Goal: Transaction & Acquisition: Purchase product/service

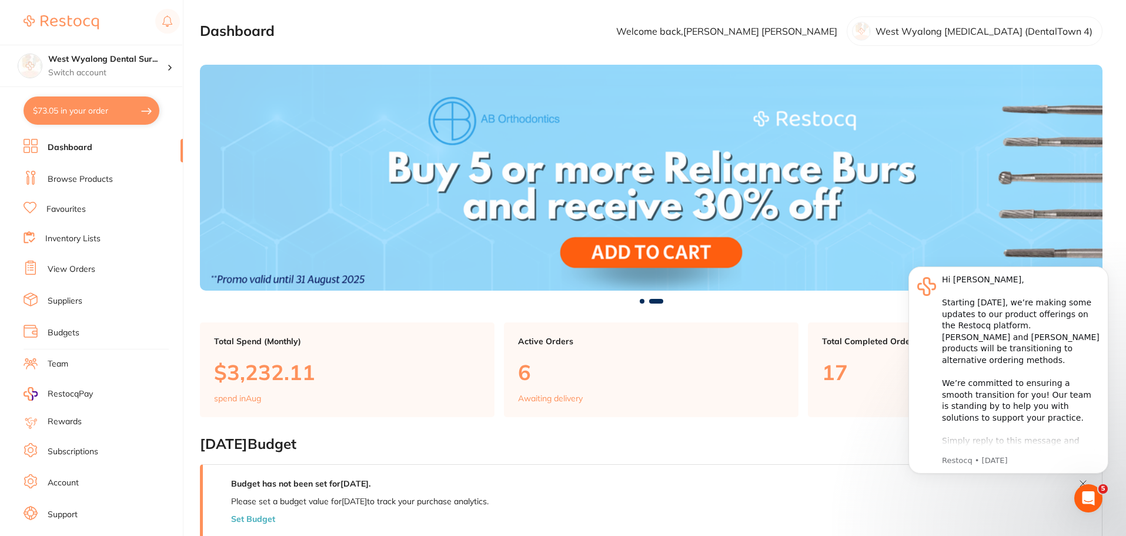
click at [81, 116] on button "$73.05 in your order" at bounding box center [92, 110] width 136 height 28
checkbox input "true"
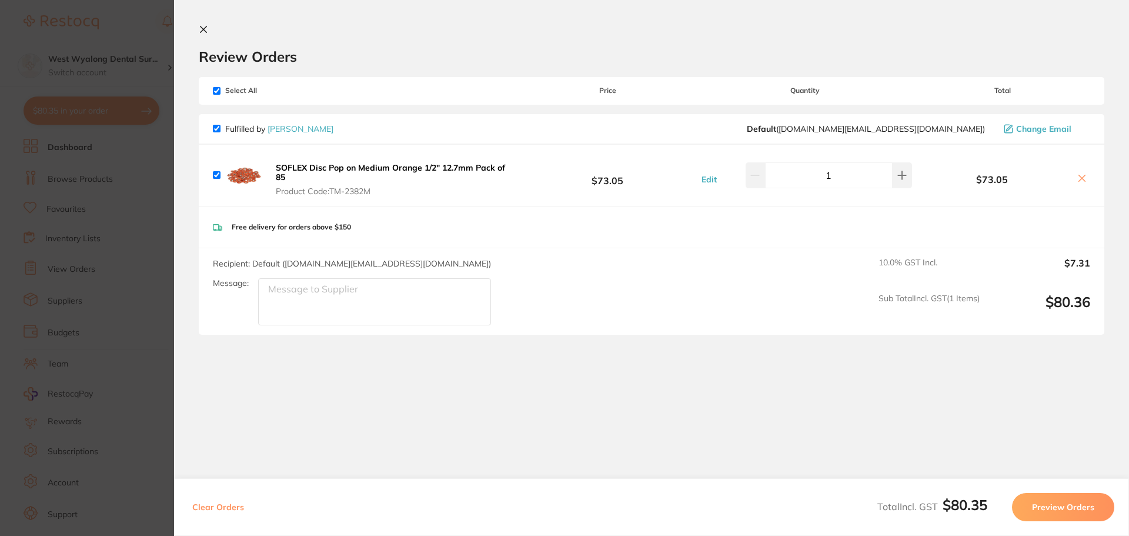
click at [211, 27] on button at bounding box center [206, 30] width 14 height 11
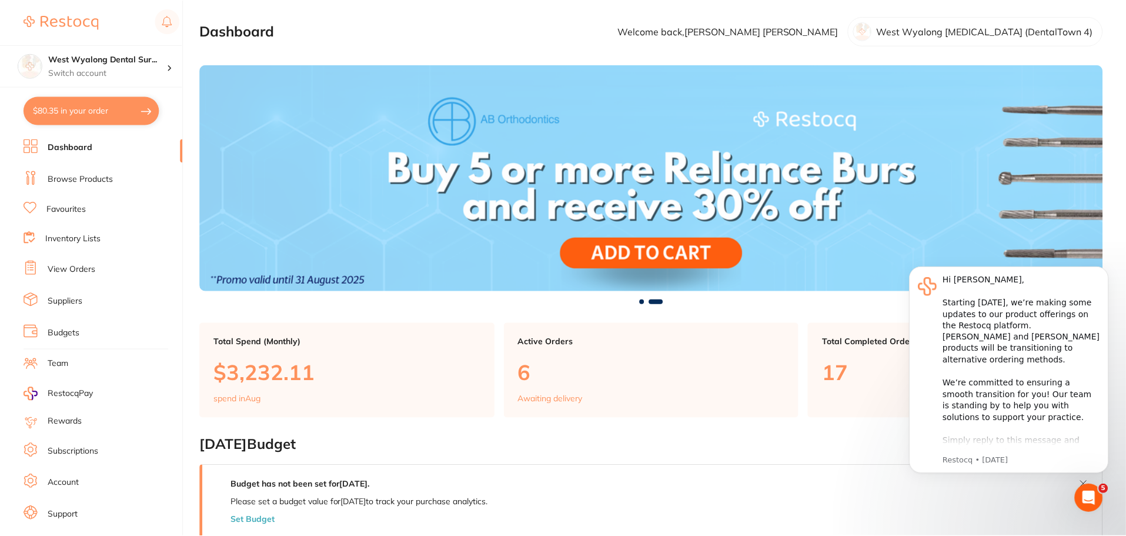
scroll to position [412, 0]
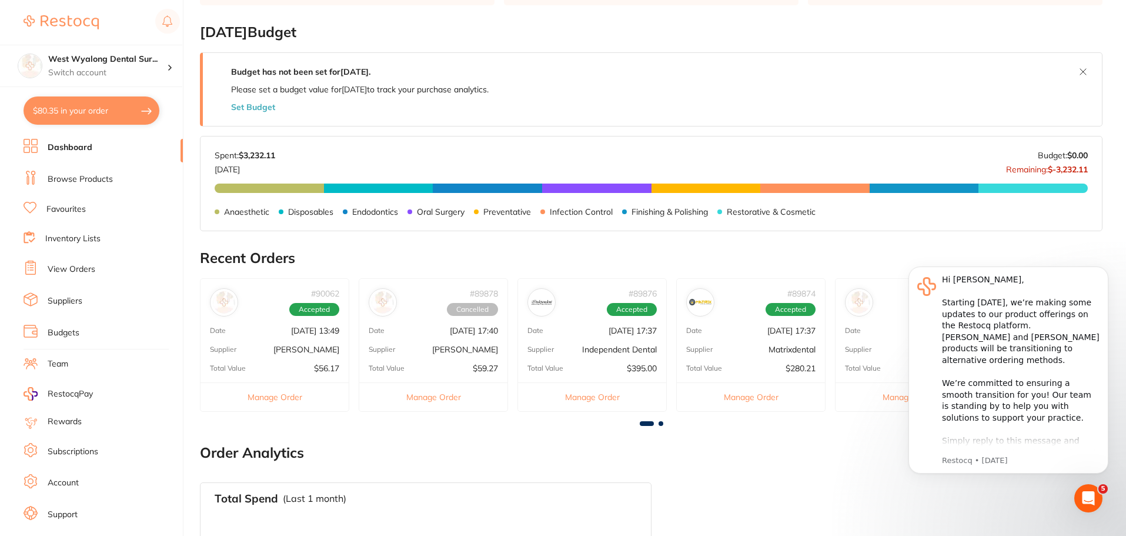
click at [57, 215] on li "Favourites" at bounding box center [103, 209] width 159 height 15
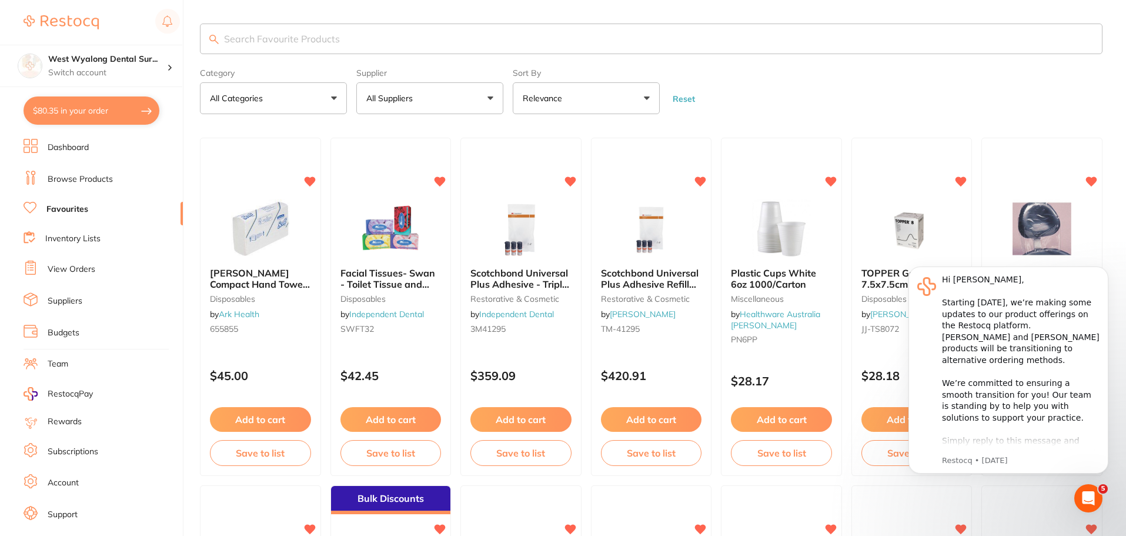
click at [228, 40] on input "search" at bounding box center [651, 39] width 903 height 31
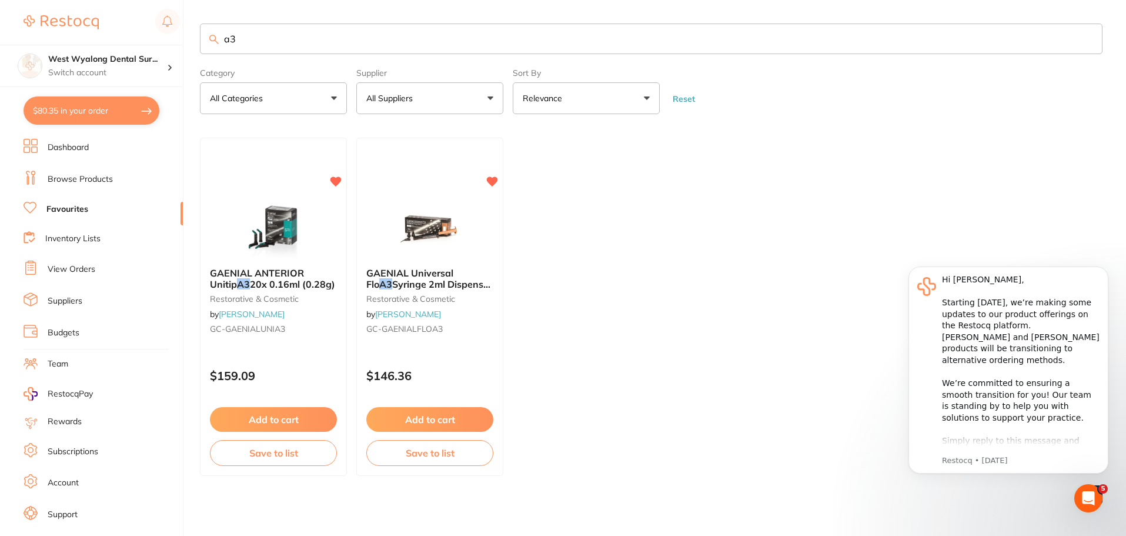
type input "a3"
click at [270, 425] on button "Add to cart" at bounding box center [273, 420] width 128 height 25
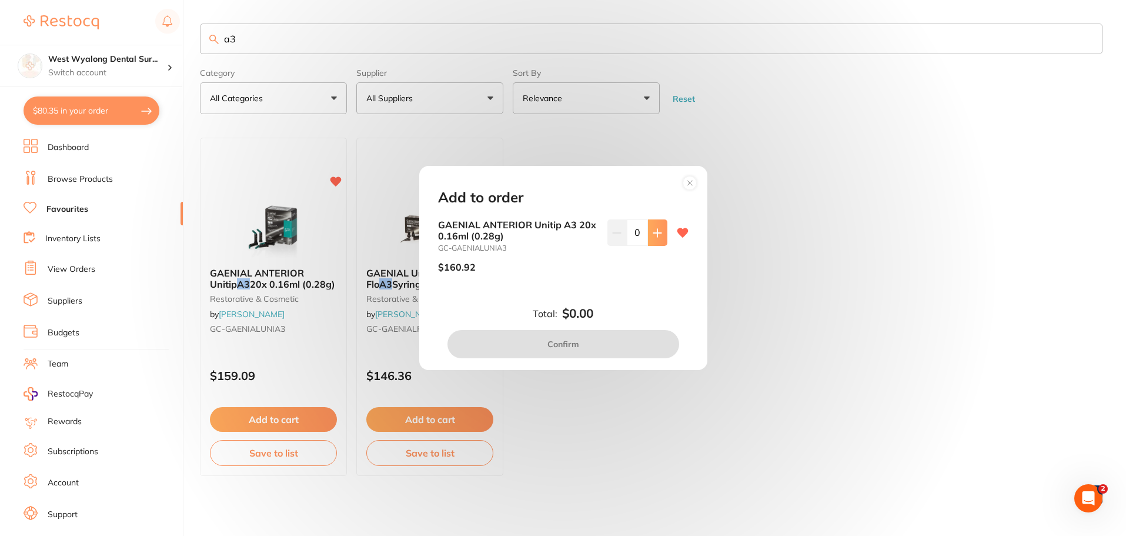
click at [653, 235] on icon at bounding box center [657, 232] width 9 height 9
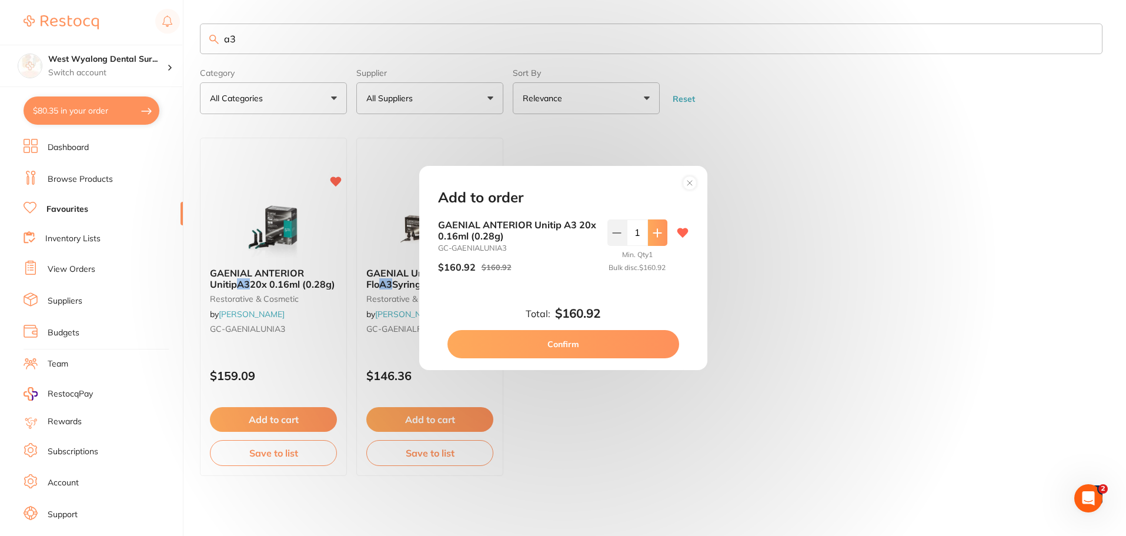
click at [658, 233] on icon at bounding box center [657, 232] width 9 height 9
type input "2"
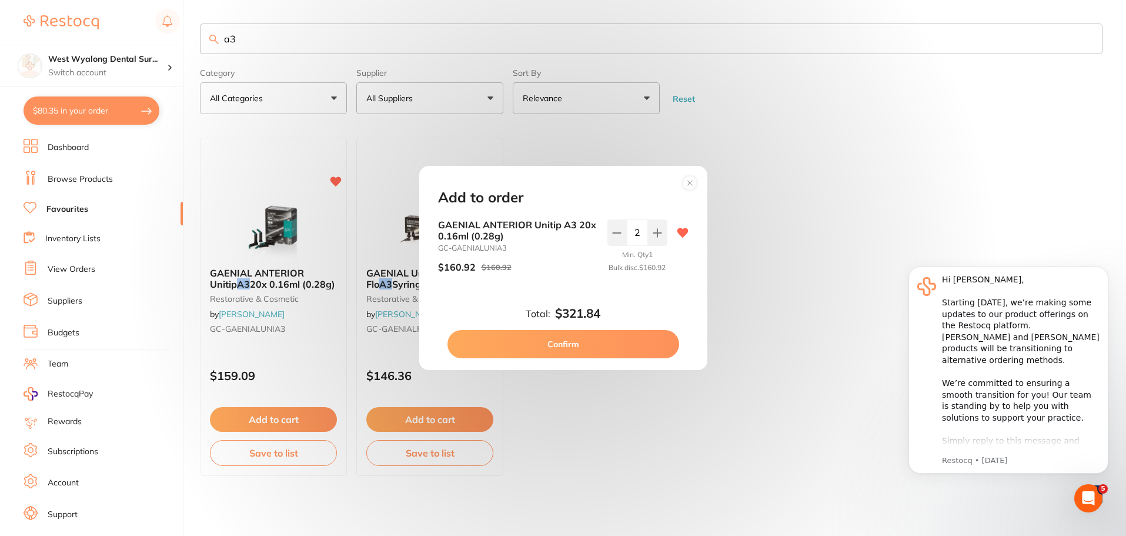
click at [574, 350] on button "Confirm" at bounding box center [564, 344] width 232 height 28
checkbox input "false"
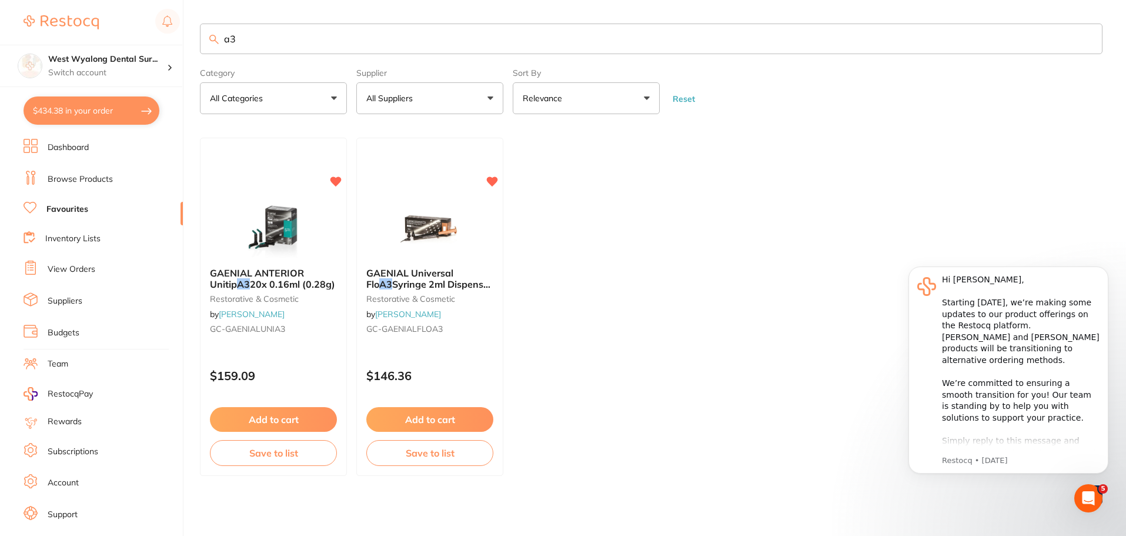
click at [238, 38] on input "a3" at bounding box center [651, 39] width 903 height 31
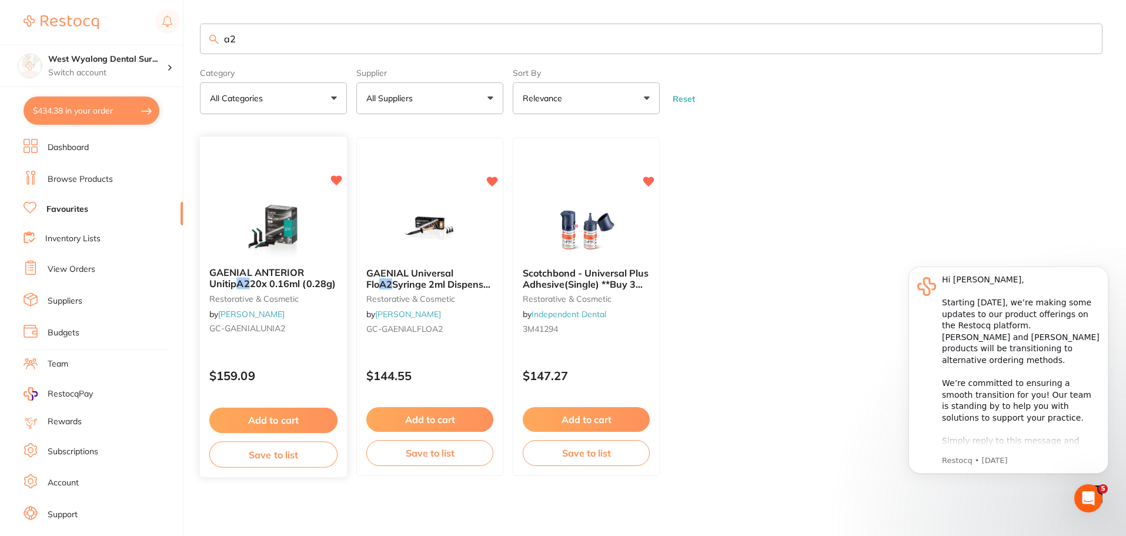
type input "a2"
click at [276, 419] on button "Add to cart" at bounding box center [273, 419] width 127 height 25
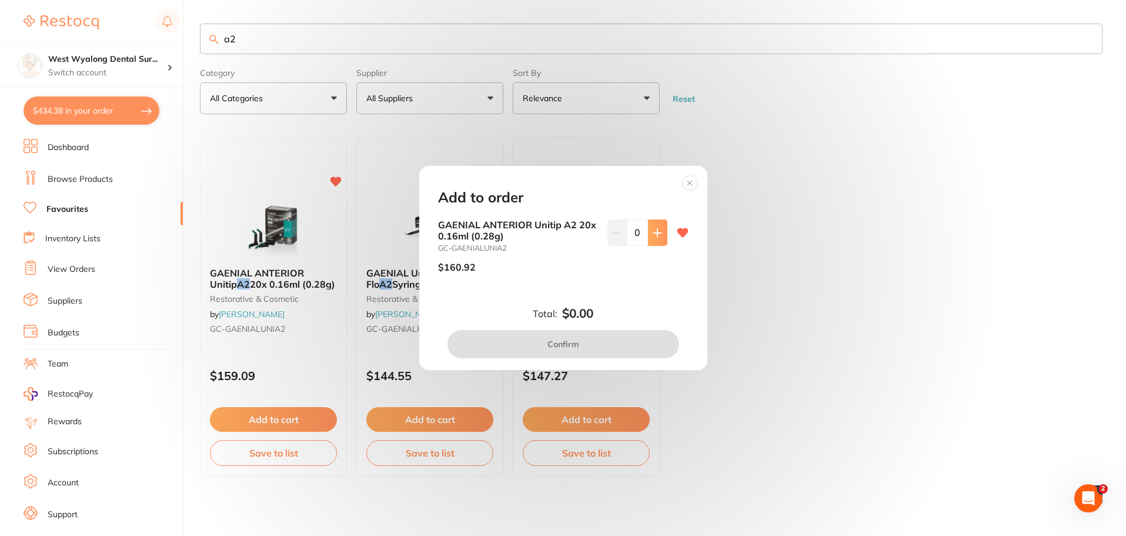
click at [654, 231] on icon at bounding box center [657, 233] width 8 height 8
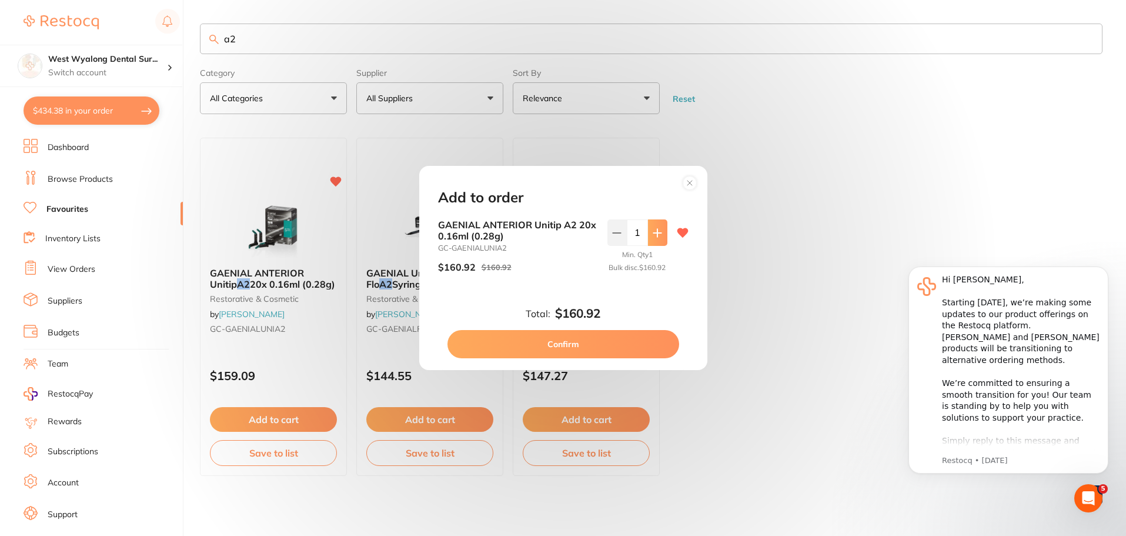
click at [653, 223] on button at bounding box center [657, 232] width 19 height 26
type input "2"
click at [553, 353] on button "Confirm" at bounding box center [564, 344] width 232 height 28
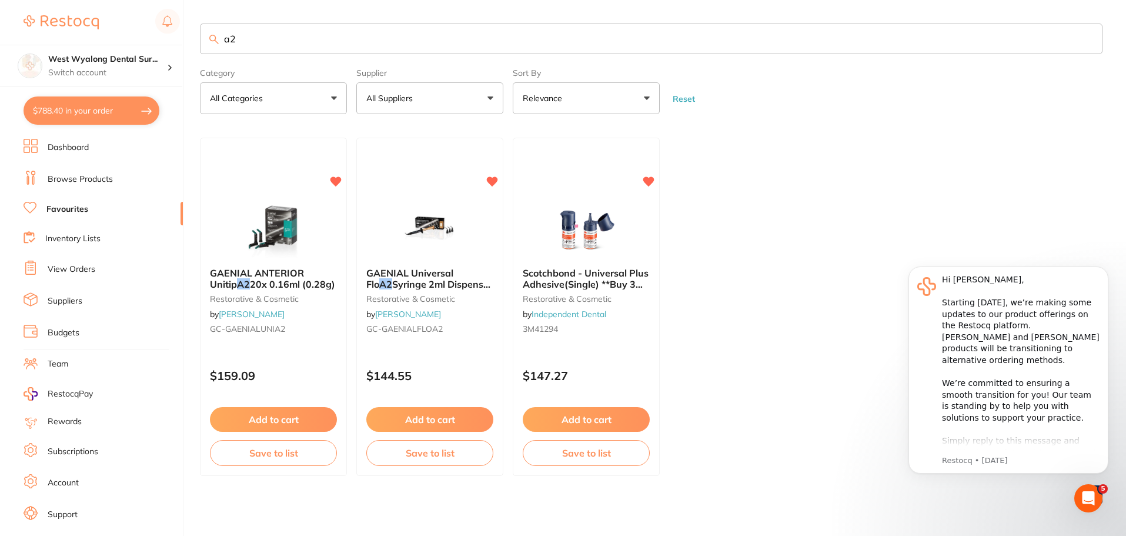
drag, startPoint x: 254, startPoint y: 39, endPoint x: 173, endPoint y: 44, distance: 80.8
click at [173, 44] on div "$788.40 West Wyalong Dental Sur... Switch account West Wyalong Dental Surgery (…" at bounding box center [563, 268] width 1126 height 536
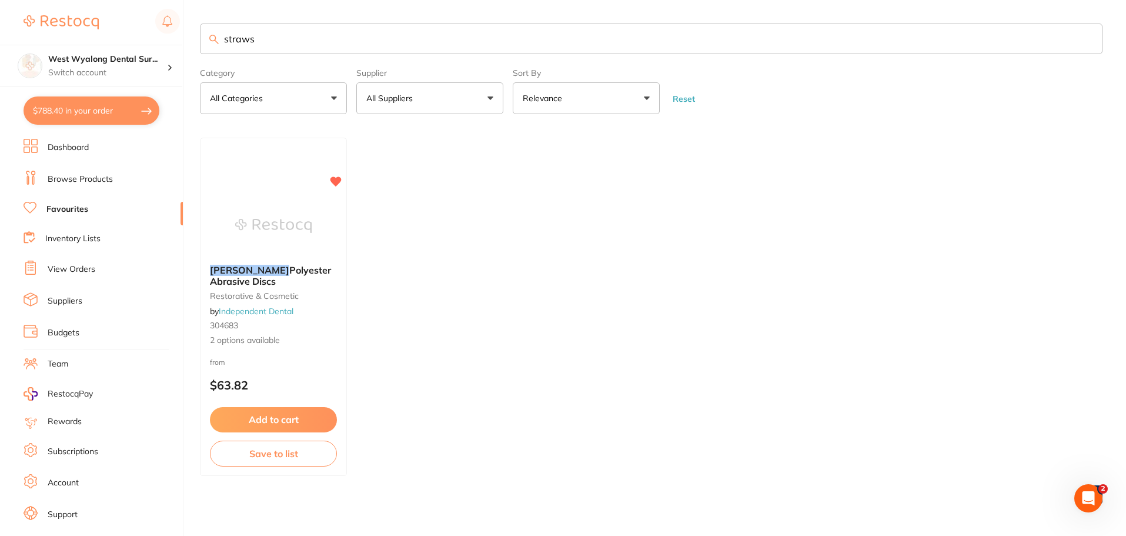
drag, startPoint x: 276, startPoint y: 39, endPoint x: 314, endPoint y: 64, distance: 45.5
click at [209, 48] on input "straws" at bounding box center [651, 39] width 903 height 31
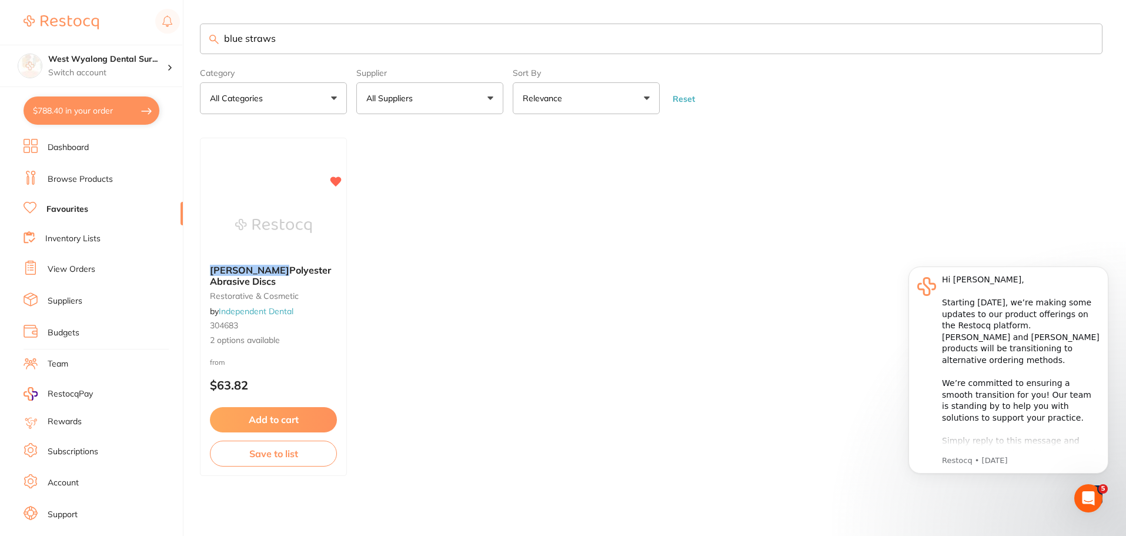
type input "blue straws"
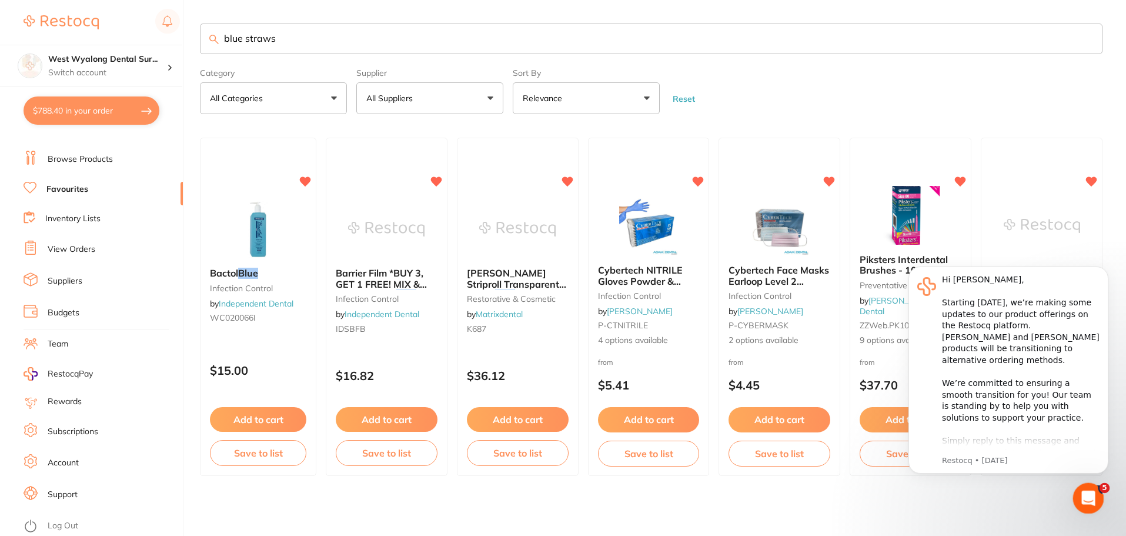
click at [1085, 486] on div "Open Intercom Messenger" at bounding box center [1087, 496] width 39 height 39
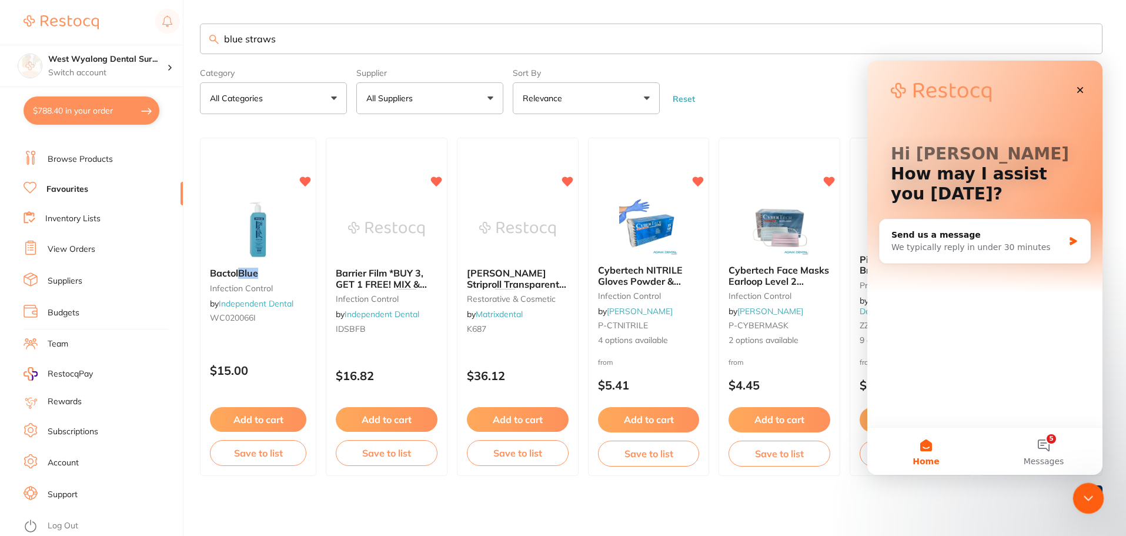
drag, startPoint x: 2162, startPoint y: 963, endPoint x: 1095, endPoint y: 485, distance: 1169.2
click at [1096, 485] on div "Close Intercom Messenger" at bounding box center [1087, 496] width 28 height 28
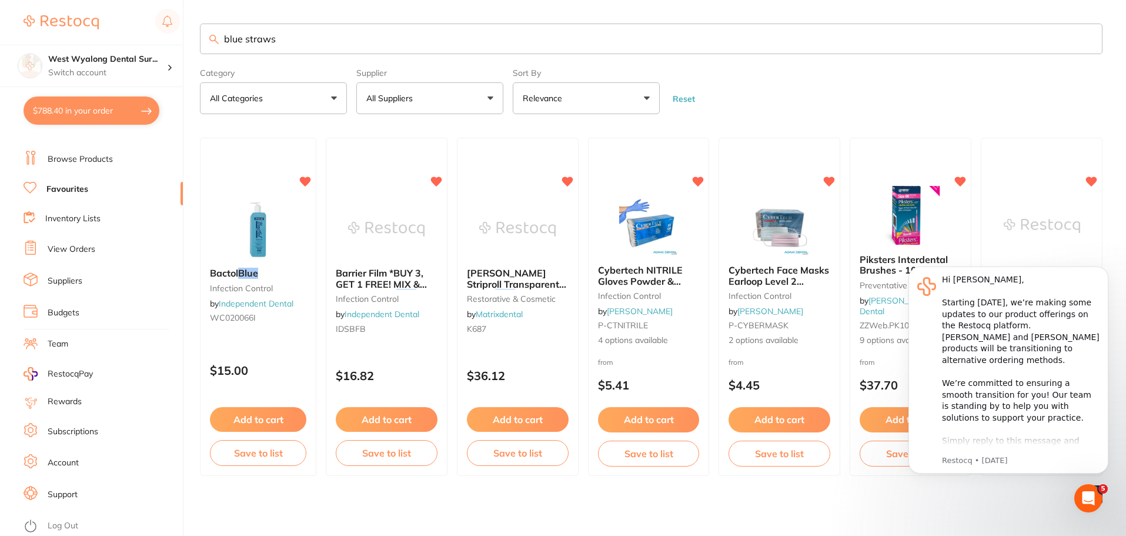
click at [66, 191] on link "Favourites" at bounding box center [67, 190] width 42 height 12
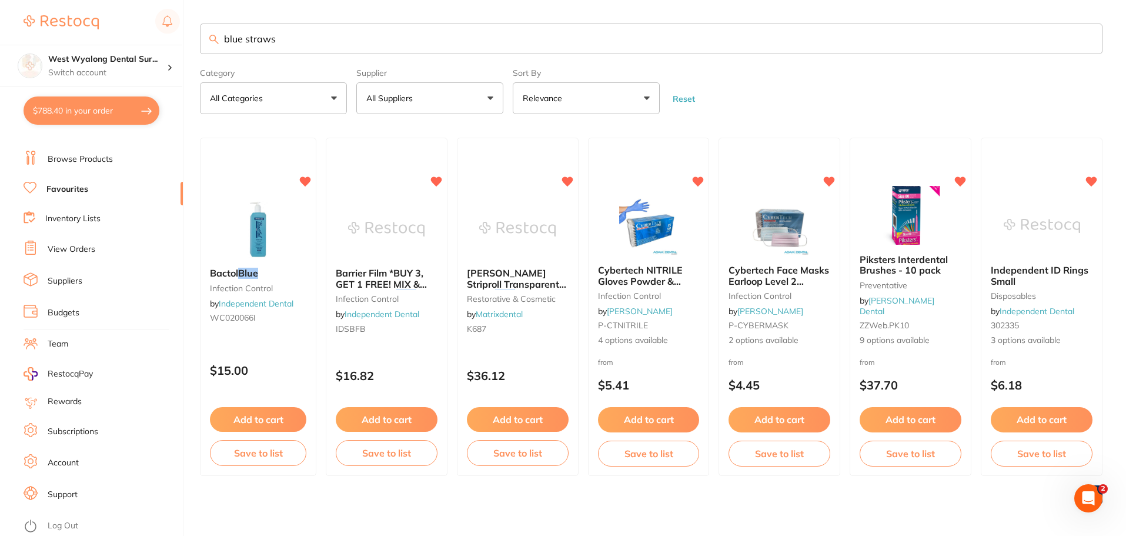
click at [185, 31] on div "$788.40 West Wyalong Dental Sur... Switch account West Wyalong Dental Surgery (…" at bounding box center [563, 268] width 1126 height 536
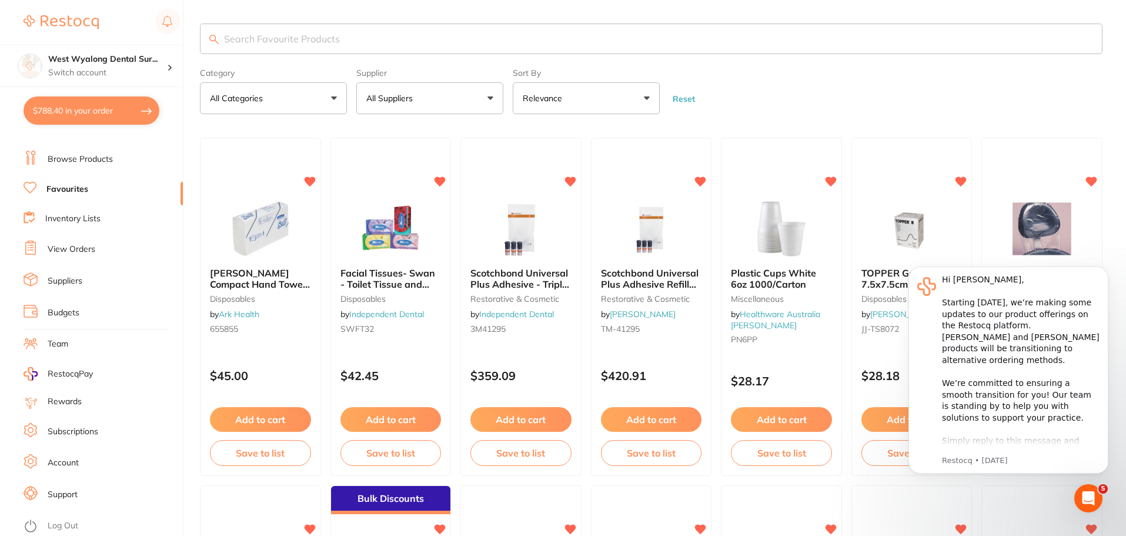
drag, startPoint x: 86, startPoint y: 158, endPoint x: 174, endPoint y: 145, distance: 88.6
click at [86, 158] on link "Browse Products" at bounding box center [80, 160] width 65 height 12
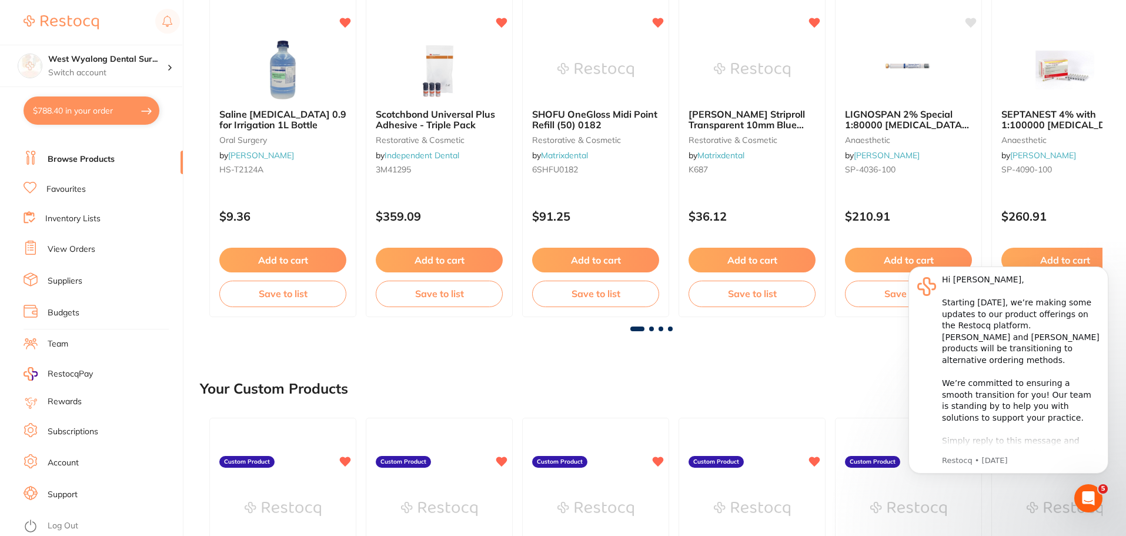
scroll to position [16, 0]
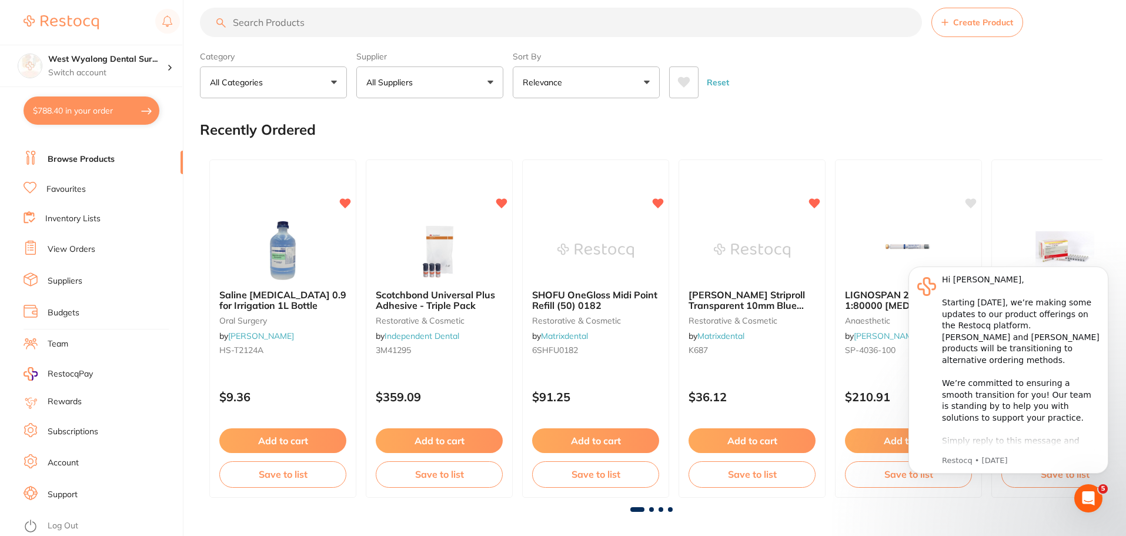
click at [331, 19] on input "search" at bounding box center [561, 22] width 722 height 29
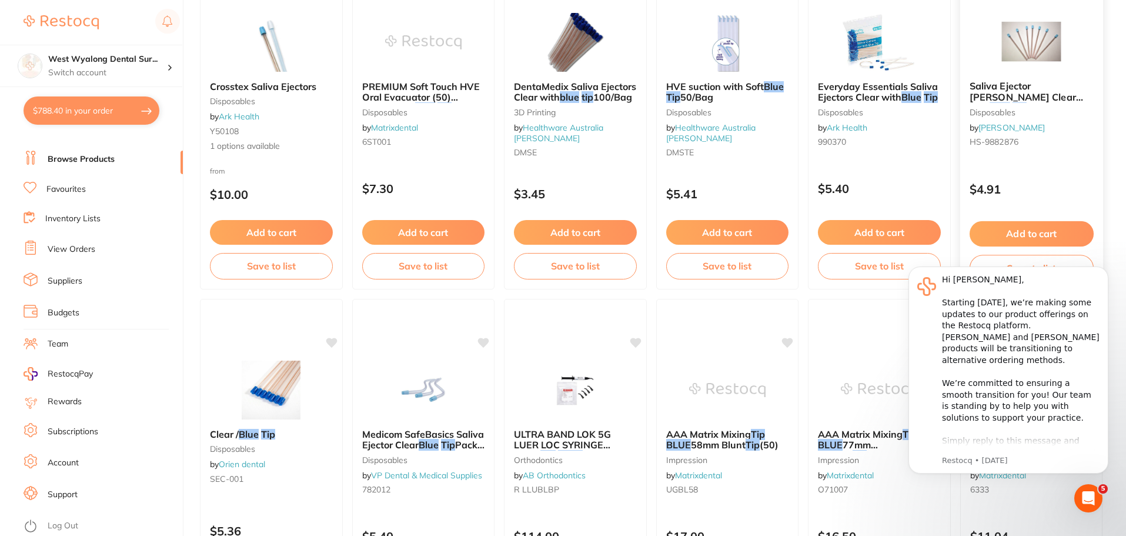
scroll to position [235, 0]
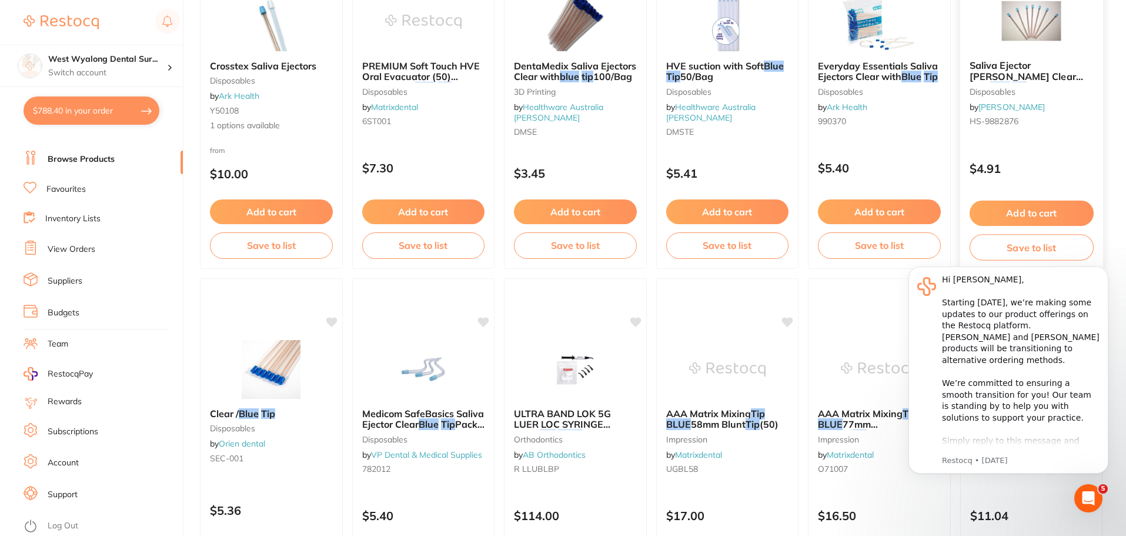
type input "blue tip"
click at [1033, 210] on button "Add to cart" at bounding box center [1031, 213] width 124 height 25
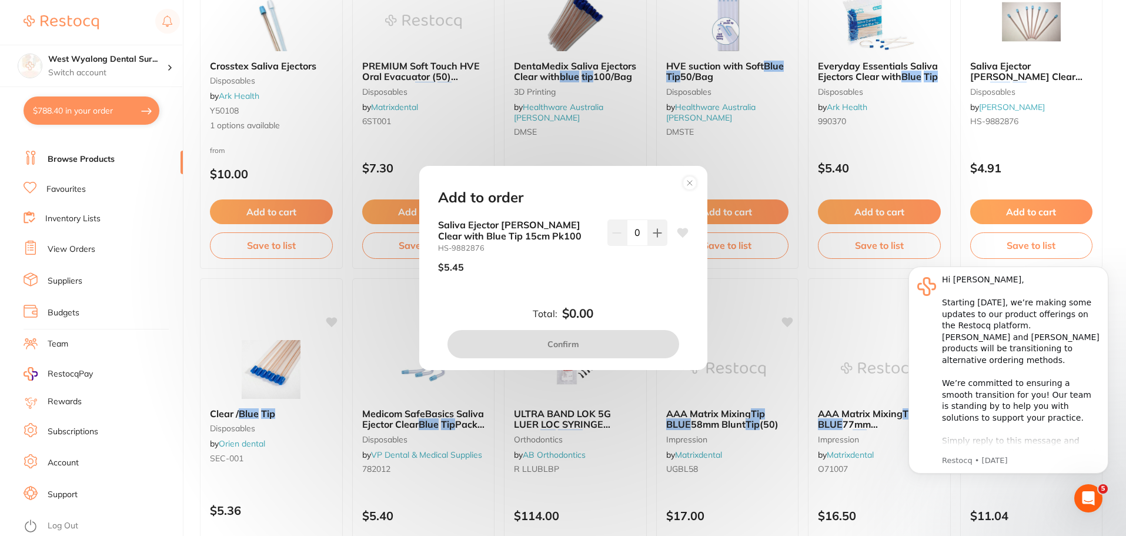
scroll to position [0, 0]
click at [648, 237] on button at bounding box center [657, 232] width 19 height 26
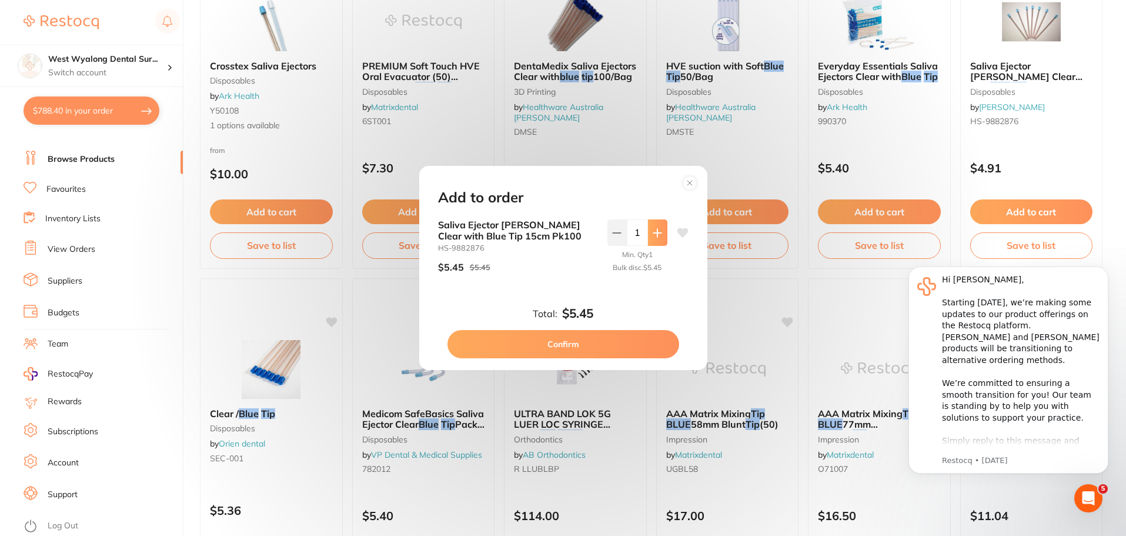
click at [653, 236] on icon at bounding box center [657, 232] width 9 height 9
type input "2"
click at [575, 346] on button "Confirm" at bounding box center [564, 344] width 232 height 28
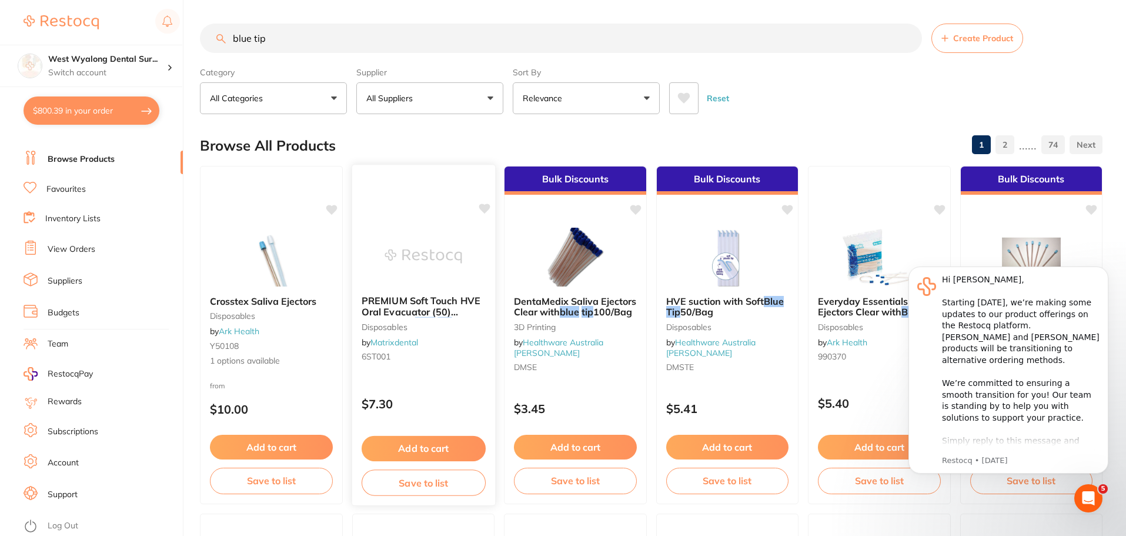
scroll to position [176, 0]
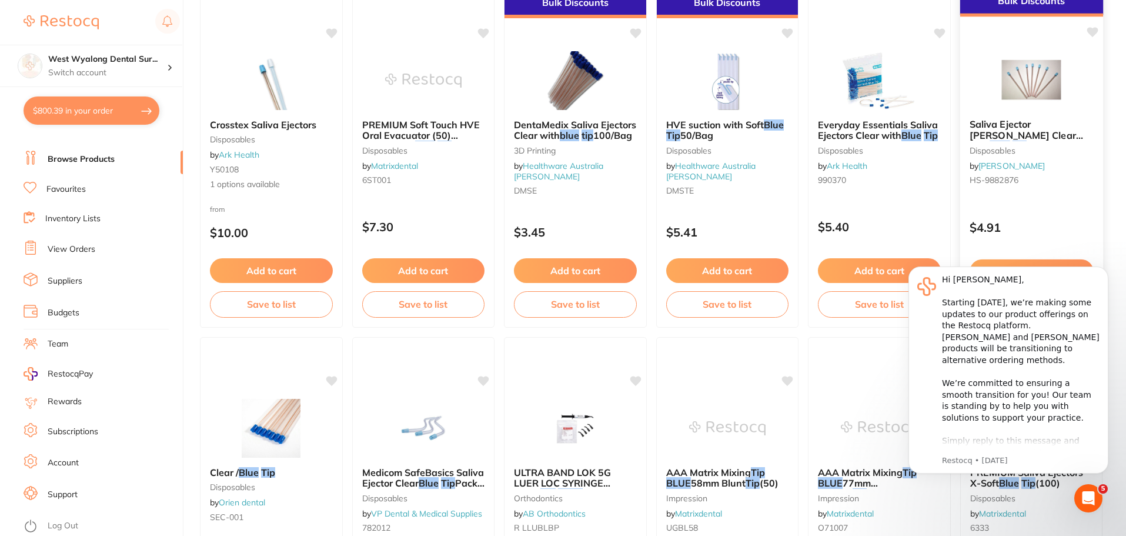
click at [1087, 31] on icon at bounding box center [1092, 32] width 12 height 12
click at [76, 193] on link "Favourites" at bounding box center [65, 190] width 39 height 12
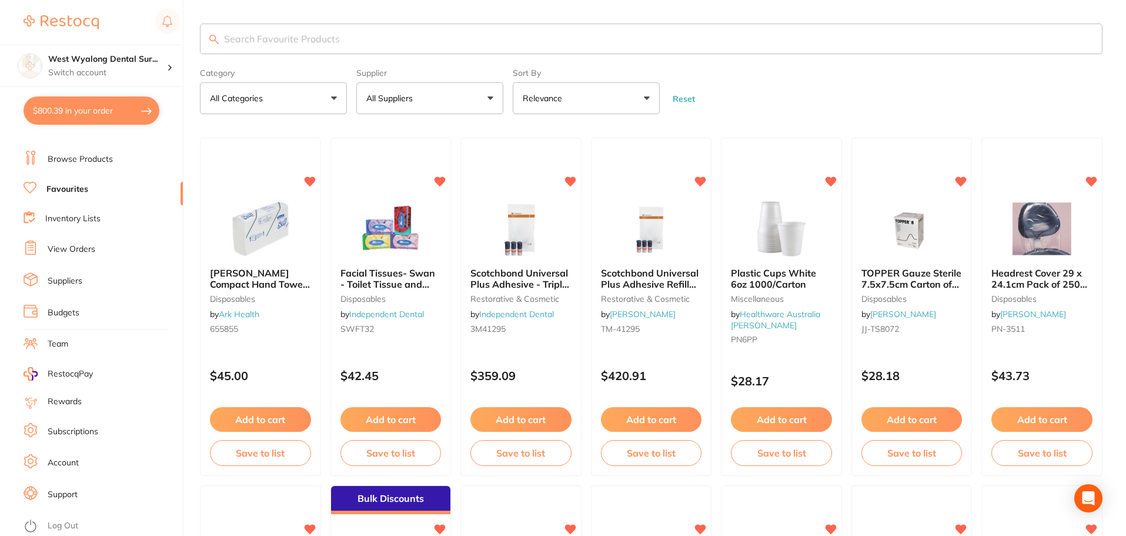
click at [308, 41] on input "search" at bounding box center [651, 39] width 903 height 31
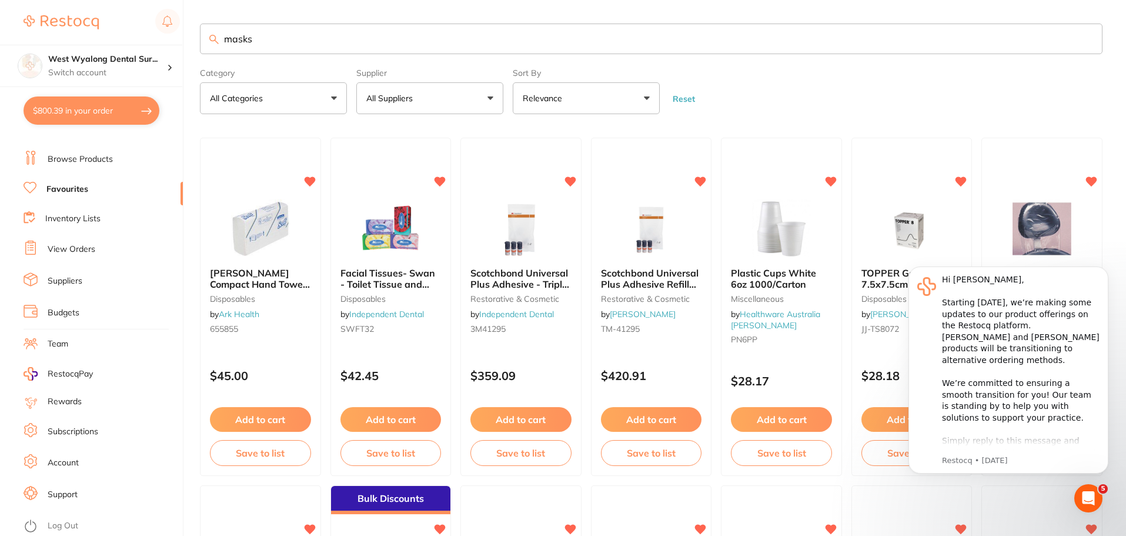
type input "masks"
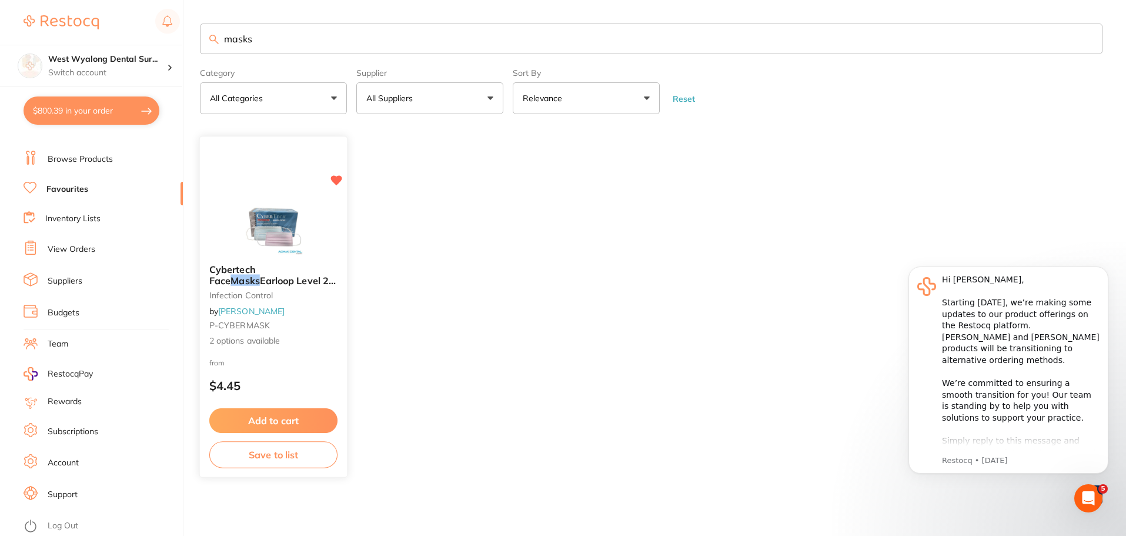
click at [268, 422] on button "Add to cart" at bounding box center [273, 420] width 128 height 25
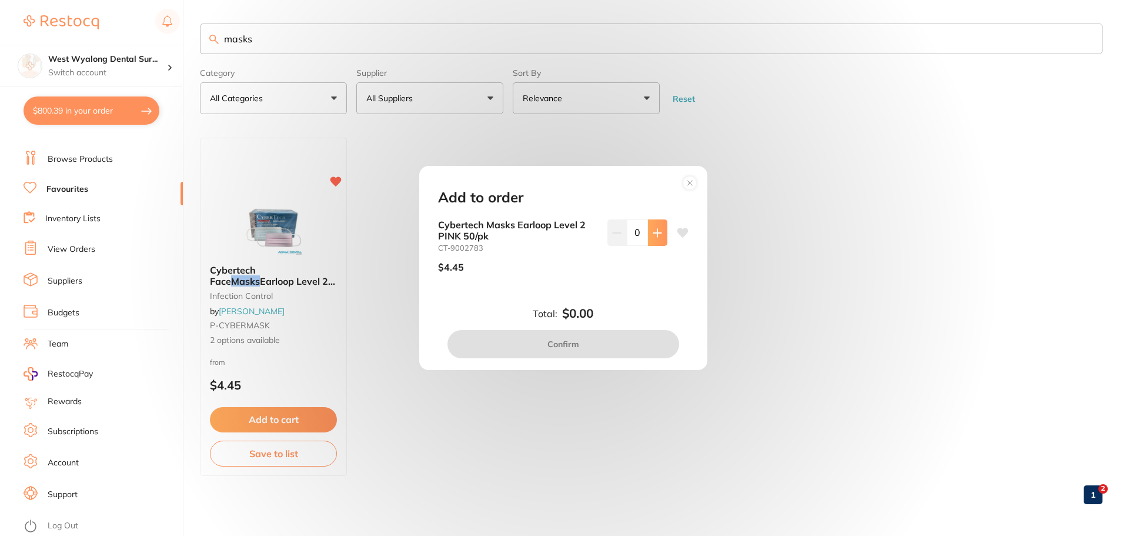
click at [654, 232] on icon at bounding box center [657, 233] width 8 height 8
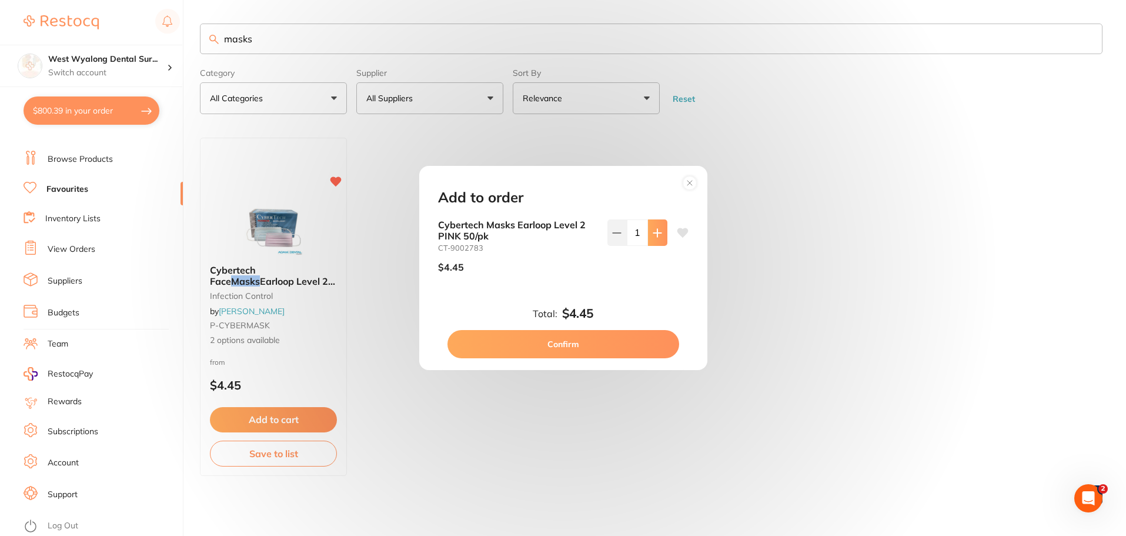
click at [654, 232] on icon at bounding box center [657, 233] width 8 height 8
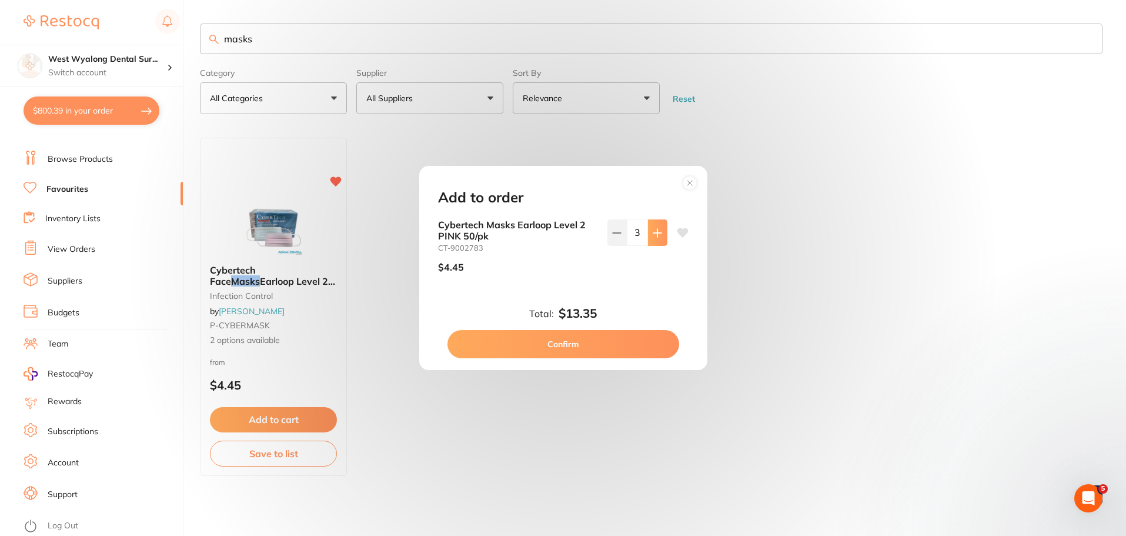
click at [654, 232] on icon at bounding box center [657, 233] width 8 height 8
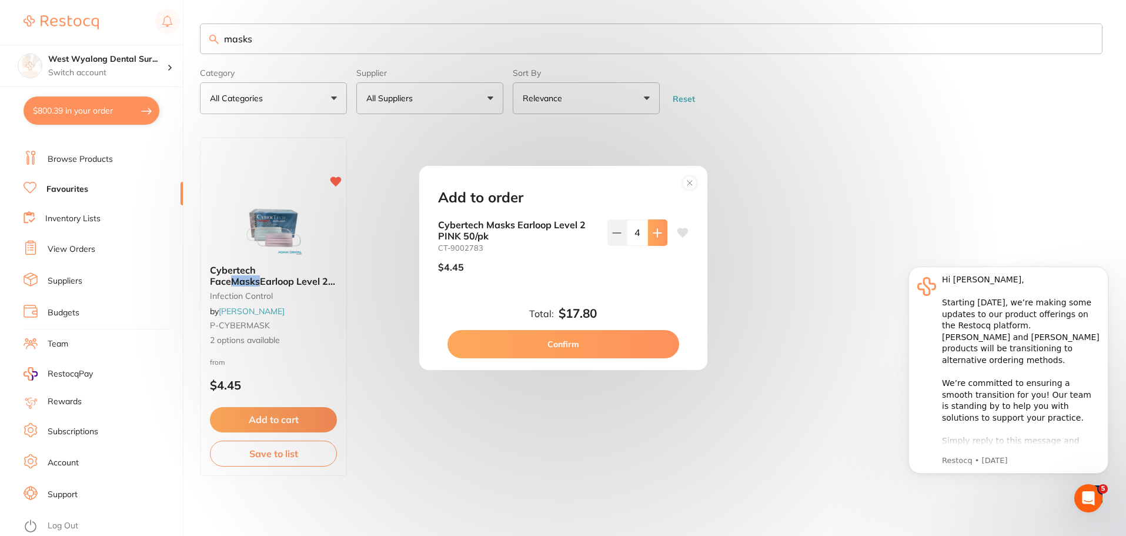
click at [654, 232] on icon at bounding box center [657, 233] width 8 height 8
click at [658, 231] on icon at bounding box center [657, 232] width 9 height 9
type input "6"
click at [684, 226] on div "Cybertech Masks Earloop Level 2 PINK 50/pk CT-9002783 $4.45 6" at bounding box center [563, 259] width 279 height 81
click at [556, 351] on button "Confirm" at bounding box center [564, 344] width 232 height 28
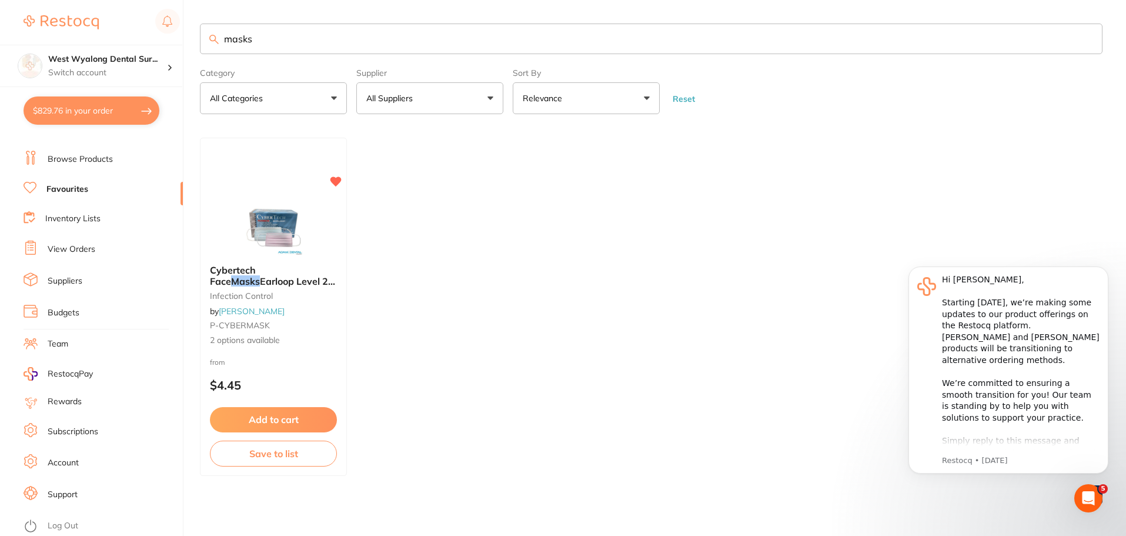
drag, startPoint x: 261, startPoint y: 44, endPoint x: 197, endPoint y: 42, distance: 63.5
click at [197, 42] on div "$829.76 West Wyalong Dental Sur... Switch account West Wyalong Dental Surgery (…" at bounding box center [563, 268] width 1126 height 536
type input "med gloves"
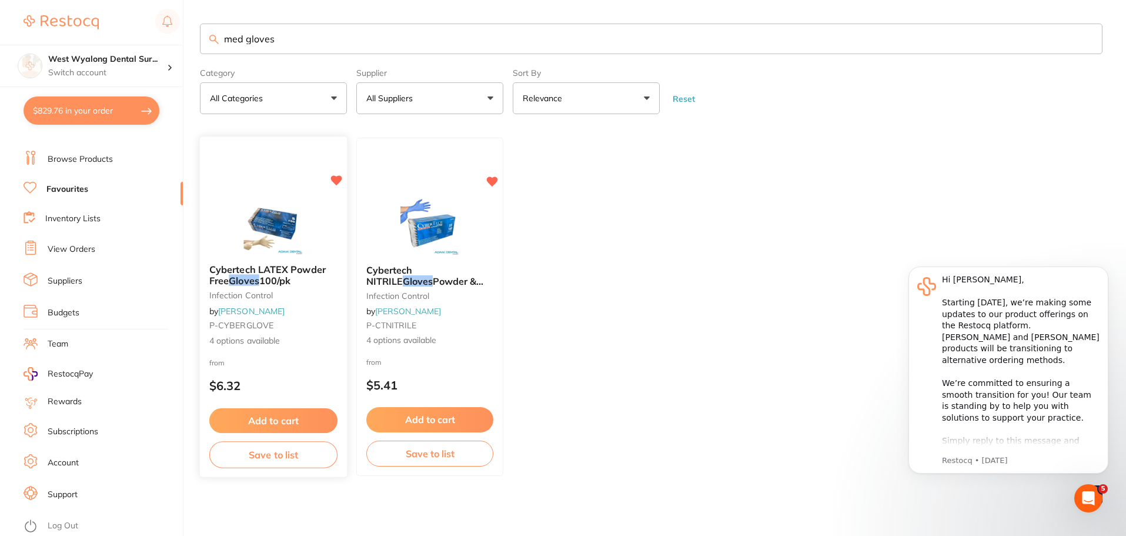
click at [276, 423] on button "Add to cart" at bounding box center [273, 420] width 128 height 25
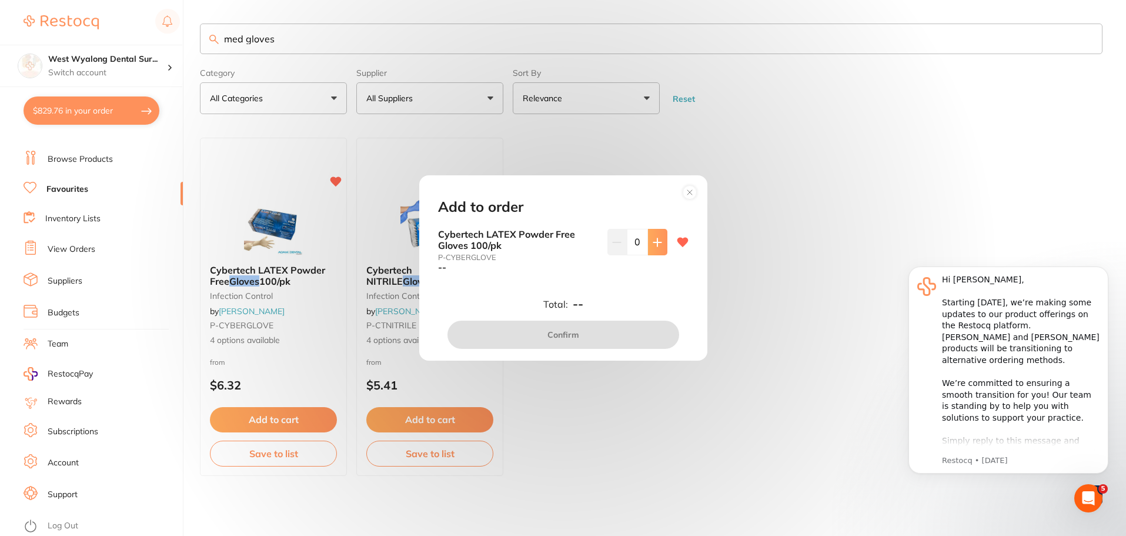
click at [653, 242] on icon at bounding box center [657, 242] width 9 height 9
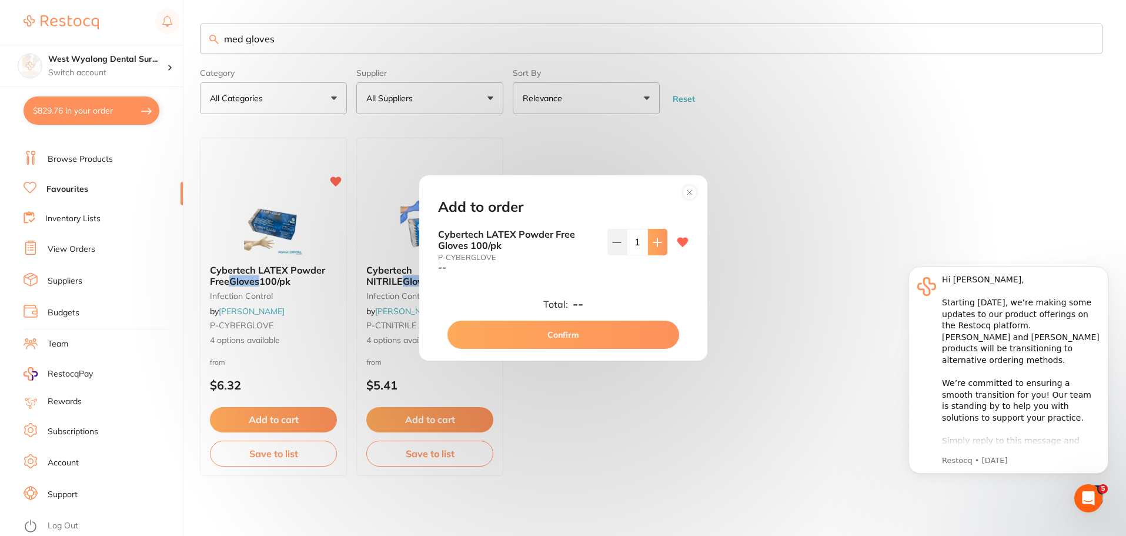
click at [653, 242] on icon at bounding box center [657, 242] width 9 height 9
click at [656, 245] on icon at bounding box center [657, 242] width 9 height 9
type input "5"
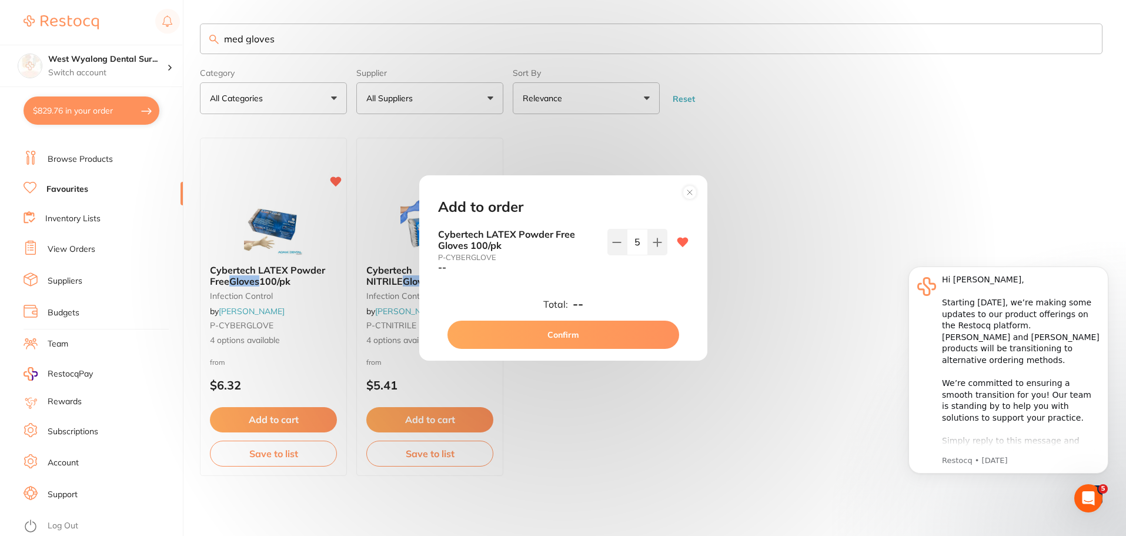
click at [568, 338] on button "Confirm" at bounding box center [564, 335] width 232 height 28
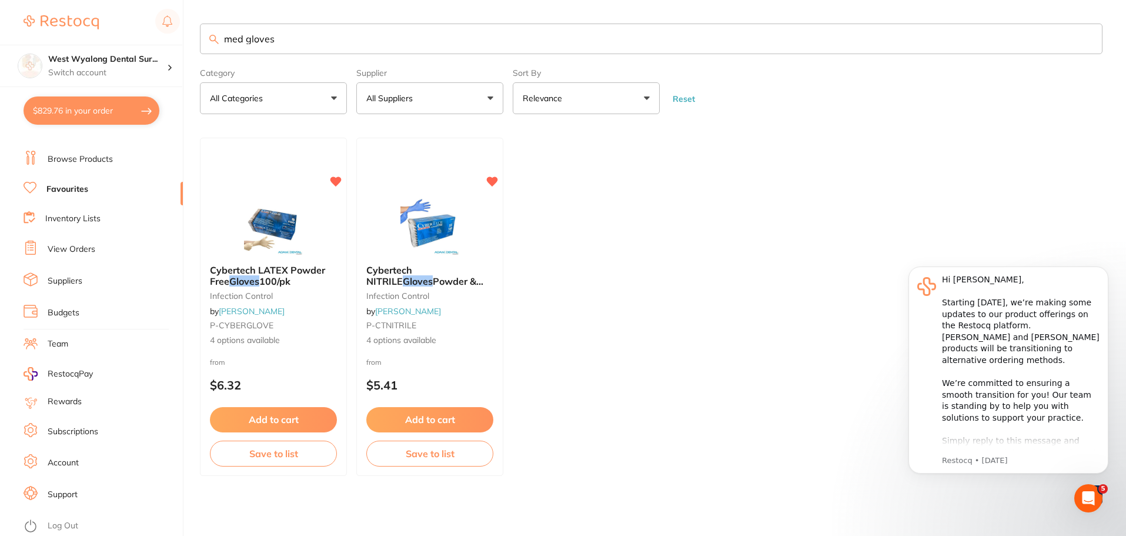
click at [101, 110] on button "$829.76 in your order" at bounding box center [92, 110] width 136 height 28
checkbox input "true"
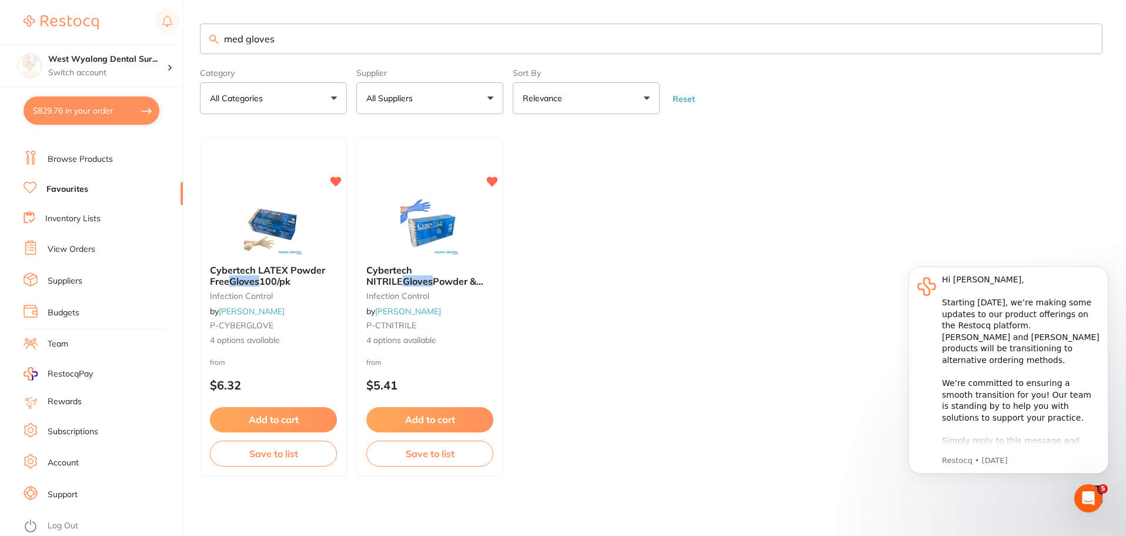
checkbox input "true"
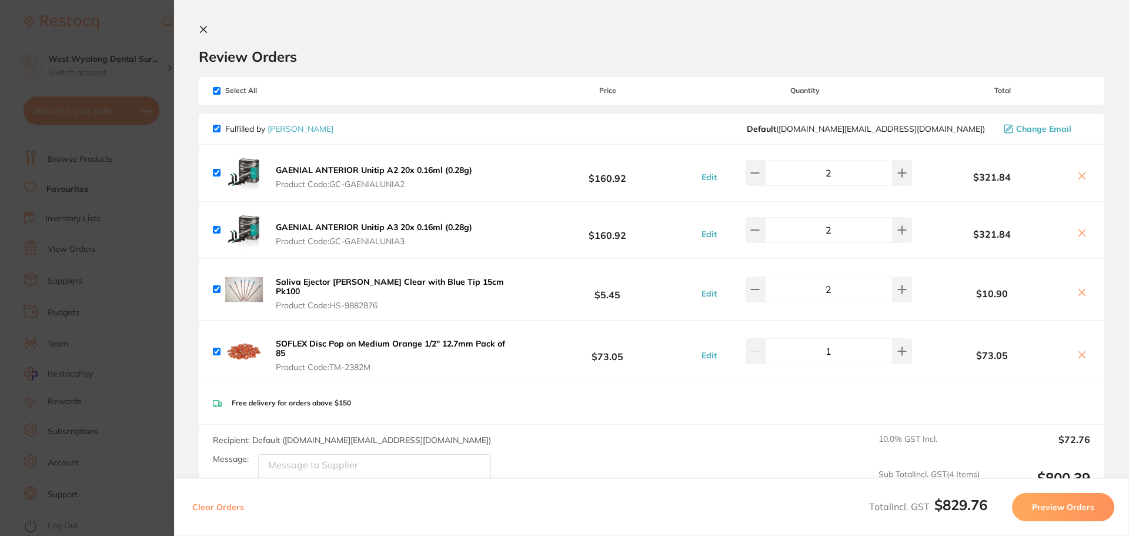
click at [204, 31] on icon at bounding box center [203, 29] width 9 height 9
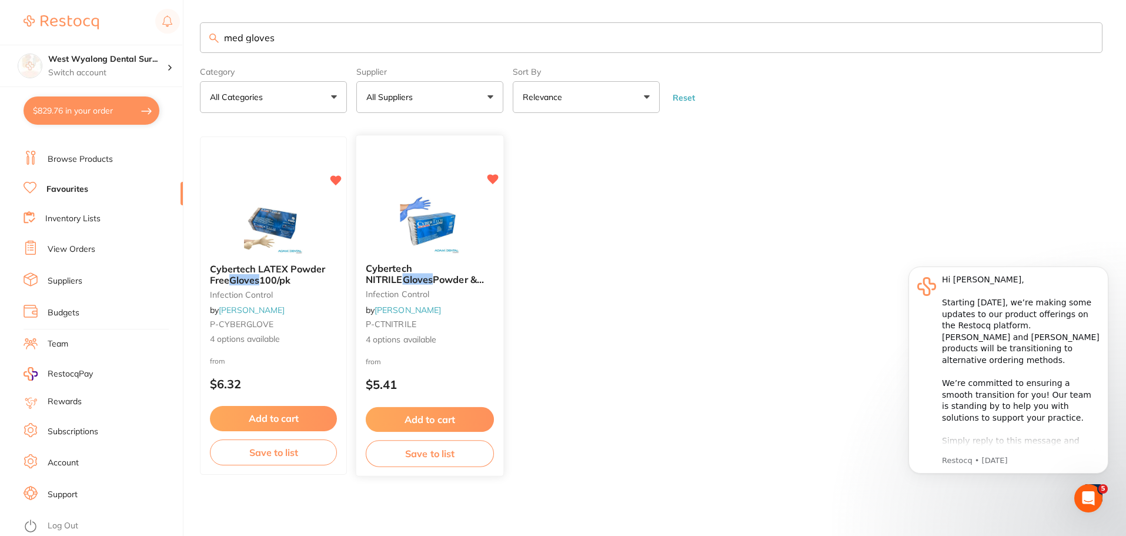
click at [426, 416] on button "Add to cart" at bounding box center [430, 419] width 128 height 25
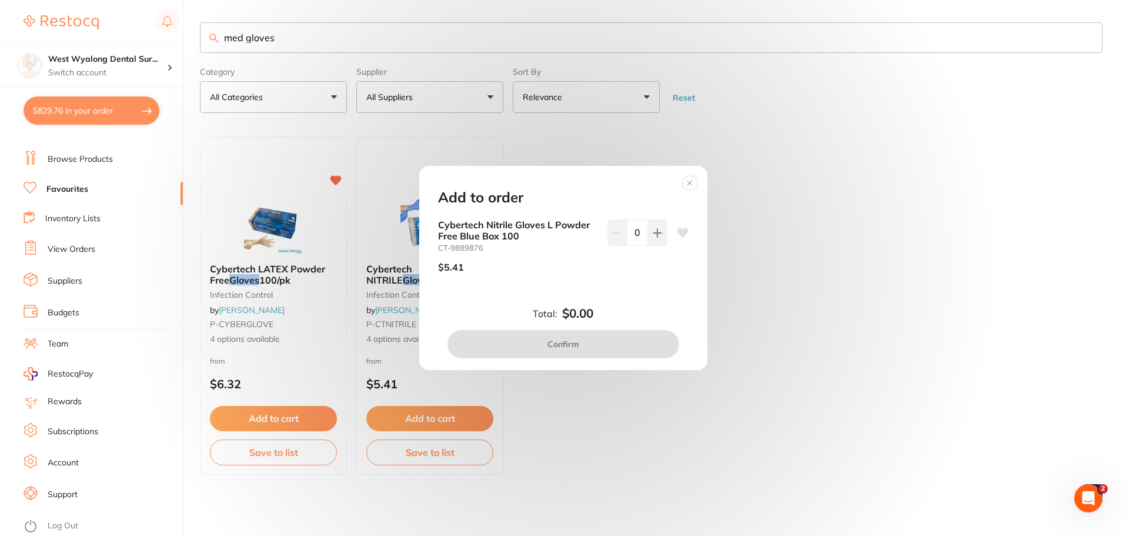
scroll to position [0, 0]
click at [655, 236] on icon at bounding box center [657, 233] width 8 height 8
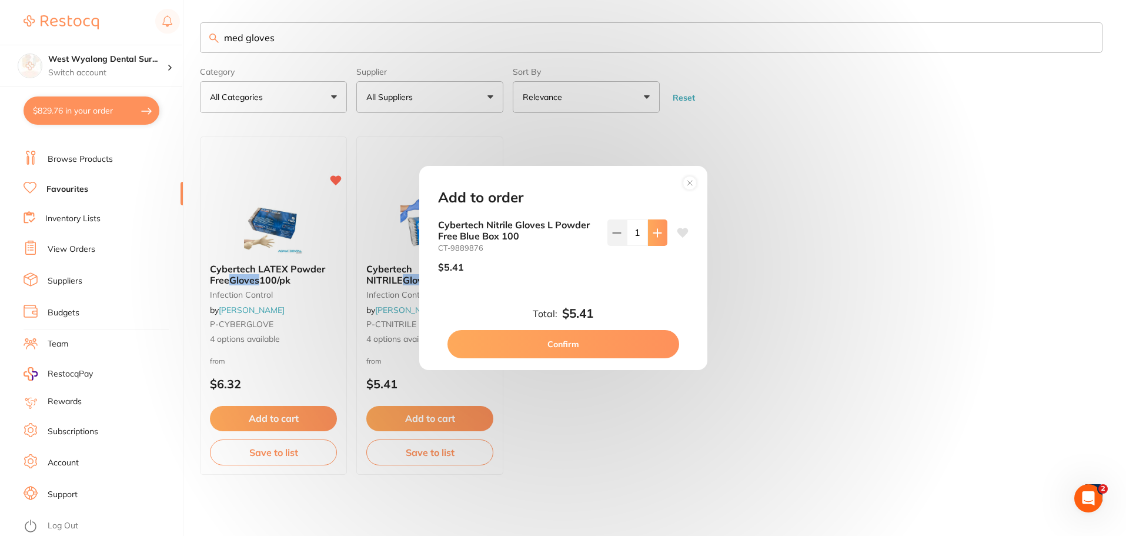
click at [655, 236] on icon at bounding box center [657, 233] width 8 height 8
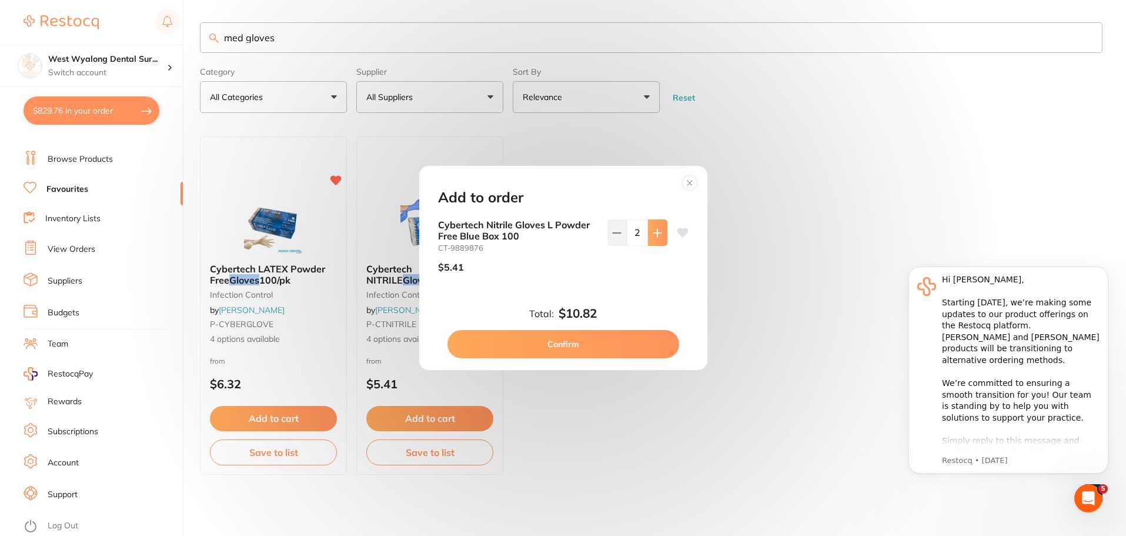
click at [655, 236] on icon at bounding box center [657, 233] width 8 height 8
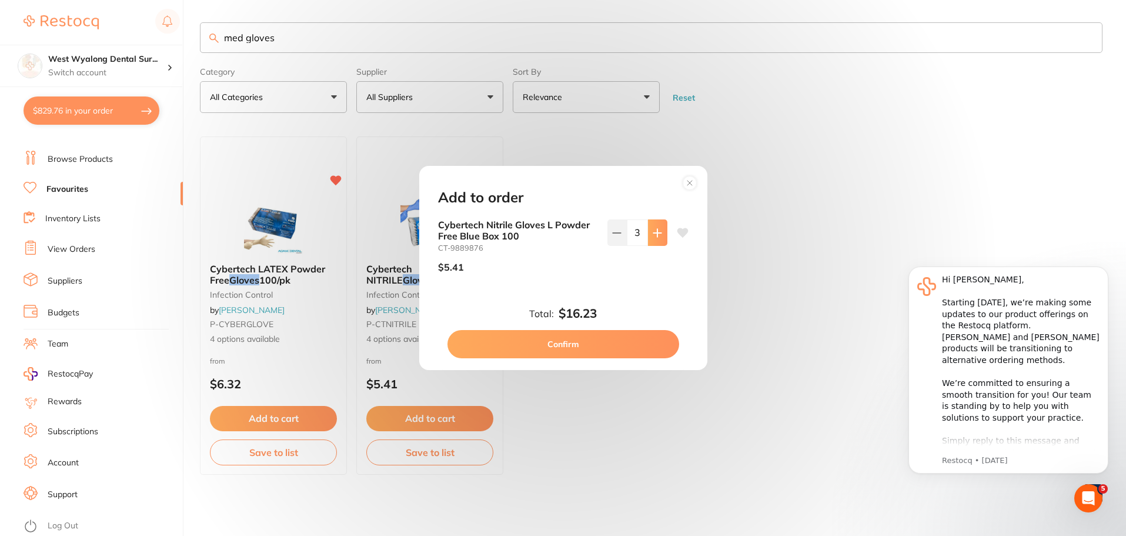
click at [655, 236] on icon at bounding box center [657, 233] width 8 height 8
type input "5"
click at [544, 351] on button "Confirm" at bounding box center [564, 344] width 232 height 28
checkbox input "false"
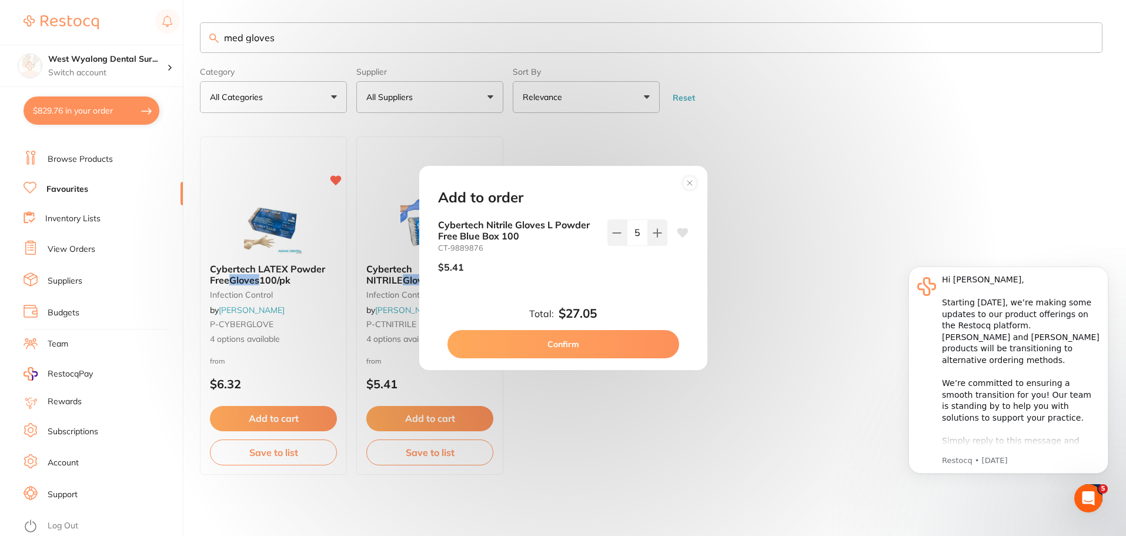
checkbox input "false"
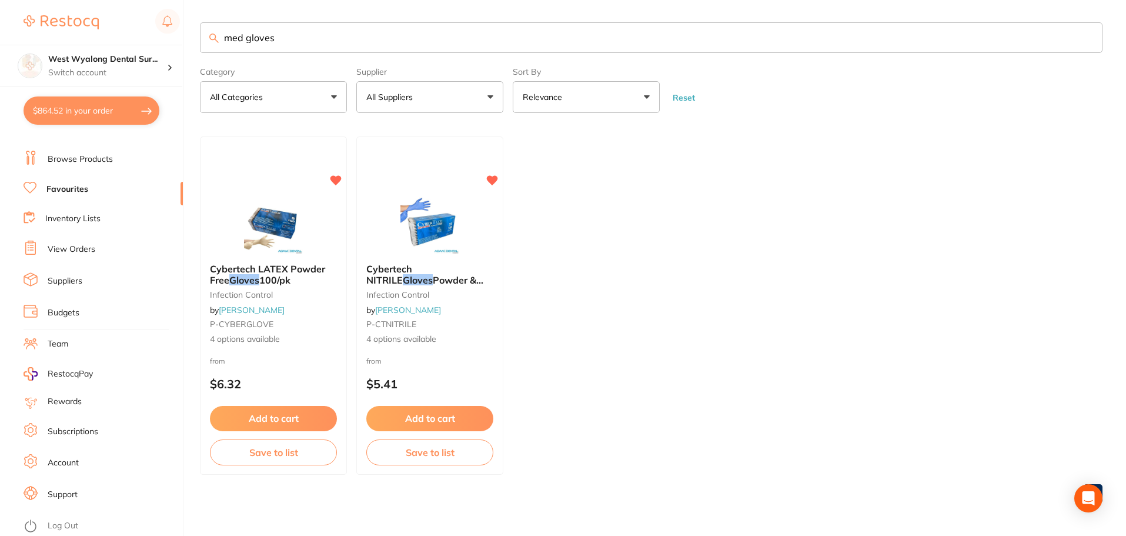
click at [119, 122] on button "$864.52 in your order" at bounding box center [92, 110] width 136 height 28
checkbox input "true"
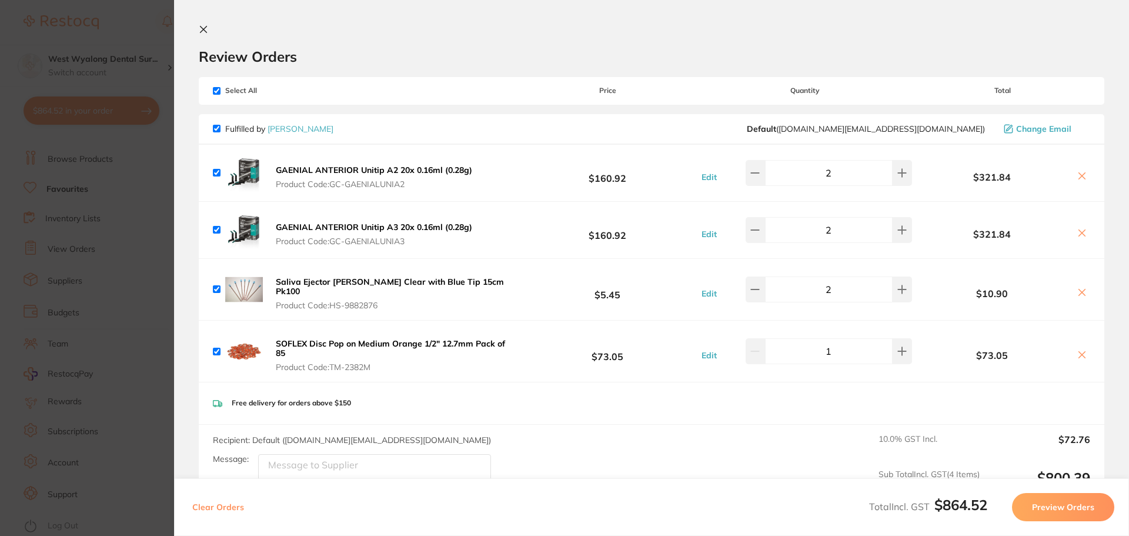
click at [200, 29] on icon at bounding box center [203, 29] width 9 height 9
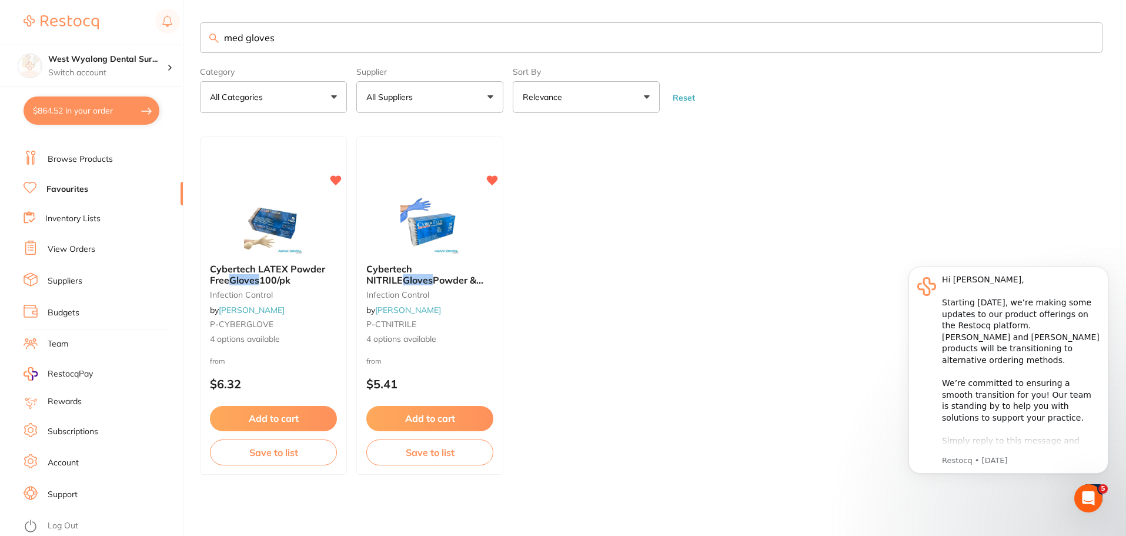
click at [76, 105] on button "$864.52 in your order" at bounding box center [92, 110] width 136 height 28
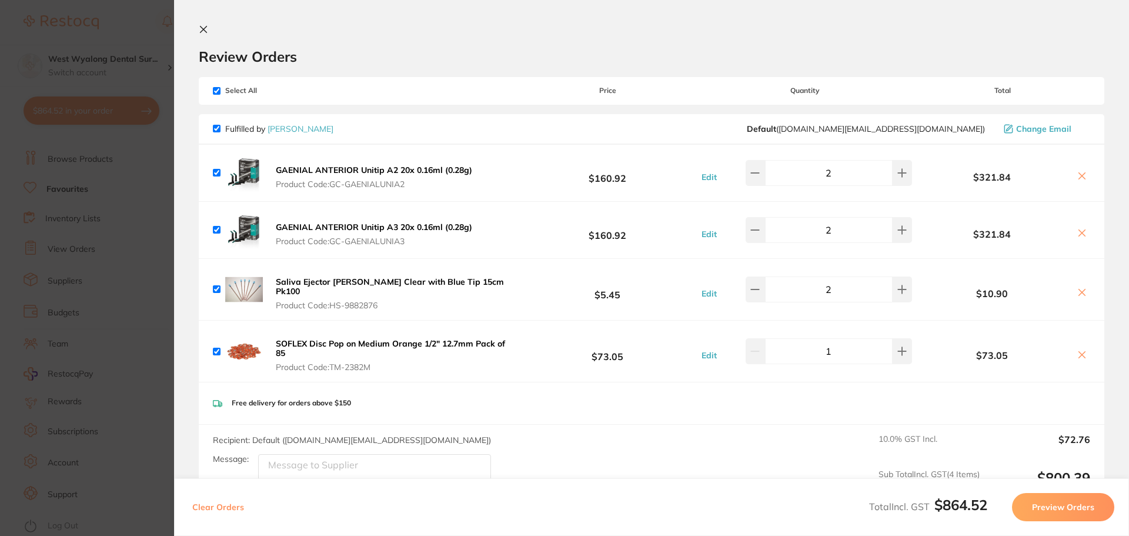
click at [199, 28] on icon at bounding box center [203, 29] width 9 height 9
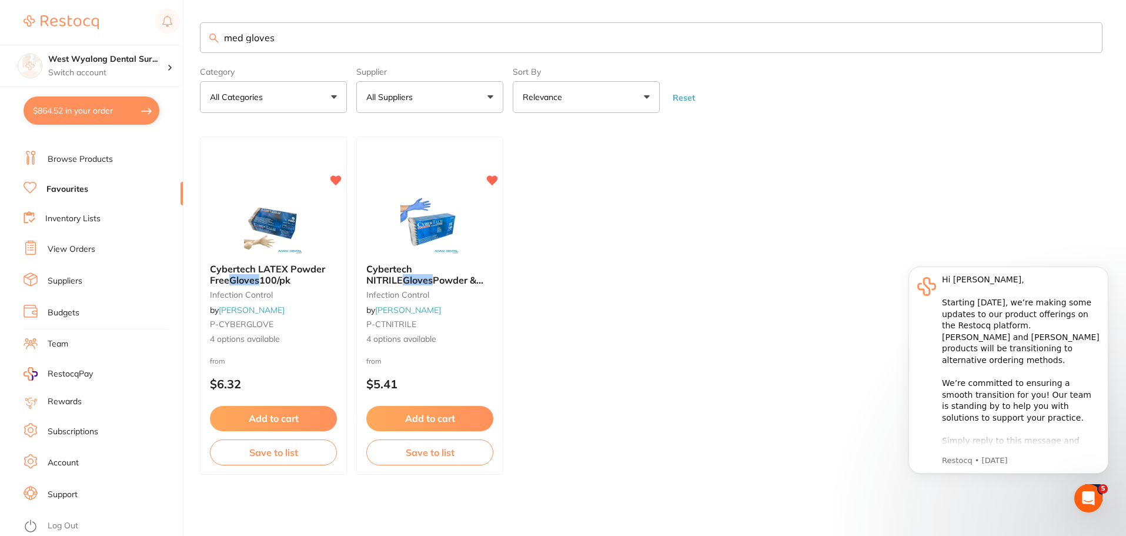
scroll to position [1, 0]
drag, startPoint x: 296, startPoint y: 41, endPoint x: 203, endPoint y: 48, distance: 93.8
click at [203, 48] on input "med gloves" at bounding box center [651, 37] width 903 height 31
type input "yellow"
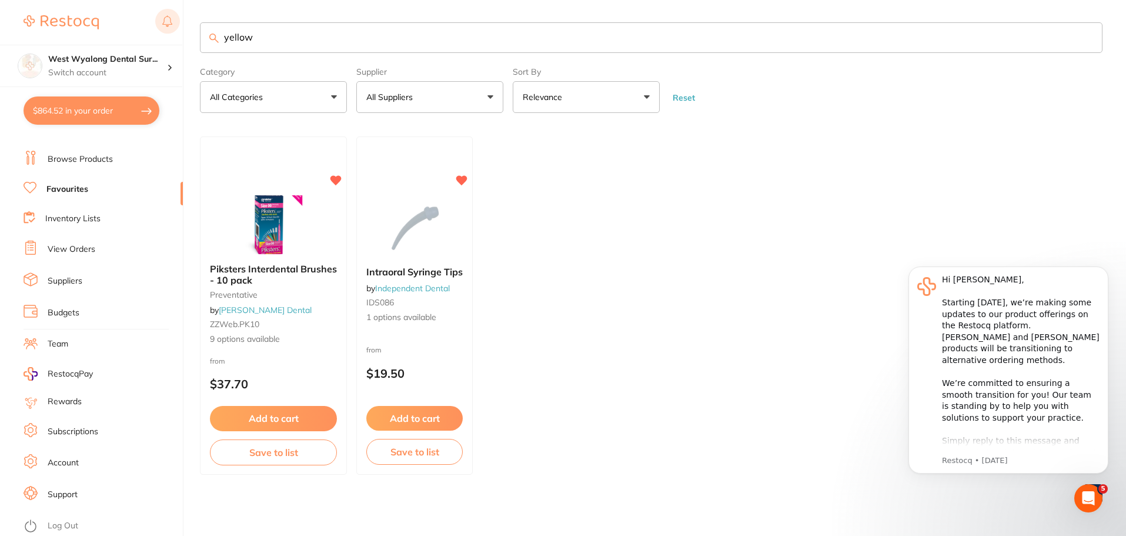
scroll to position [0, 0]
drag, startPoint x: 281, startPoint y: 39, endPoint x: 162, endPoint y: 31, distance: 119.1
click at [162, 31] on div "$864.52 West Wyalong Dental Sur... Switch account West Wyalong Dental Surgery (…" at bounding box center [563, 267] width 1126 height 536
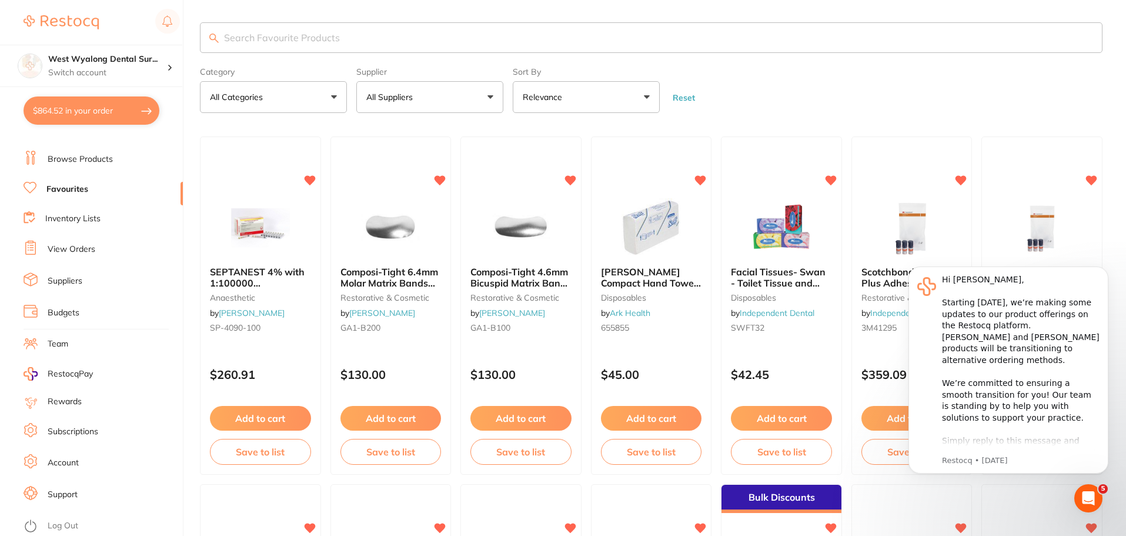
click at [101, 197] on ul "Dashboard Browse Products Favourites Inventory Lists View Orders Suppliers Budg…" at bounding box center [103, 322] width 159 height 406
click at [313, 36] on input "search" at bounding box center [651, 37] width 903 height 31
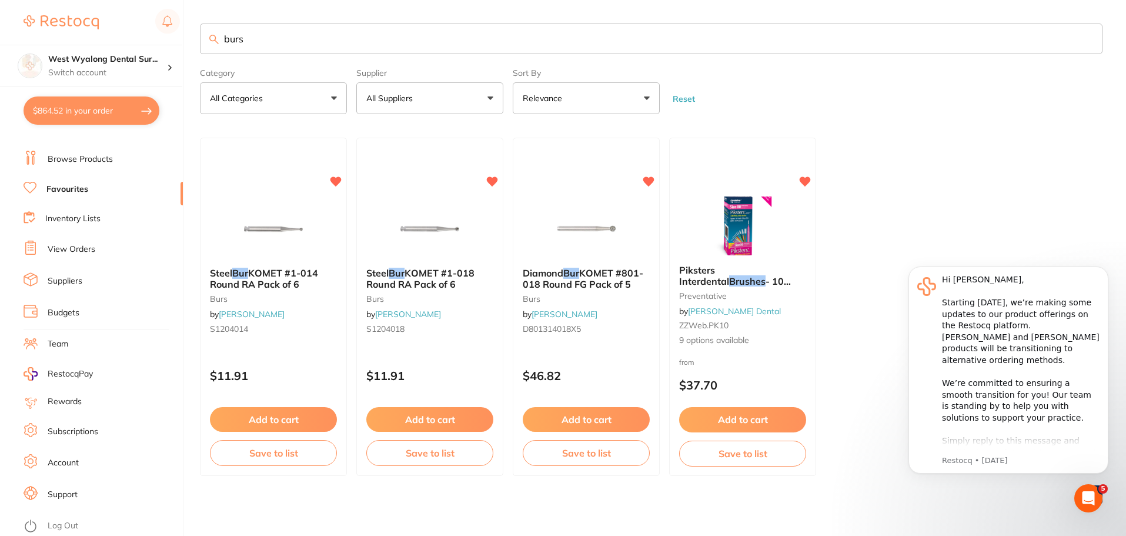
drag, startPoint x: 275, startPoint y: 46, endPoint x: 182, endPoint y: 43, distance: 92.4
click at [182, 43] on div "$864.52 West Wyalong Dental Sur... Switch account West Wyalong Dental Surgery (…" at bounding box center [563, 268] width 1126 height 536
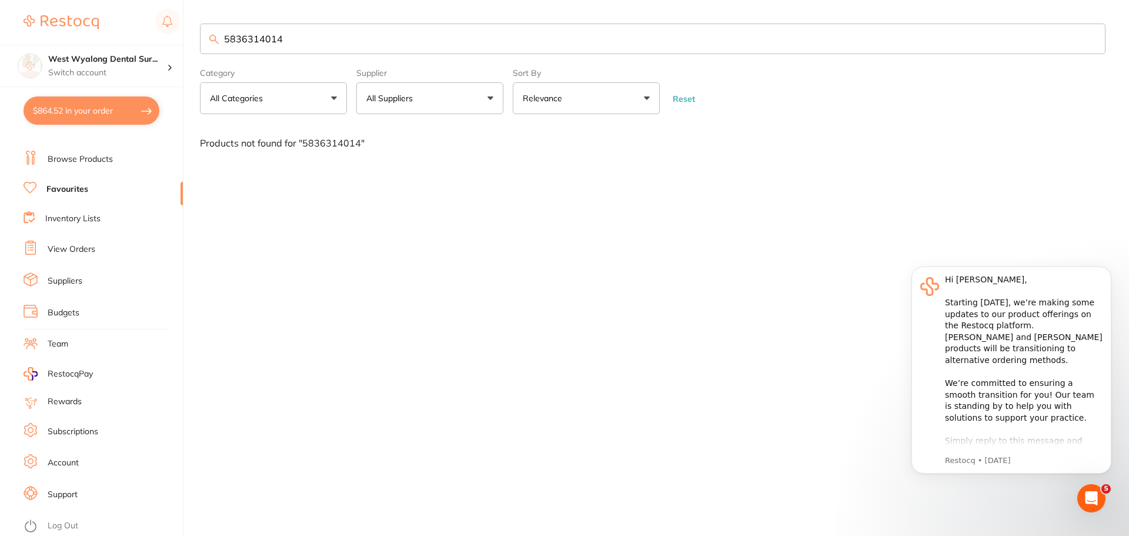
drag, startPoint x: 307, startPoint y: 39, endPoint x: 196, endPoint y: 41, distance: 110.6
click at [196, 41] on div "$864.52 West Wyalong Dental Sur... Switch account West Wyalong Dental Surgery (…" at bounding box center [564, 268] width 1129 height 536
type input "black steele"
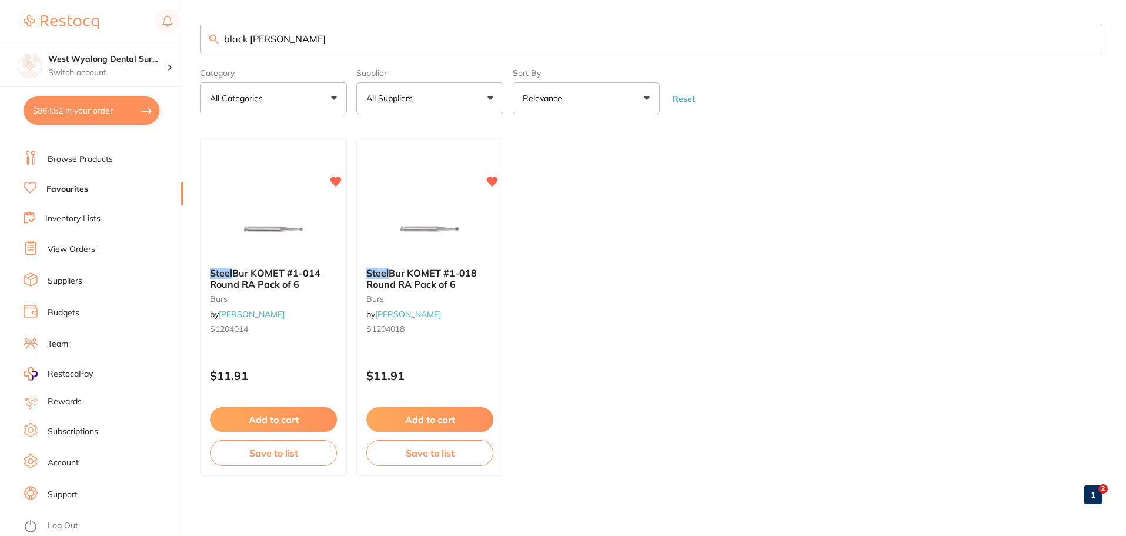
drag, startPoint x: 301, startPoint y: 41, endPoint x: 196, endPoint y: 43, distance: 104.7
click at [196, 43] on div "$864.52 West Wyalong Dental Sur... Switch account West Wyalong Dental Surgery (…" at bounding box center [563, 268] width 1126 height 536
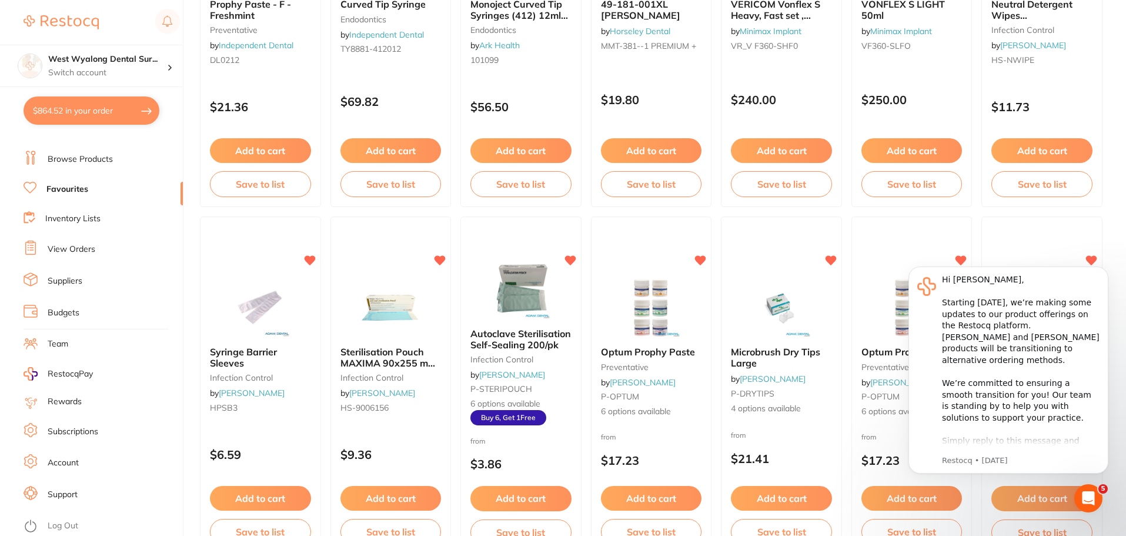
scroll to position [670, 0]
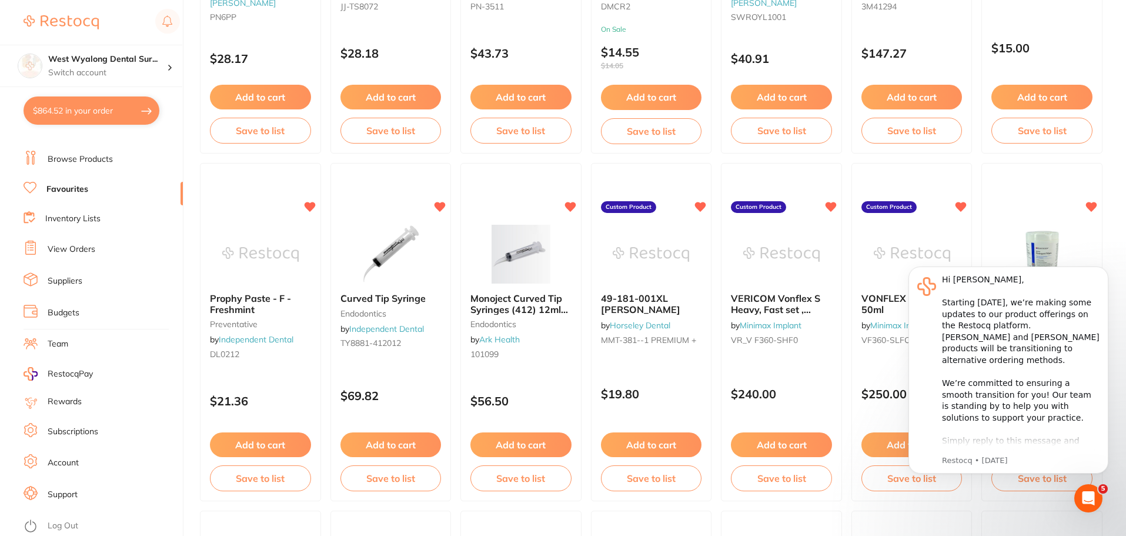
click at [89, 161] on link "Browse Products" at bounding box center [80, 160] width 65 height 12
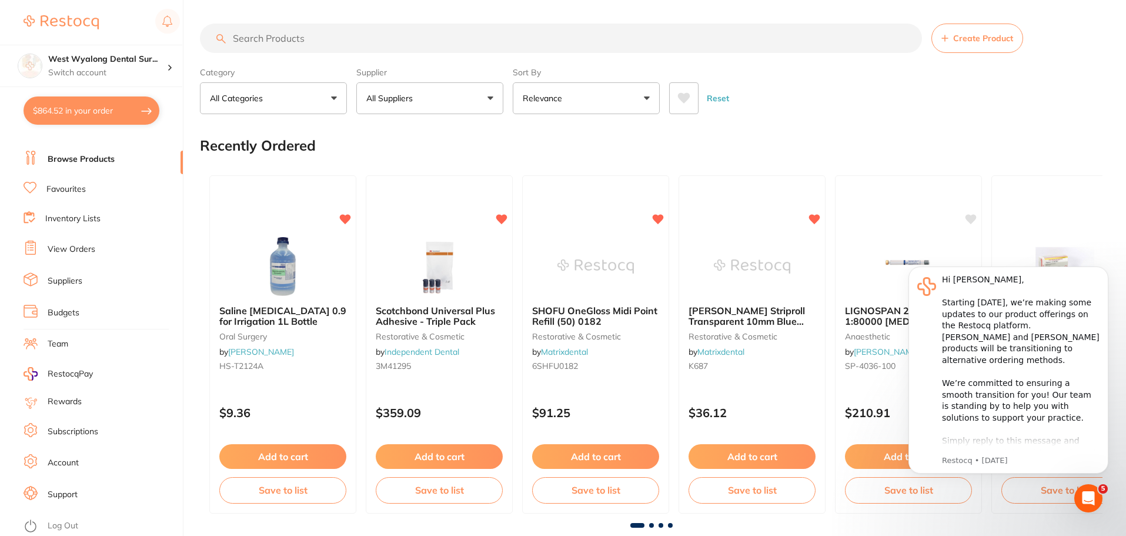
click at [307, 45] on input "search" at bounding box center [561, 38] width 722 height 29
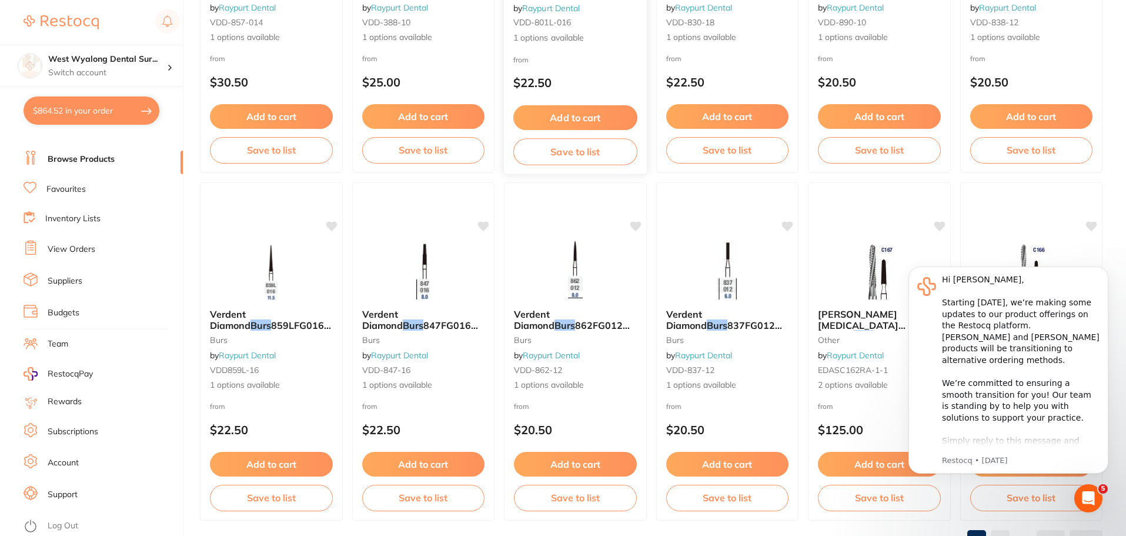
scroll to position [2810, 0]
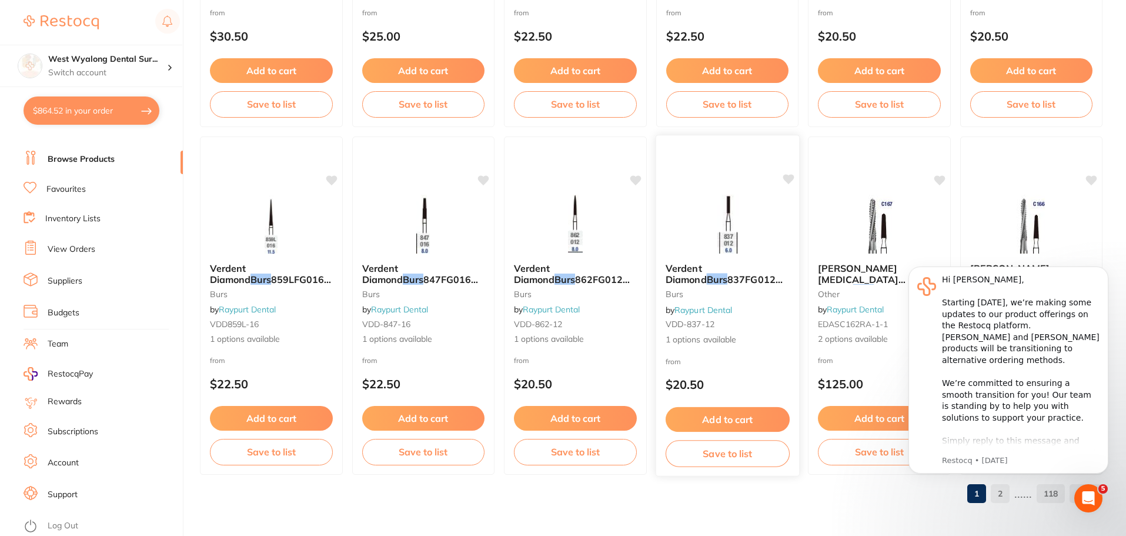
click at [727, 223] on img at bounding box center [727, 223] width 77 height 59
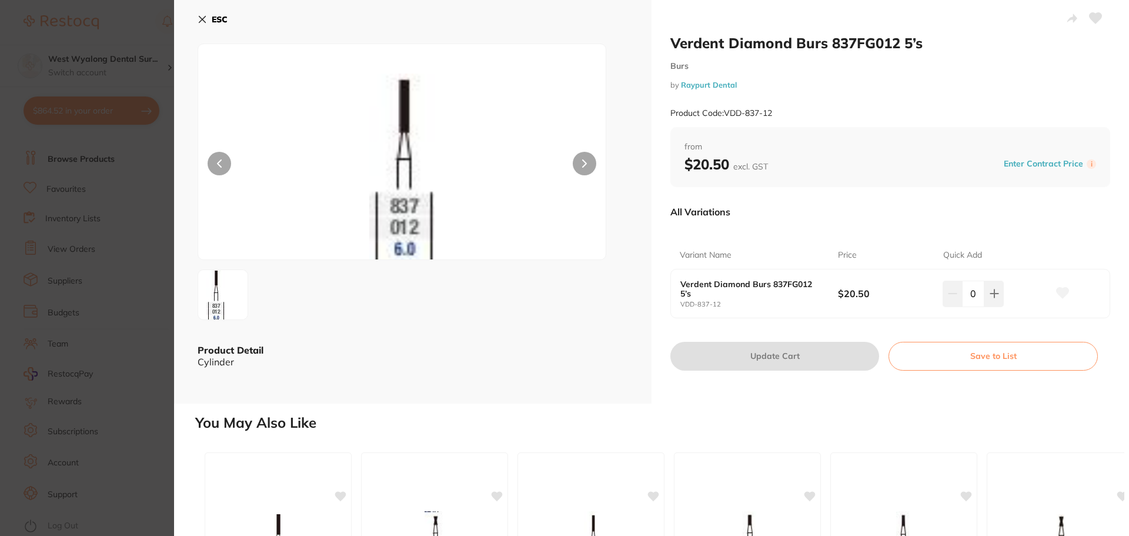
click at [206, 19] on icon at bounding box center [202, 19] width 9 height 9
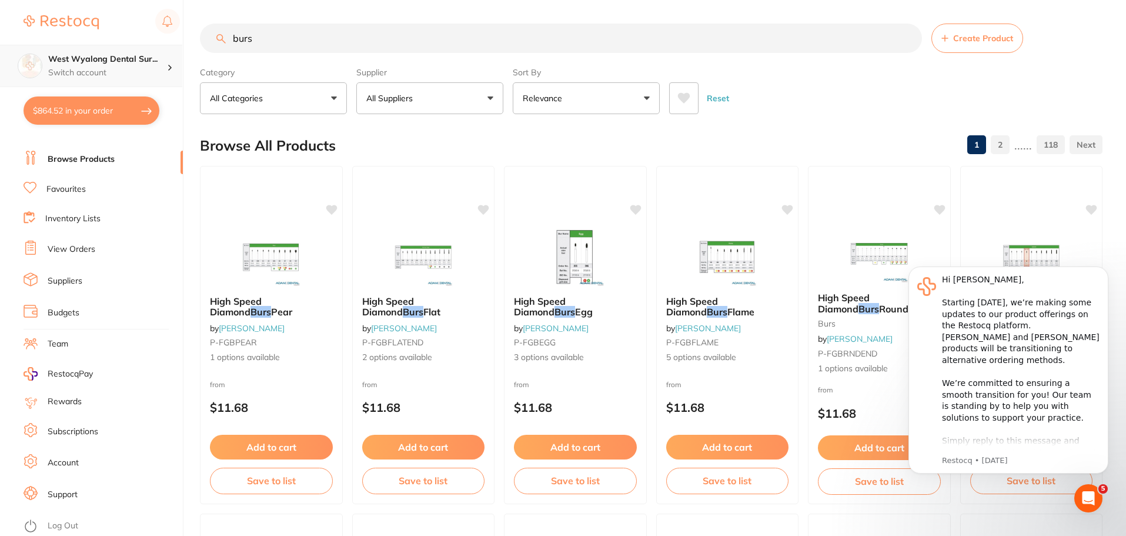
scroll to position [1, 0]
drag, startPoint x: 259, startPoint y: 37, endPoint x: 174, endPoint y: 55, distance: 86.6
click at [174, 55] on div "$864.52 West Wyalong Dental Sur... Switch account West Wyalong Dental Surgery (…" at bounding box center [563, 268] width 1126 height 536
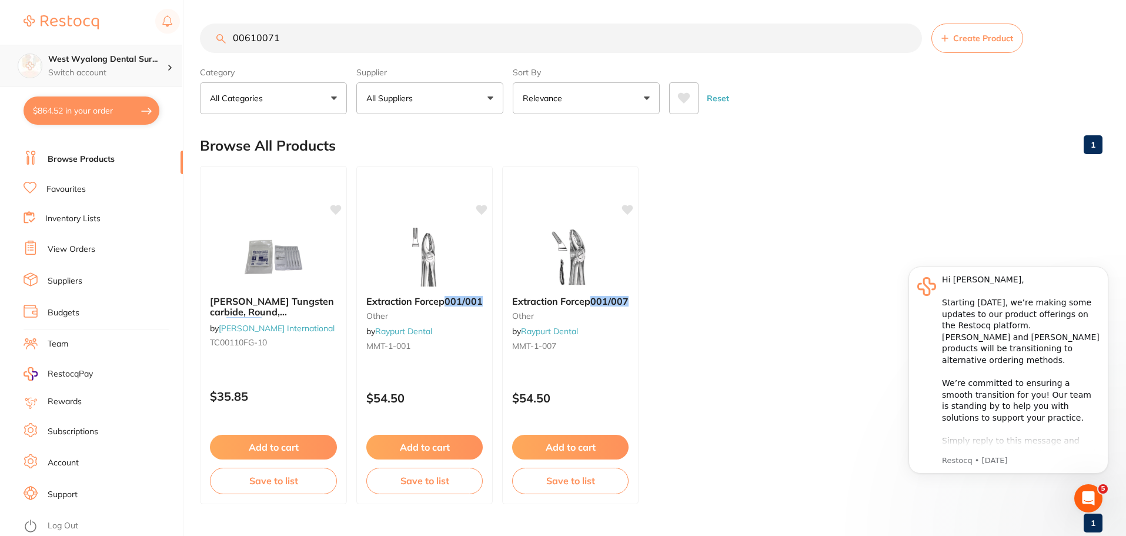
scroll to position [0, 0]
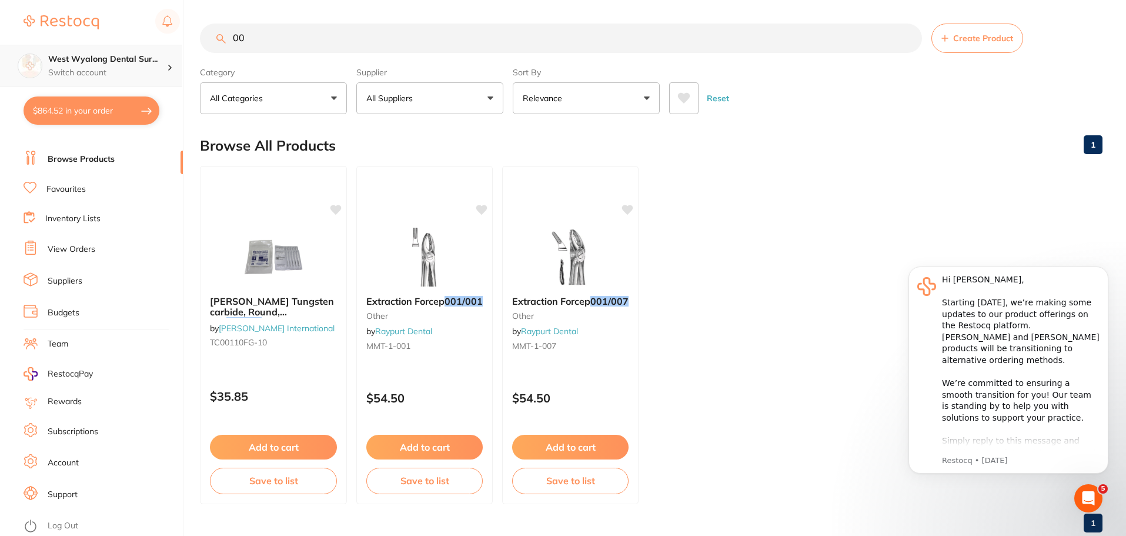
type input "0"
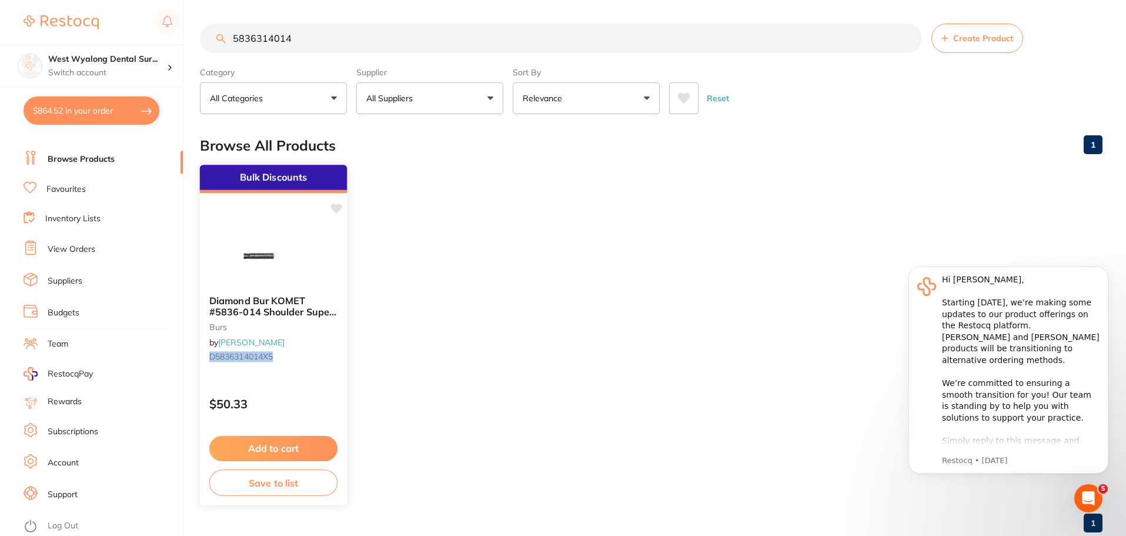
type input "5836314014"
drag, startPoint x: 261, startPoint y: 315, endPoint x: 367, endPoint y: 407, distance: 140.5
click at [261, 315] on span "Diamond Bur KOMET #5836-014 Shoulder Super Coarse FG x 5" at bounding box center [273, 312] width 126 height 34
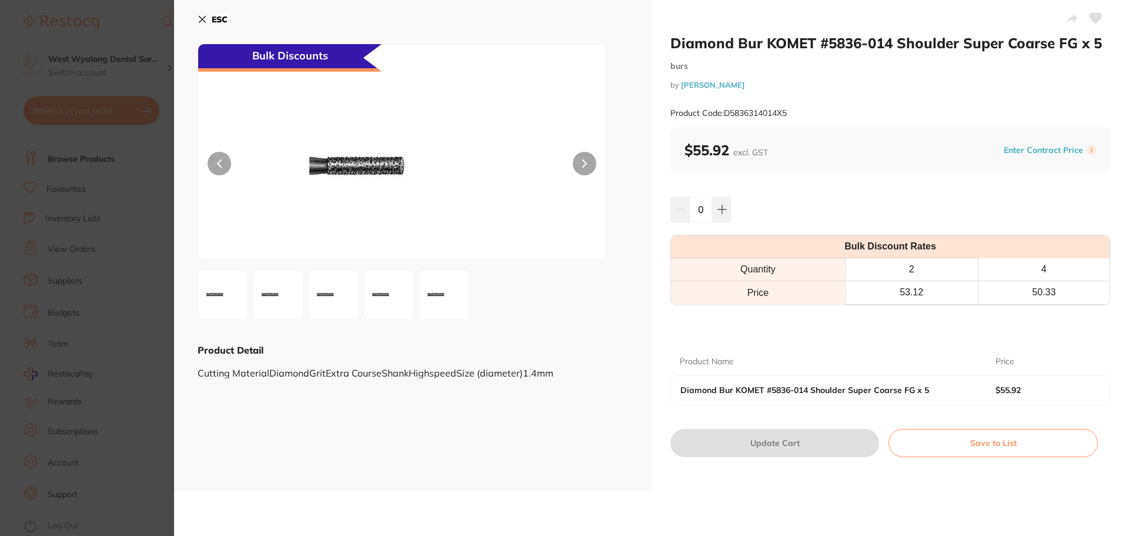
click at [582, 164] on icon at bounding box center [584, 163] width 5 height 8
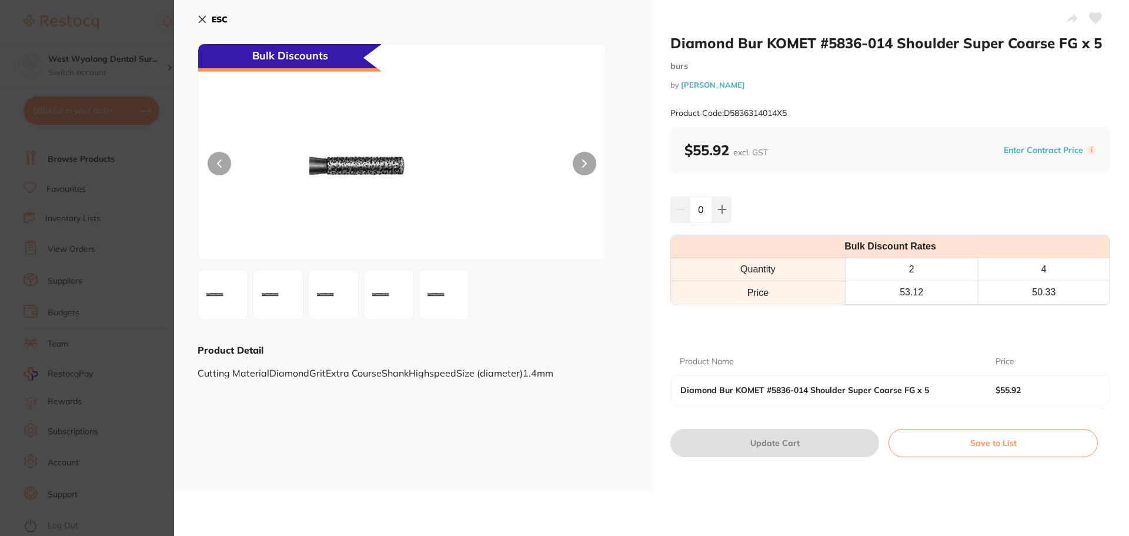
click at [582, 164] on icon at bounding box center [584, 163] width 5 height 8
click at [986, 441] on button "Save to List" at bounding box center [993, 443] width 209 height 28
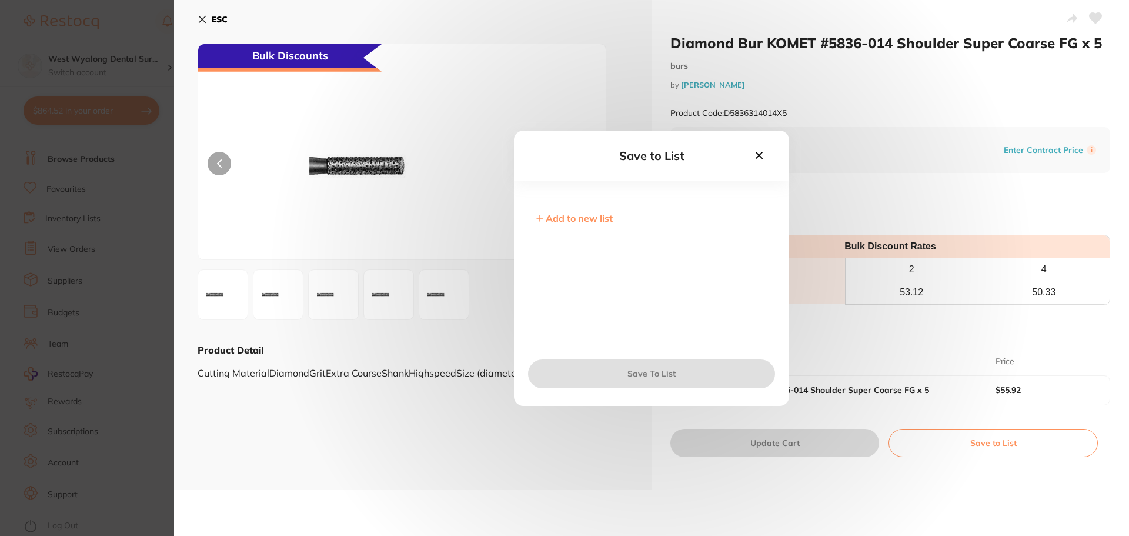
click at [756, 154] on icon at bounding box center [759, 155] width 13 height 13
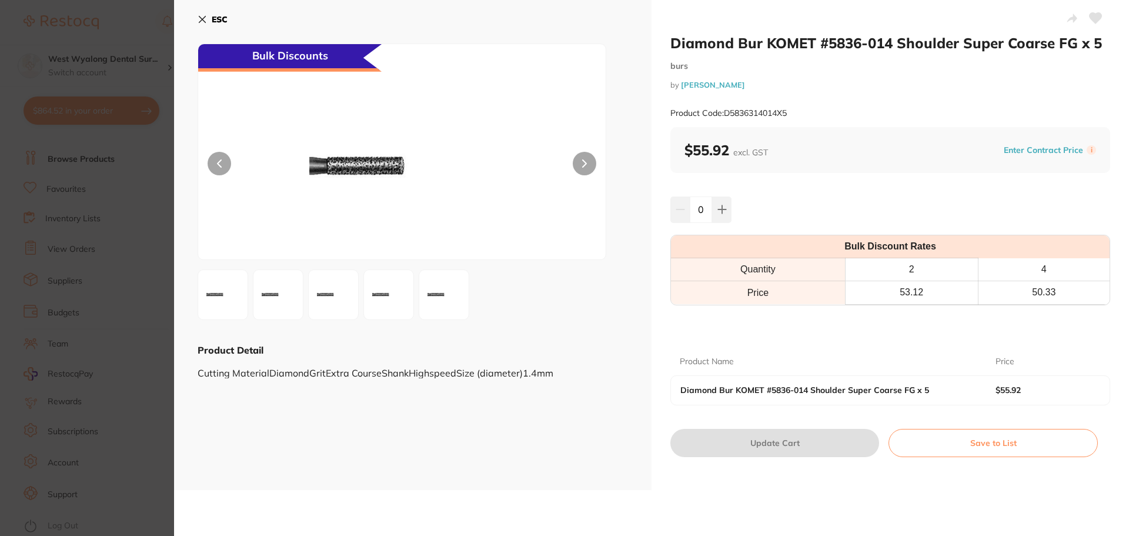
click at [943, 439] on button "Save to List" at bounding box center [993, 443] width 209 height 28
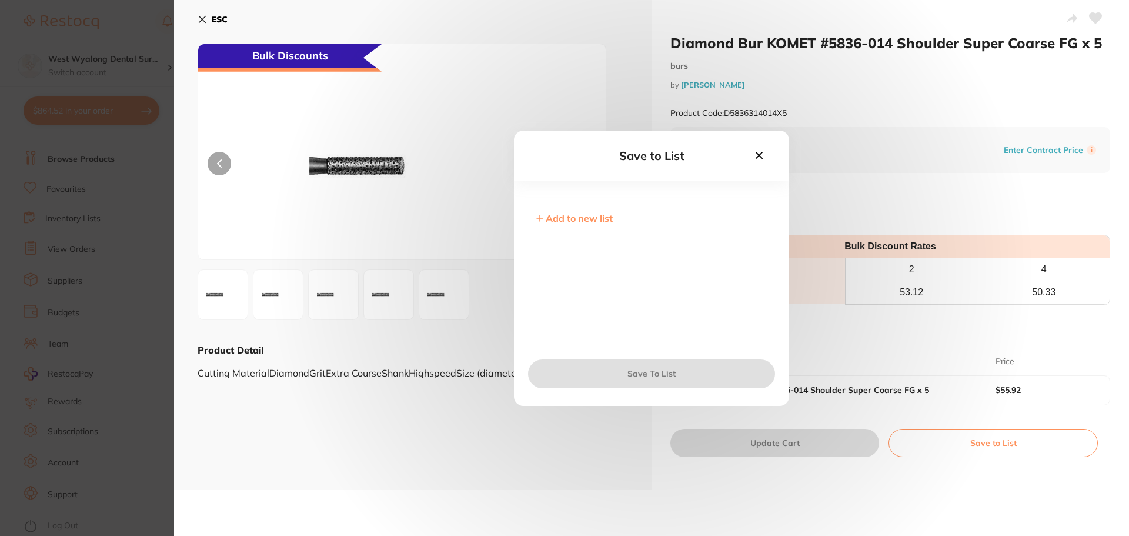
click at [569, 218] on span "Add to new list" at bounding box center [579, 218] width 67 height 12
click at [754, 151] on icon at bounding box center [759, 155] width 13 height 13
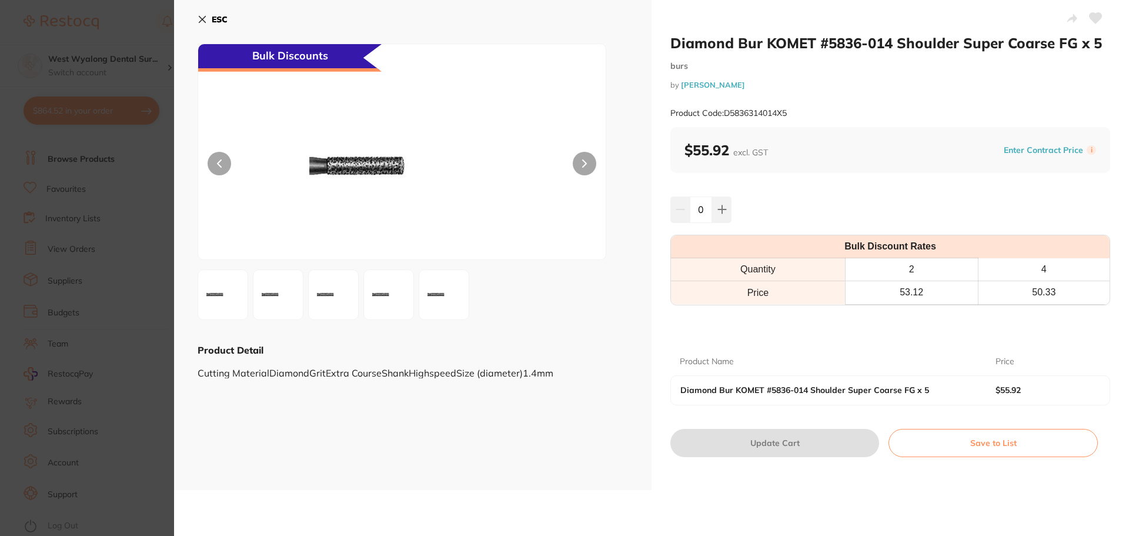
click at [971, 451] on button "Save to List" at bounding box center [993, 443] width 209 height 28
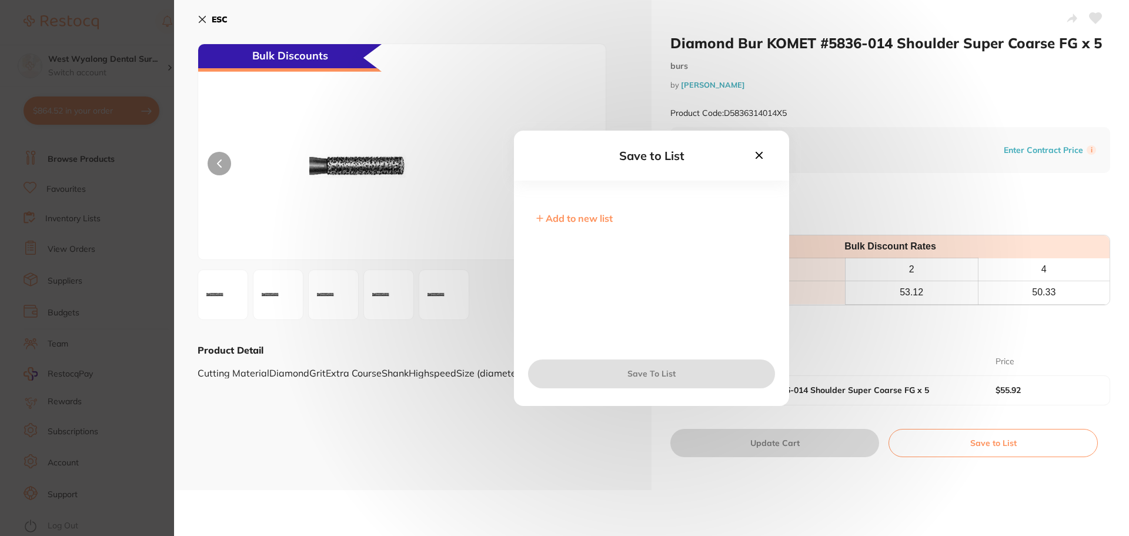
click at [568, 224] on div "Add to new list" at bounding box center [651, 271] width 275 height 152
click at [566, 219] on span "Add to new list" at bounding box center [579, 218] width 67 height 12
click at [567, 232] on input "text" at bounding box center [652, 226] width 238 height 31
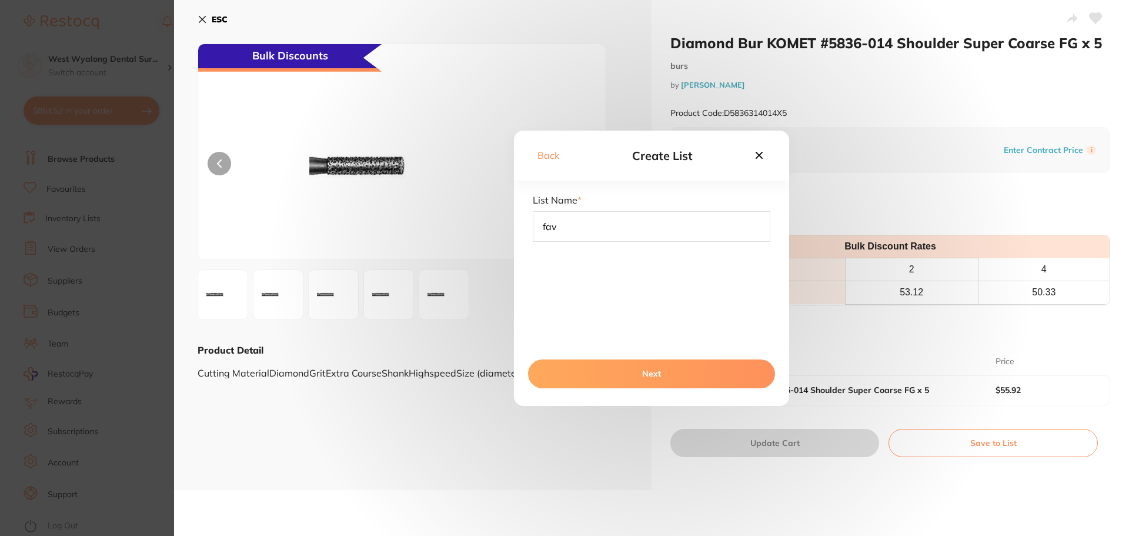
type input "fav"
click at [651, 375] on button "Next" at bounding box center [651, 373] width 247 height 28
click at [624, 367] on button "Save To List" at bounding box center [651, 373] width 247 height 28
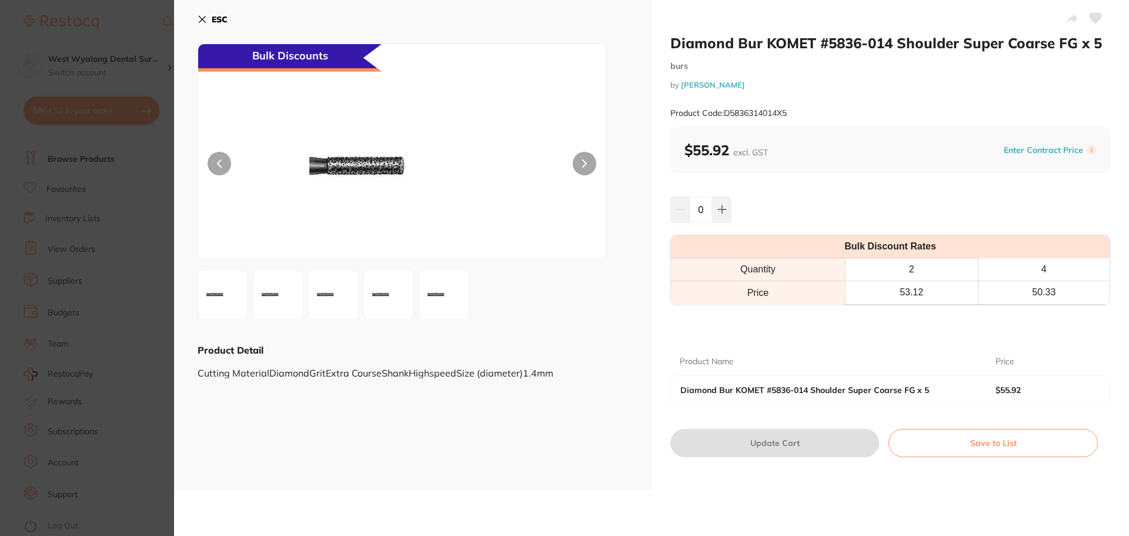
click at [831, 392] on b "Diamond Bur KOMET #5836-014 Shoulder Super Coarse FG x 5" at bounding box center [822, 389] width 283 height 9
click at [725, 209] on button at bounding box center [721, 209] width 19 height 26
type input "1"
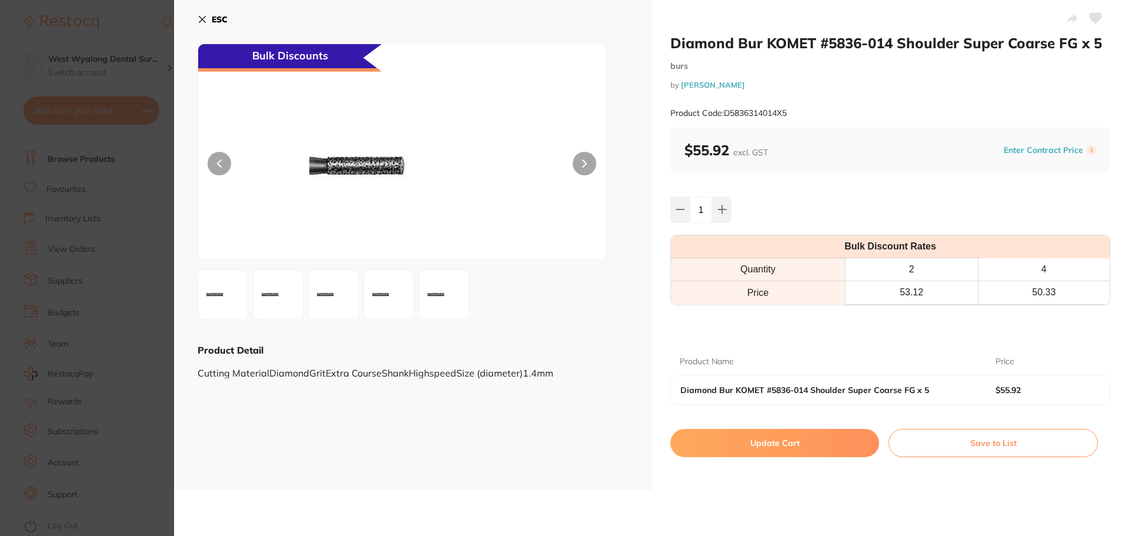
click at [746, 442] on button "Update Cart" at bounding box center [775, 443] width 209 height 28
checkbox input "false"
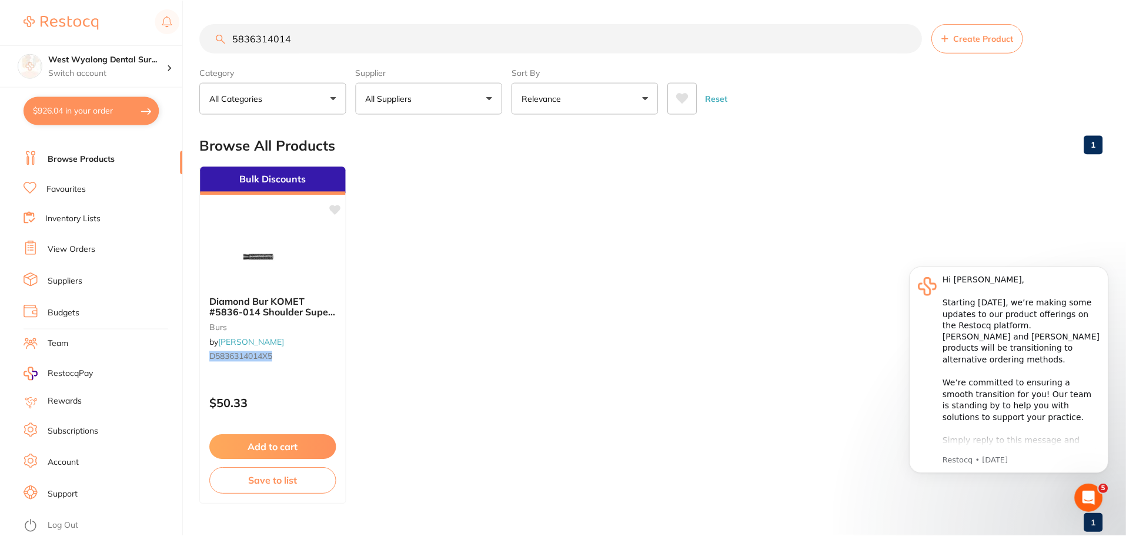
scroll to position [12, 0]
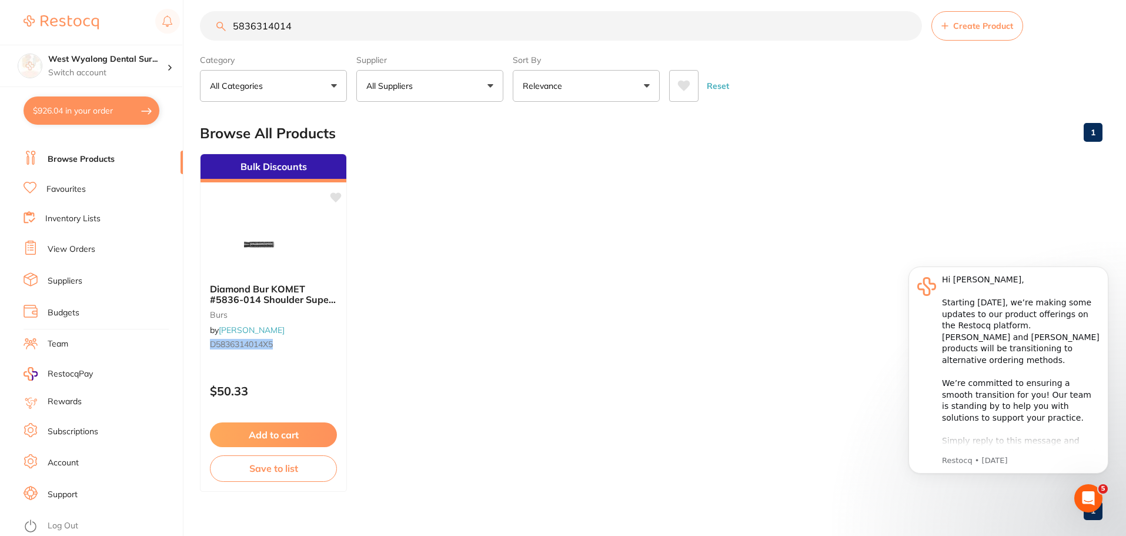
click at [74, 112] on button "$926.04 in your order" at bounding box center [92, 110] width 136 height 28
checkbox input "true"
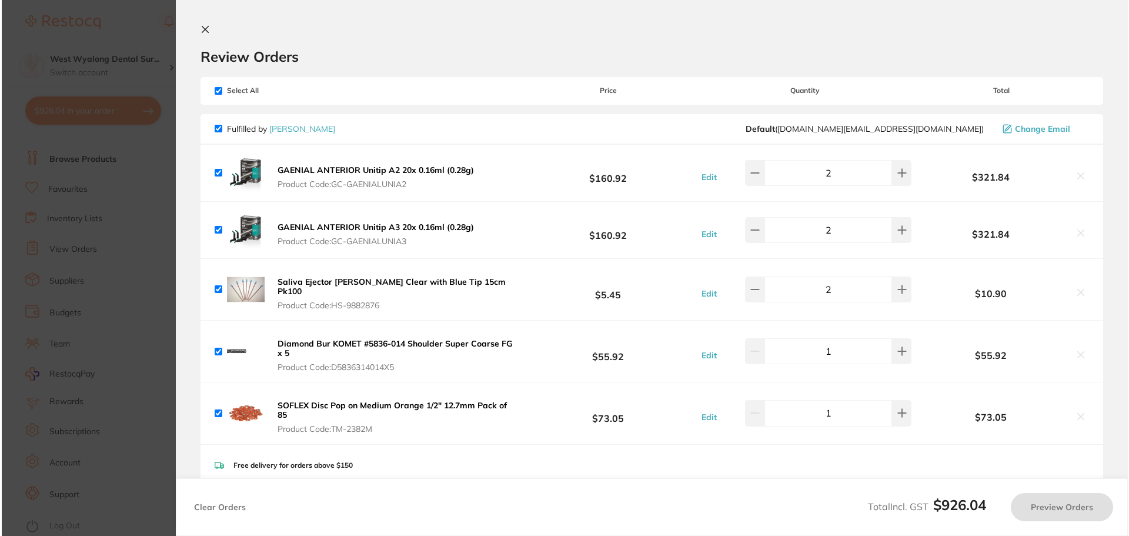
scroll to position [0, 0]
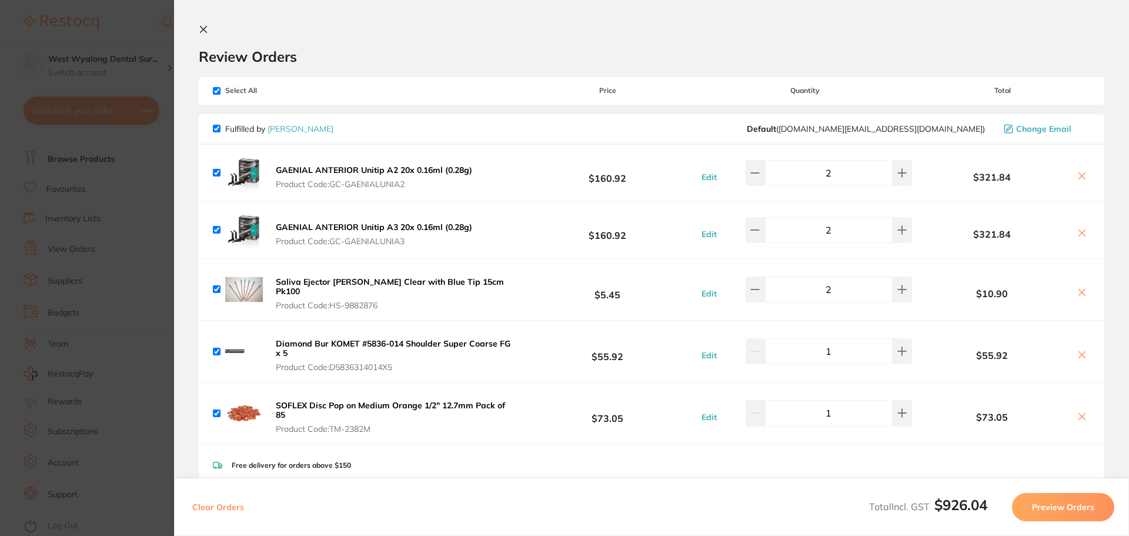
click at [202, 24] on section "Review Orders Your orders are being processed and we will notify you once we ha…" at bounding box center [651, 268] width 955 height 536
click at [205, 26] on icon at bounding box center [203, 29] width 9 height 9
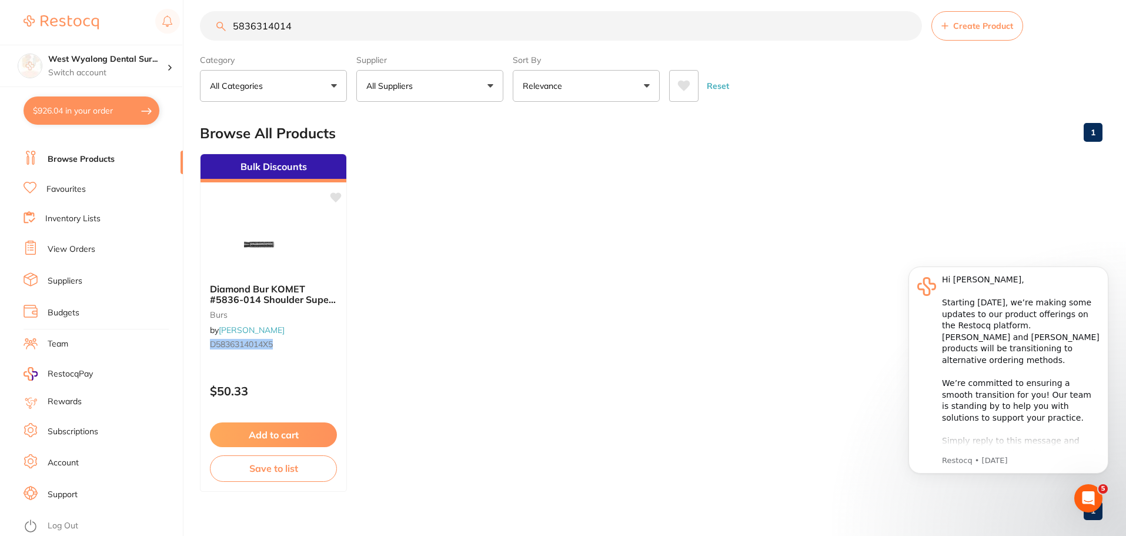
click at [76, 184] on link "Favourites" at bounding box center [65, 190] width 39 height 12
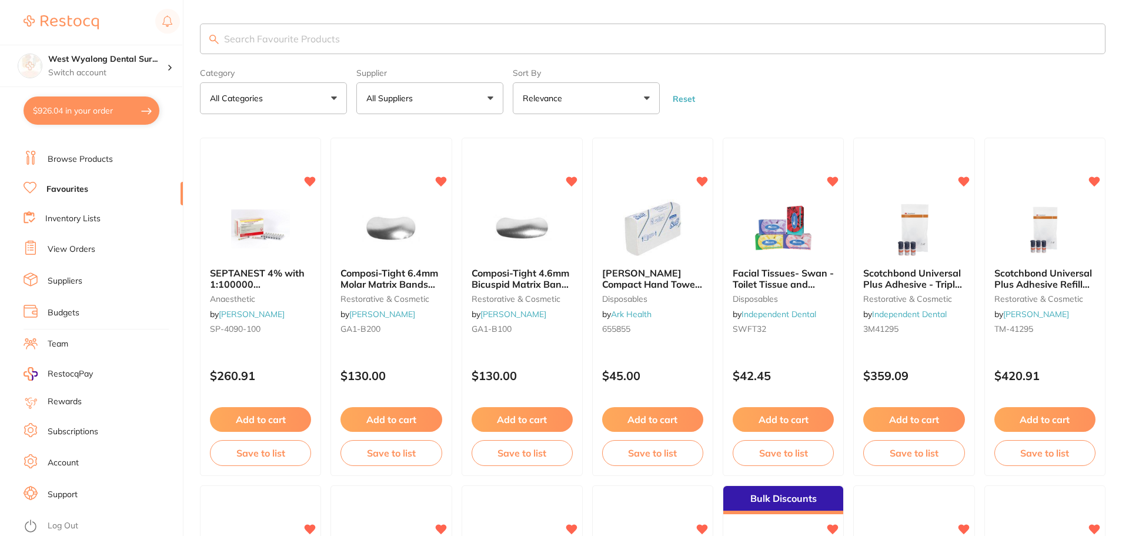
click at [234, 38] on input "search" at bounding box center [653, 39] width 906 height 31
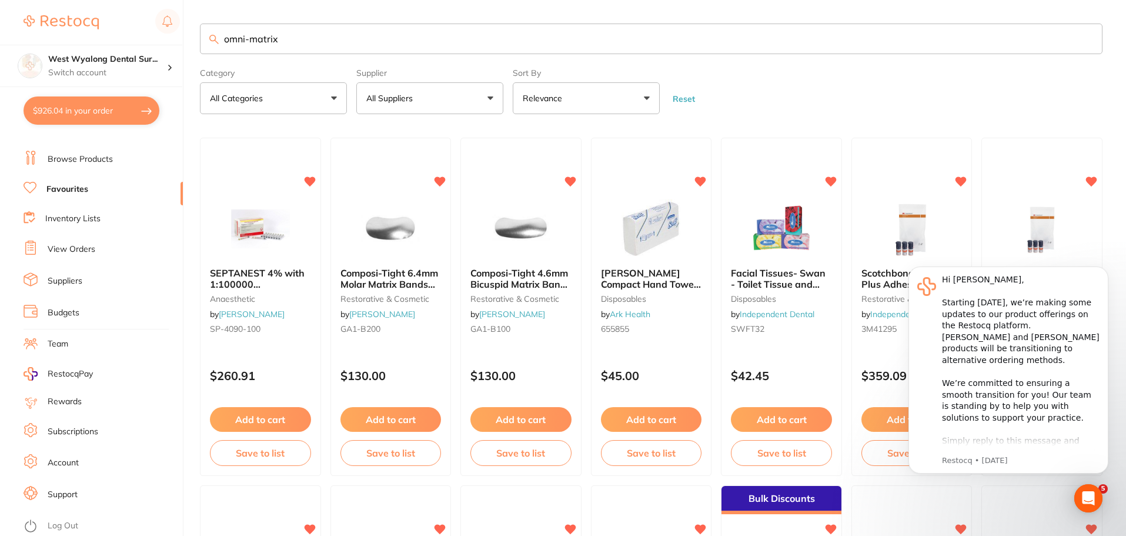
type input "omni-matrix"
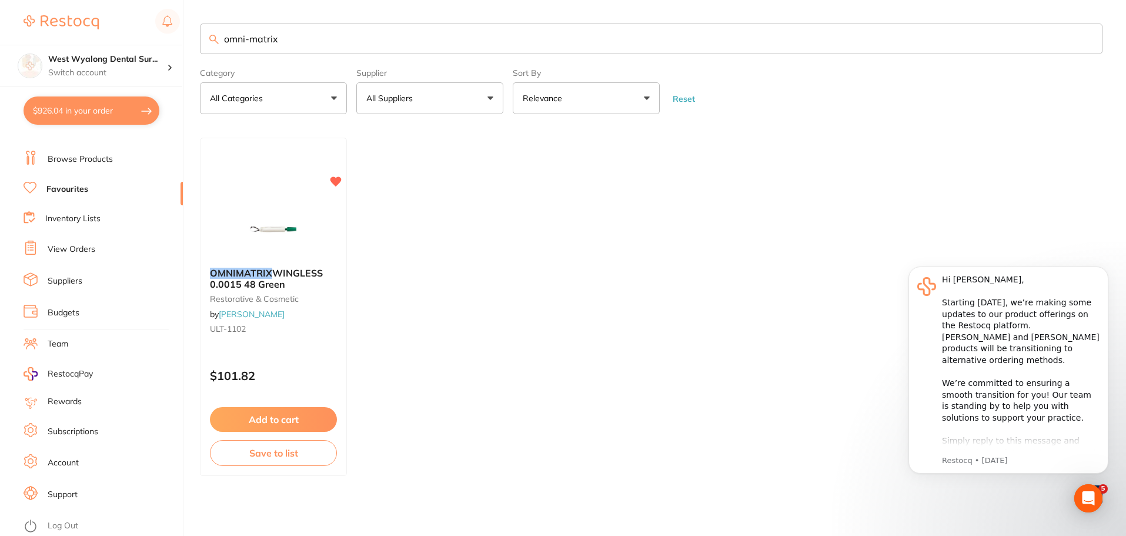
click at [292, 423] on button "Add to cart" at bounding box center [273, 419] width 127 height 25
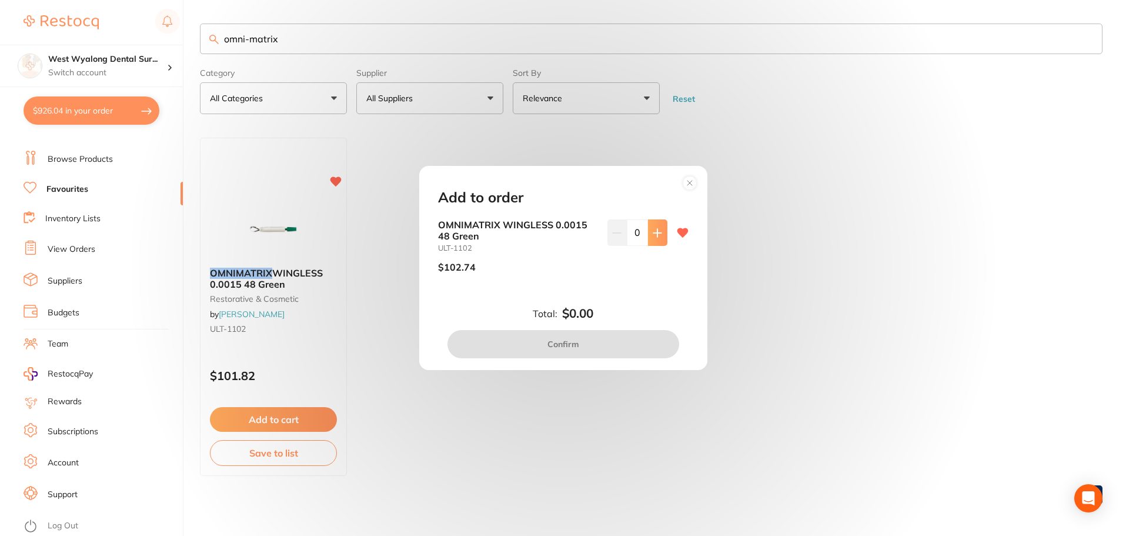
click at [659, 237] on icon at bounding box center [657, 232] width 9 height 9
type input "1"
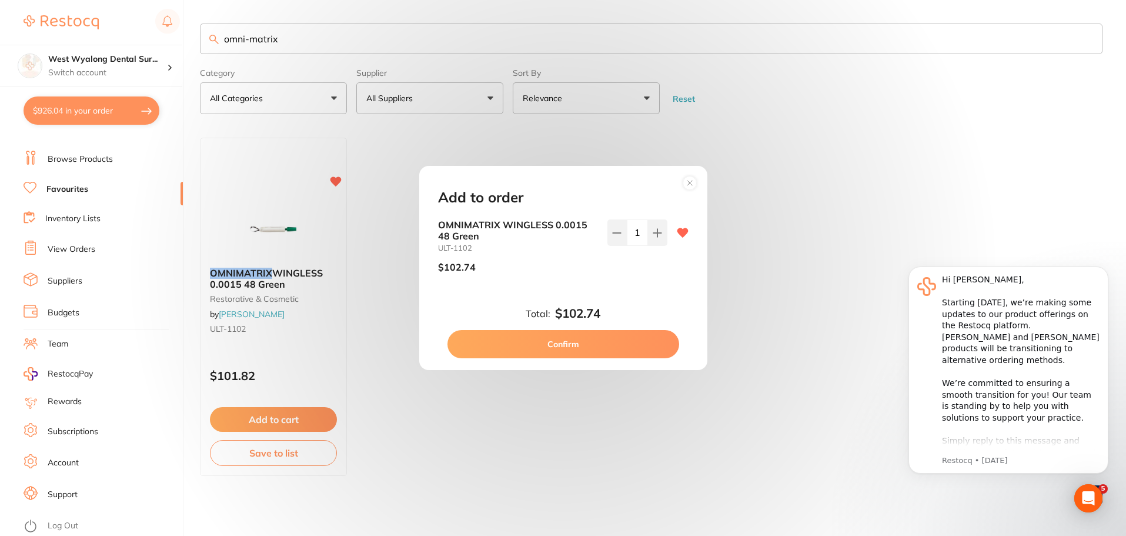
click at [564, 342] on button "Confirm" at bounding box center [564, 344] width 232 height 28
checkbox input "false"
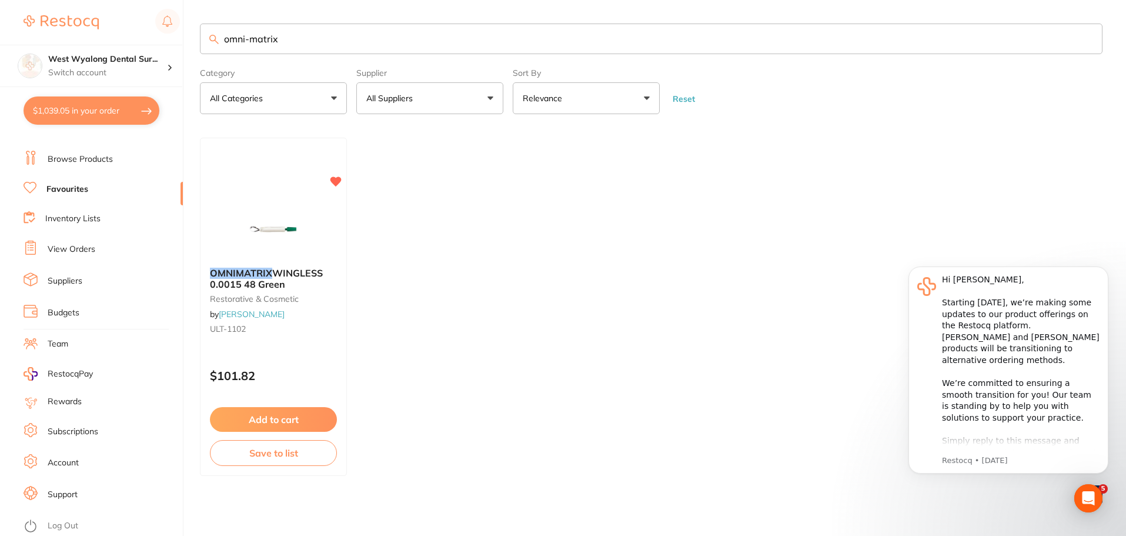
drag, startPoint x: 319, startPoint y: 47, endPoint x: 209, endPoint y: 50, distance: 110.0
click at [161, 57] on div "$1,039.05 West Wyalong Dental Sur... Switch account West Wyalong Dental Surgery…" at bounding box center [563, 268] width 1126 height 536
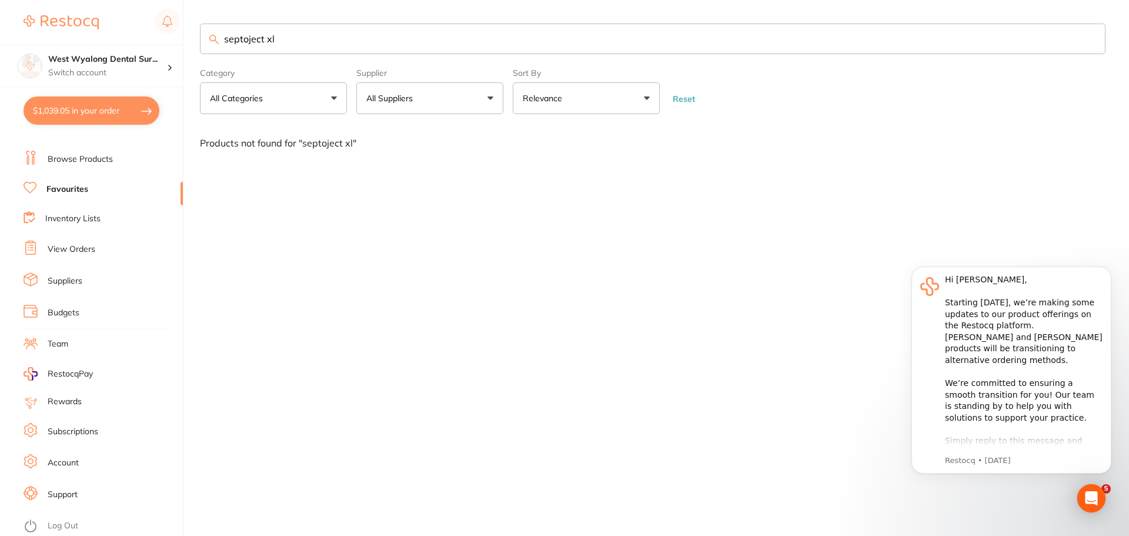
drag, startPoint x: 274, startPoint y: 42, endPoint x: 266, endPoint y: 42, distance: 7.6
click at [266, 42] on input "septoject xl" at bounding box center [653, 39] width 906 height 31
drag, startPoint x: 296, startPoint y: 43, endPoint x: 93, endPoint y: 58, distance: 203.5
click at [93, 58] on div "$1,039.05 West Wyalong Dental Sur... Switch account West Wyalong Dental Surgery…" at bounding box center [564, 268] width 1129 height 536
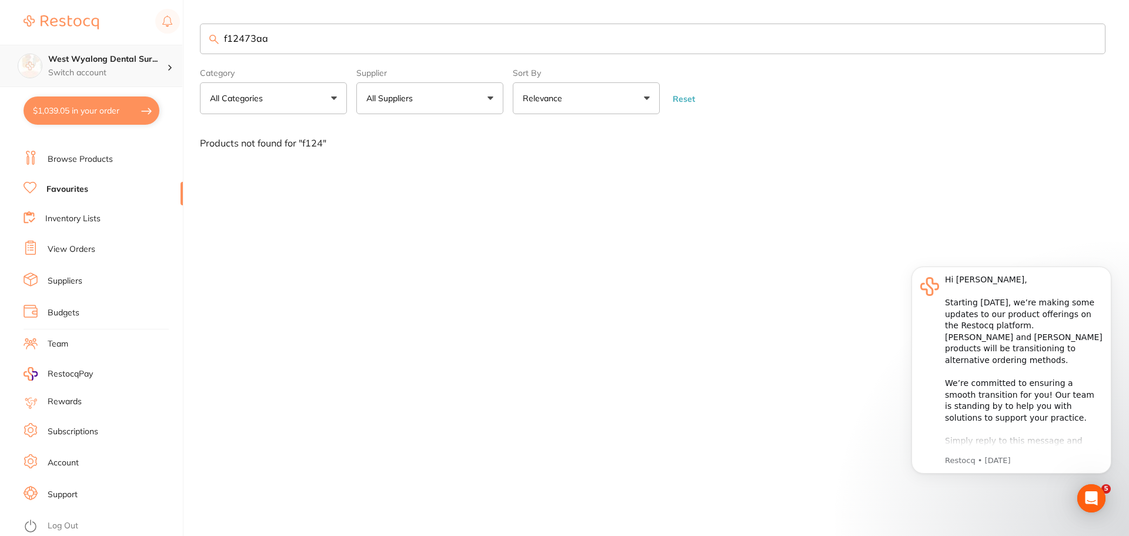
type input "f12473aa"
click at [103, 161] on link "Browse Products" at bounding box center [80, 160] width 65 height 12
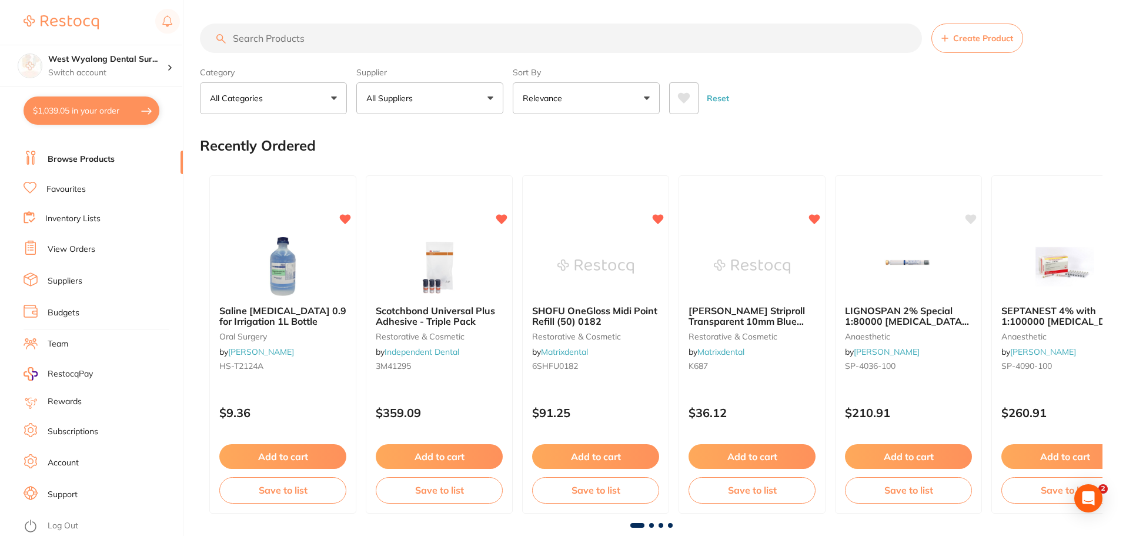
drag, startPoint x: 265, startPoint y: 35, endPoint x: 271, endPoint y: 36, distance: 6.5
click at [269, 35] on input "search" at bounding box center [561, 38] width 722 height 29
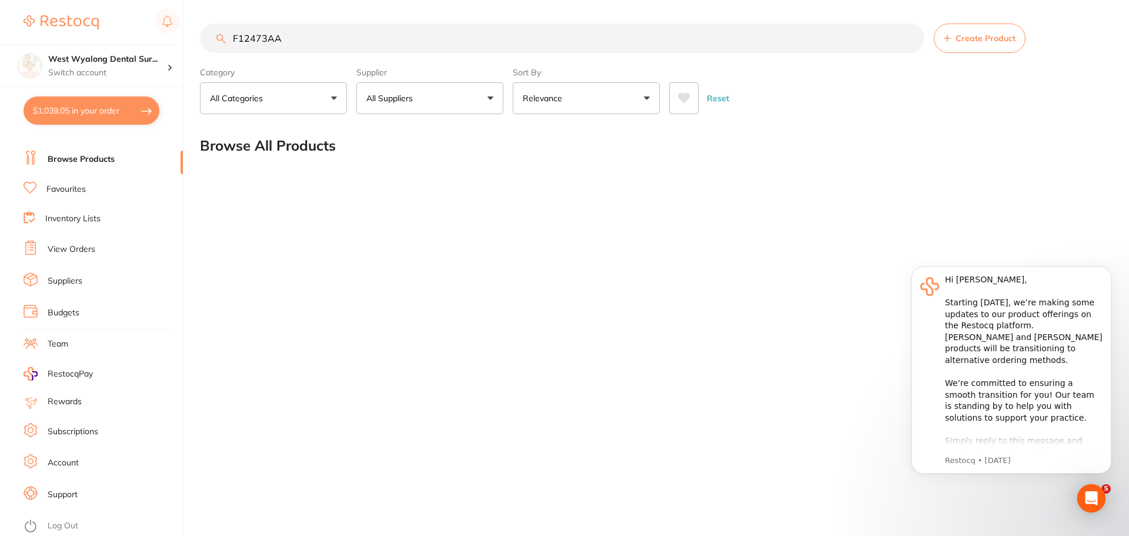
drag, startPoint x: 294, startPoint y: 37, endPoint x: 140, endPoint y: 36, distance: 154.1
click at [140, 36] on div "$1,039.05 West Wyalong Dental Sur... Switch account West Wyalong Dental Surgery…" at bounding box center [564, 268] width 1129 height 536
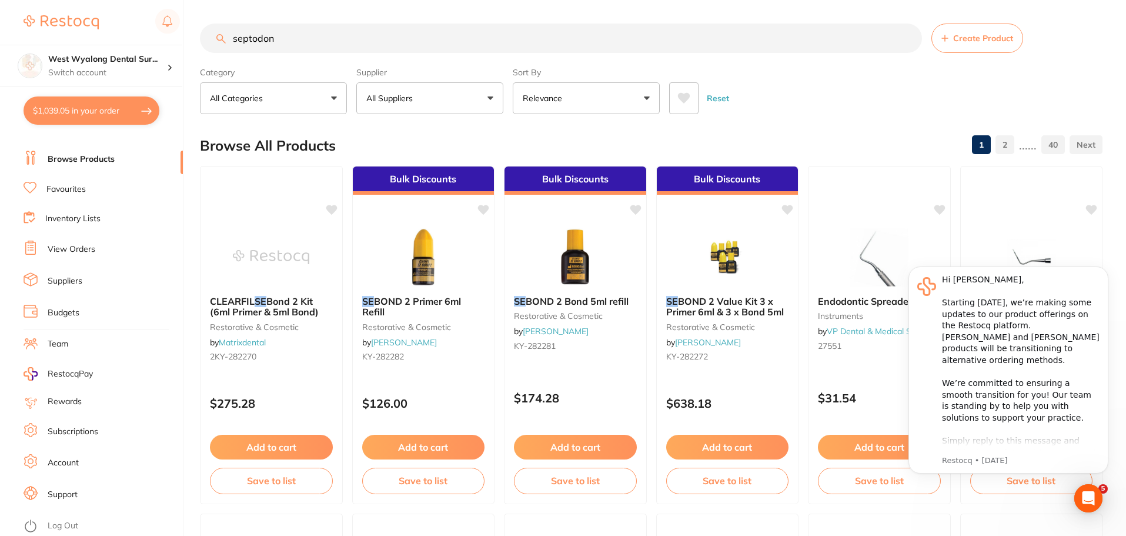
type input "septodont"
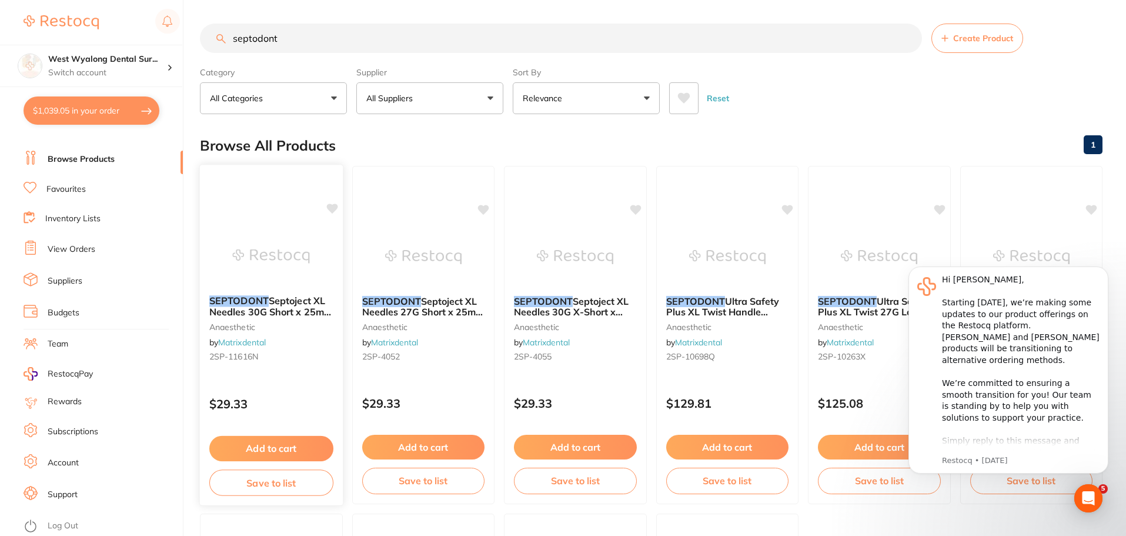
type input "septodont"
click at [284, 452] on button "Add to cart" at bounding box center [271, 448] width 124 height 25
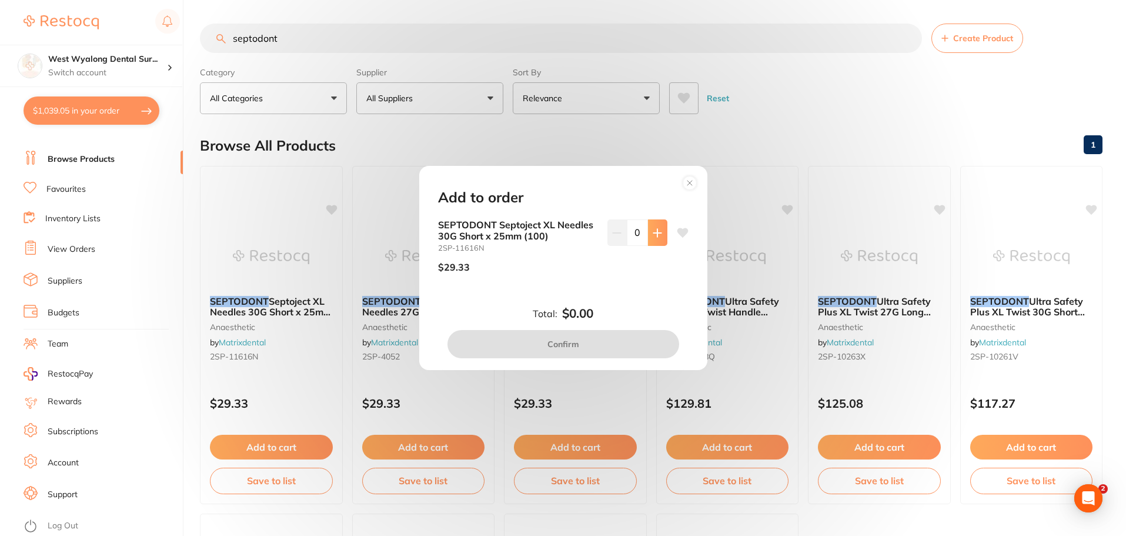
click at [654, 236] on icon at bounding box center [657, 233] width 8 height 8
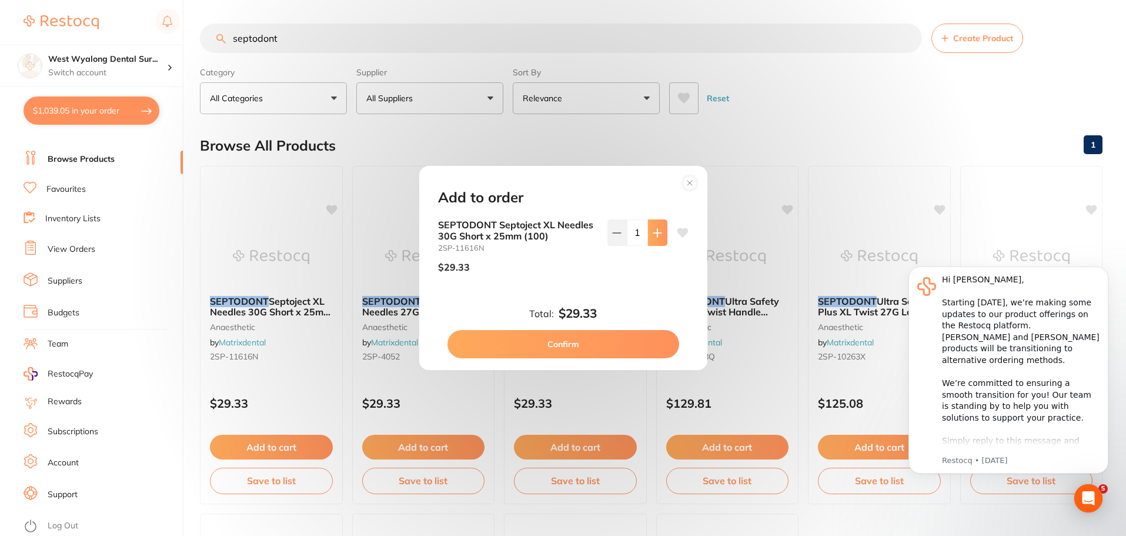
click at [653, 237] on icon at bounding box center [657, 232] width 9 height 9
type input "2"
click at [564, 342] on button "Confirm" at bounding box center [564, 344] width 232 height 28
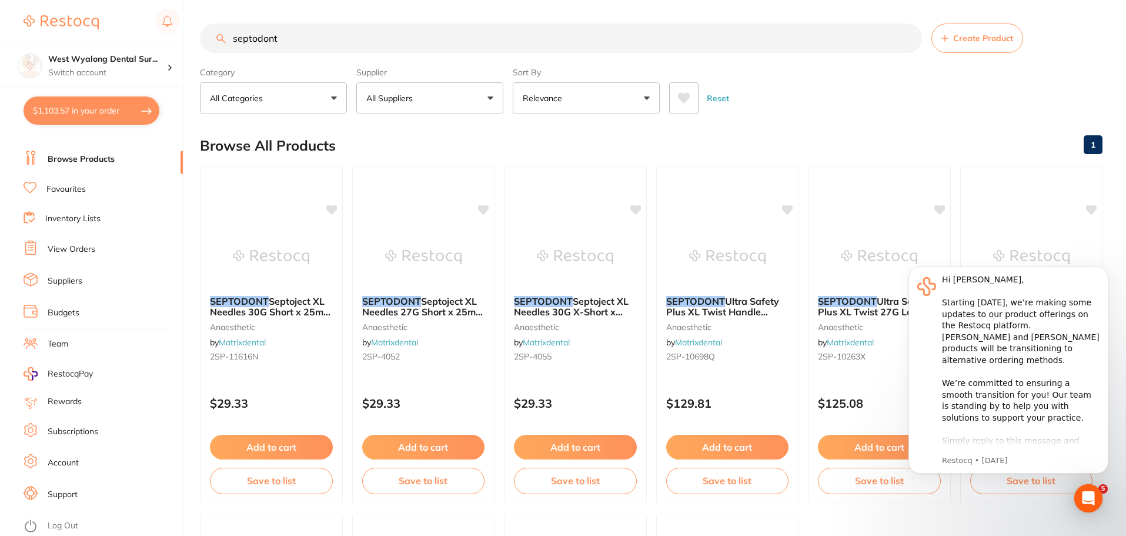
click at [298, 33] on input "septodont" at bounding box center [561, 38] width 722 height 29
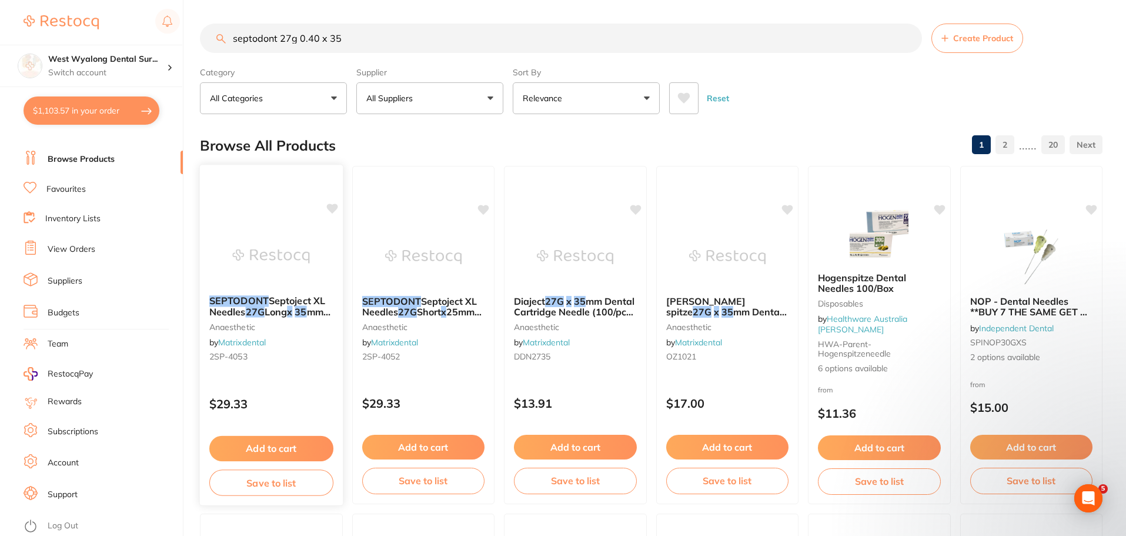
type input "septodont 27g 0.40 x 35"
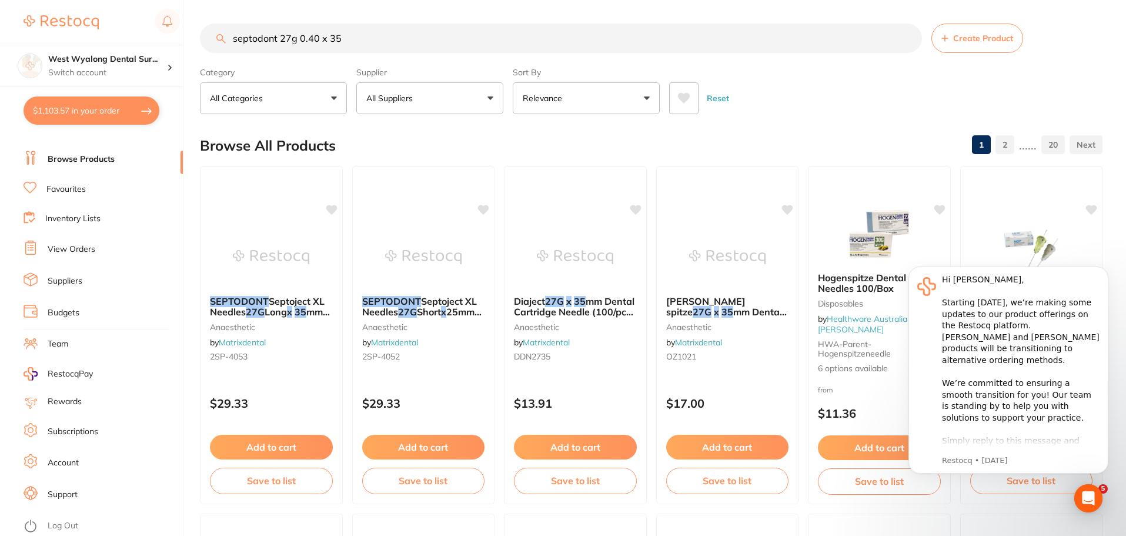
drag, startPoint x: 268, startPoint y: 295, endPoint x: 328, endPoint y: 480, distance: 194.7
click at [268, 295] on div "SEPTODONT Septoject XL Needles 27G Long x 35 mm (100) anaesthetic by Matrixdent…" at bounding box center [272, 330] width 142 height 89
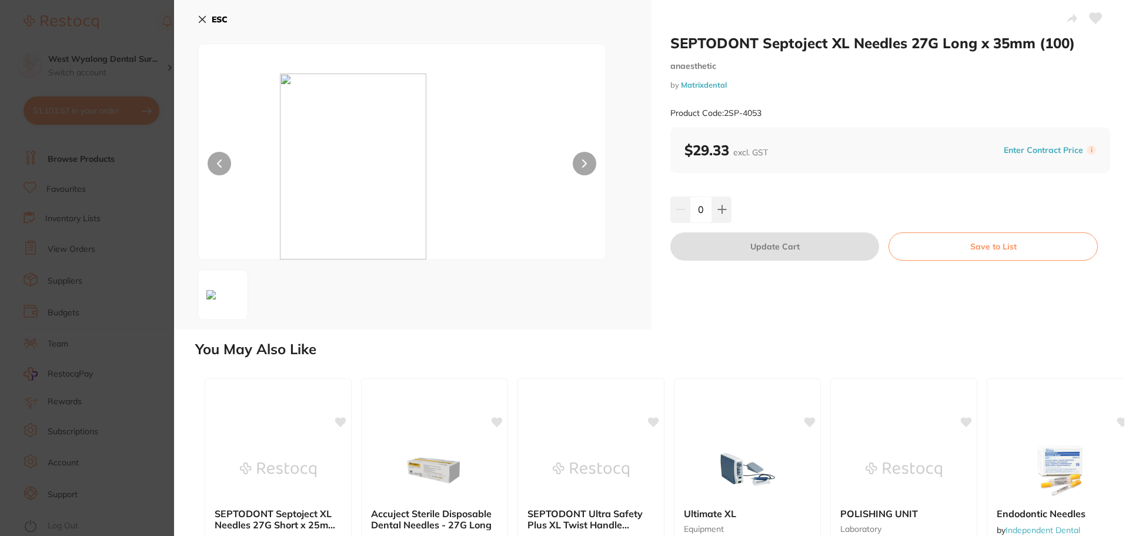
click at [585, 159] on button at bounding box center [585, 164] width 24 height 24
drag, startPoint x: 724, startPoint y: 207, endPoint x: 740, endPoint y: 254, distance: 49.7
click at [724, 207] on icon at bounding box center [722, 209] width 9 height 9
type input "1"
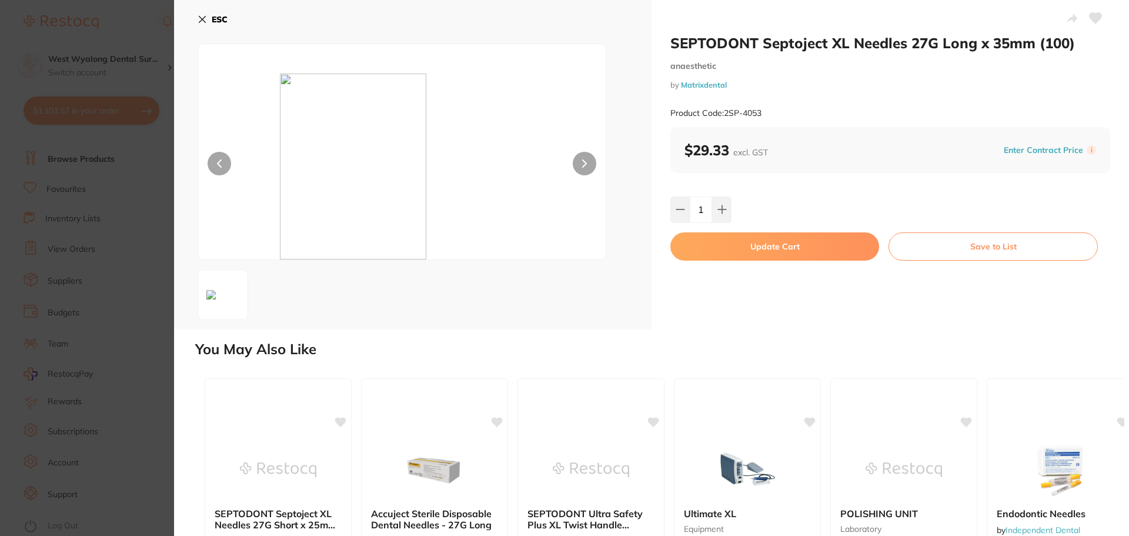
click at [725, 252] on button "Update Cart" at bounding box center [775, 246] width 209 height 28
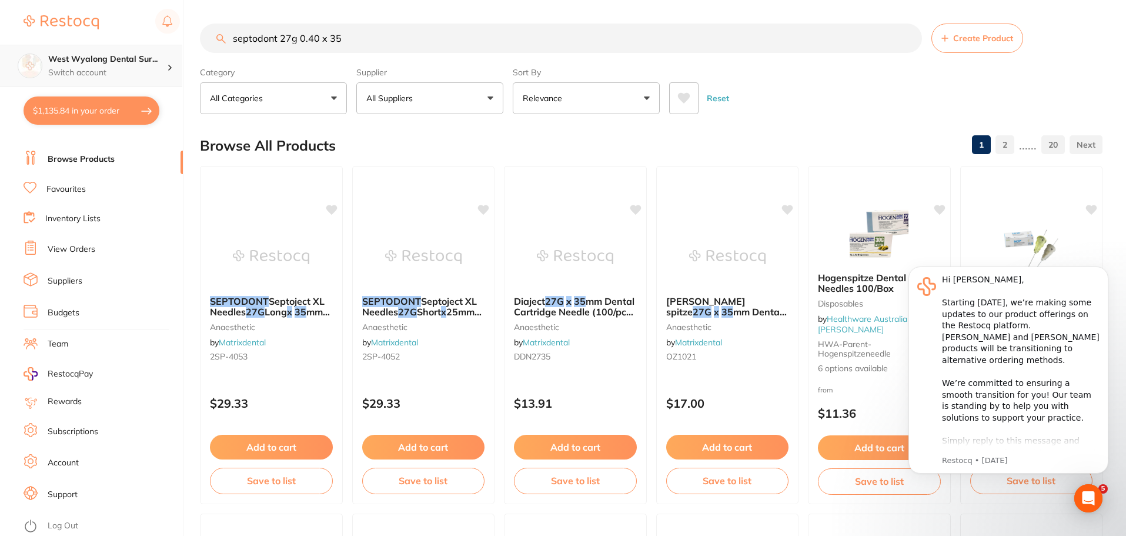
scroll to position [1, 0]
drag, startPoint x: 373, startPoint y: 46, endPoint x: 164, endPoint y: 57, distance: 209.7
click at [162, 56] on div "$1,135.84 West Wyalong Dental Sur... Switch account West Wyalong [MEDICAL_DATA]…" at bounding box center [563, 268] width 1126 height 536
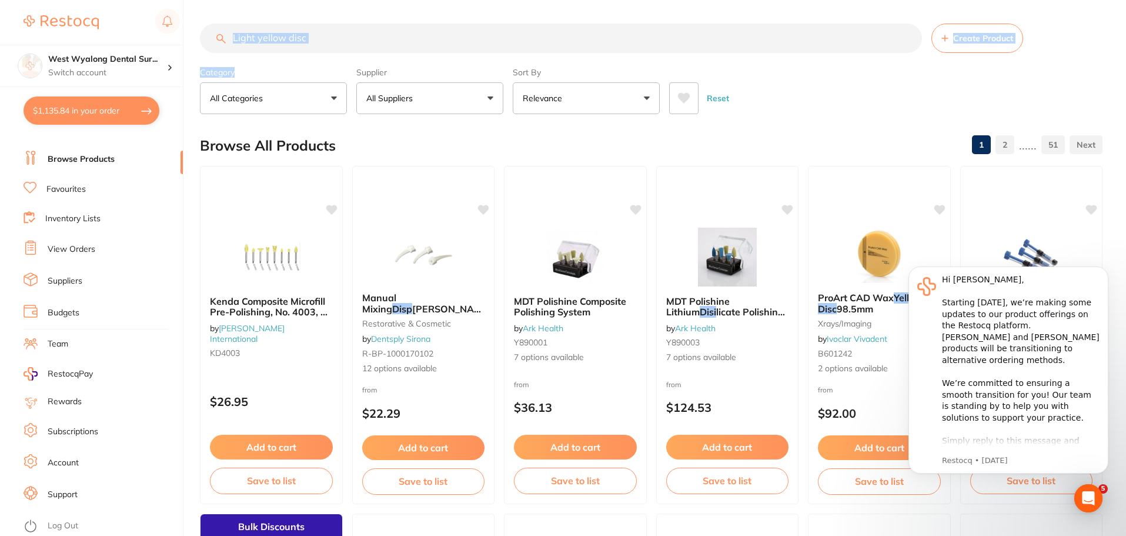
scroll to position [0, 0]
drag, startPoint x: 321, startPoint y: 54, endPoint x: 347, endPoint y: 19, distance: 43.6
drag, startPoint x: 335, startPoint y: 34, endPoint x: 142, endPoint y: 46, distance: 192.7
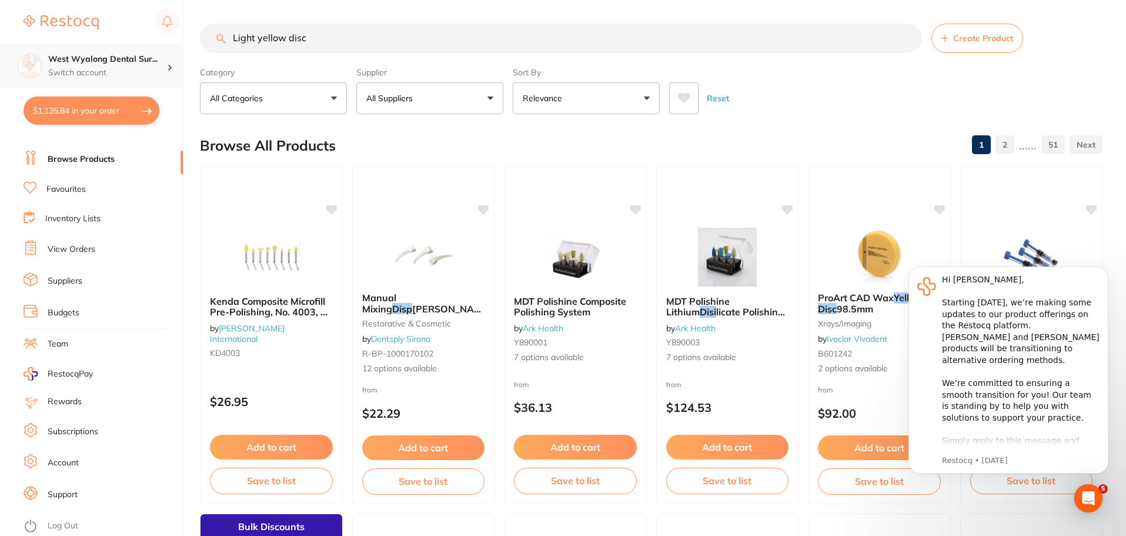
click at [142, 46] on div "$1,135.84 West Wyalong Dental Sur... Switch account West Wyalong [MEDICAL_DATA]…" at bounding box center [563, 268] width 1126 height 536
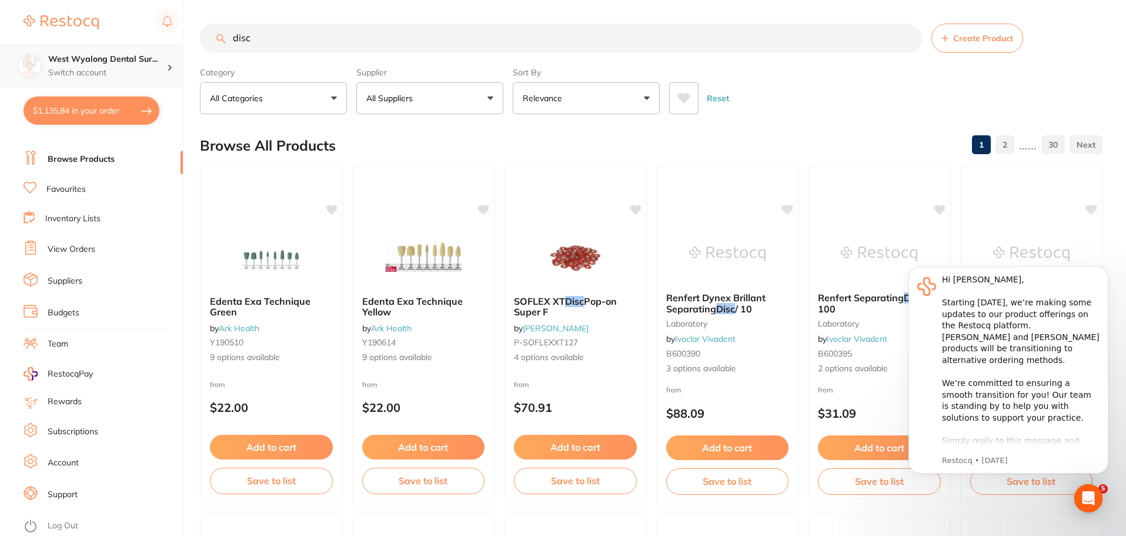
drag, startPoint x: 298, startPoint y: 36, endPoint x: 154, endPoint y: 54, distance: 145.8
click at [154, 54] on div "$1,135.84 West Wyalong Dental Sur... Switch account West Wyalong [MEDICAL_DATA]…" at bounding box center [563, 268] width 1126 height 536
type input "fine disc"
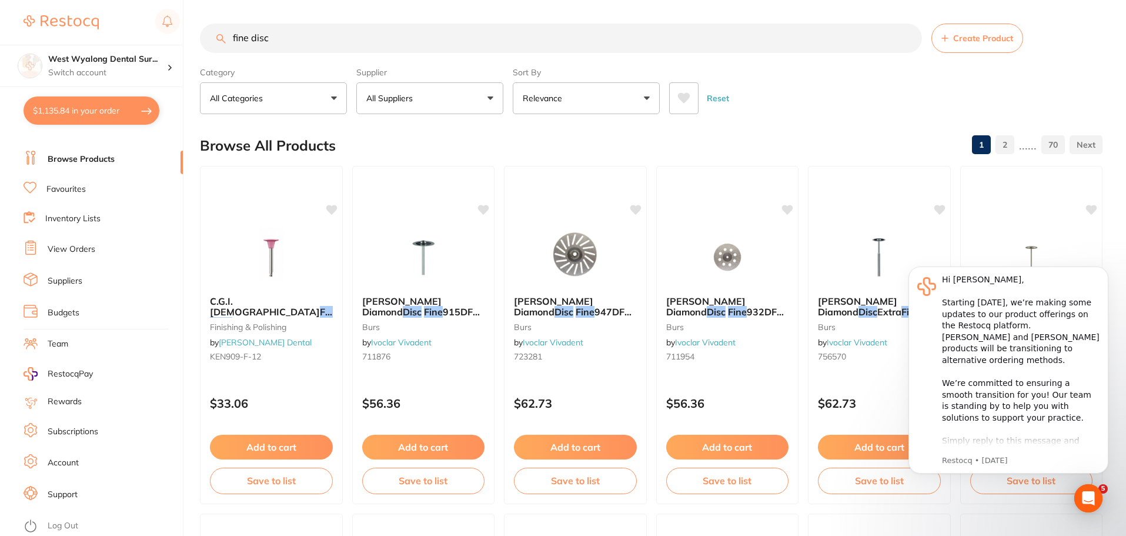
scroll to position [0, 0]
click at [58, 190] on link "Favourites" at bounding box center [65, 190] width 39 height 12
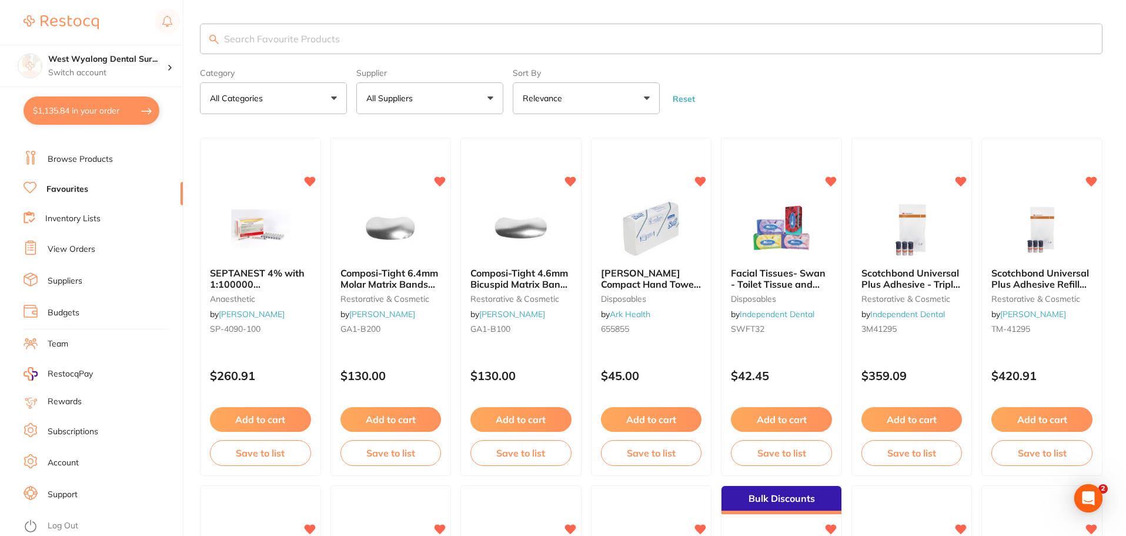
click at [269, 35] on input "search" at bounding box center [651, 39] width 903 height 31
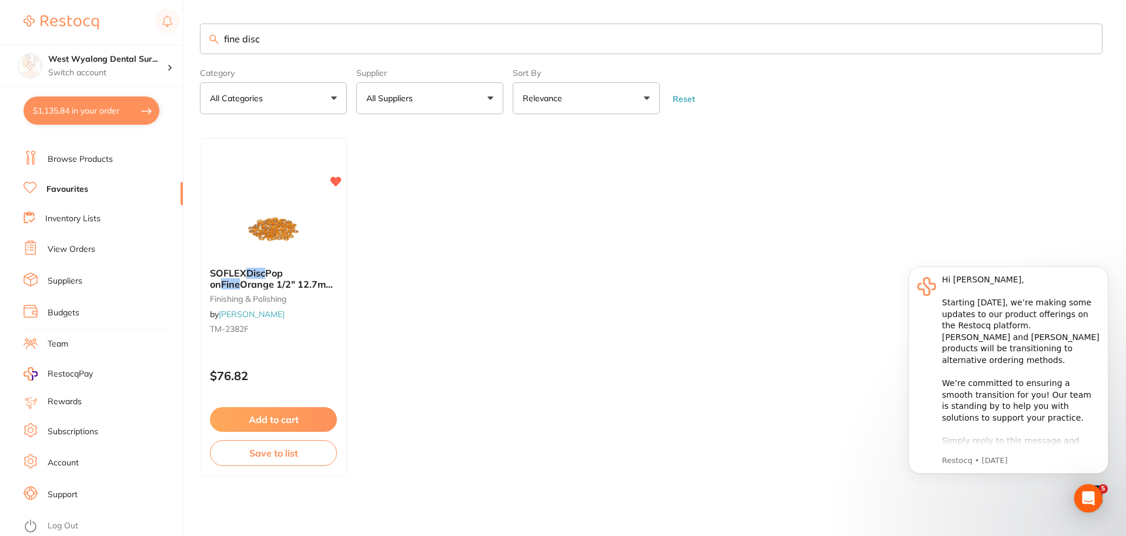
click at [302, 35] on input "fine disc" at bounding box center [651, 39] width 903 height 31
type input "fine disc yellow"
click at [81, 163] on link "Browse Products" at bounding box center [80, 160] width 65 height 12
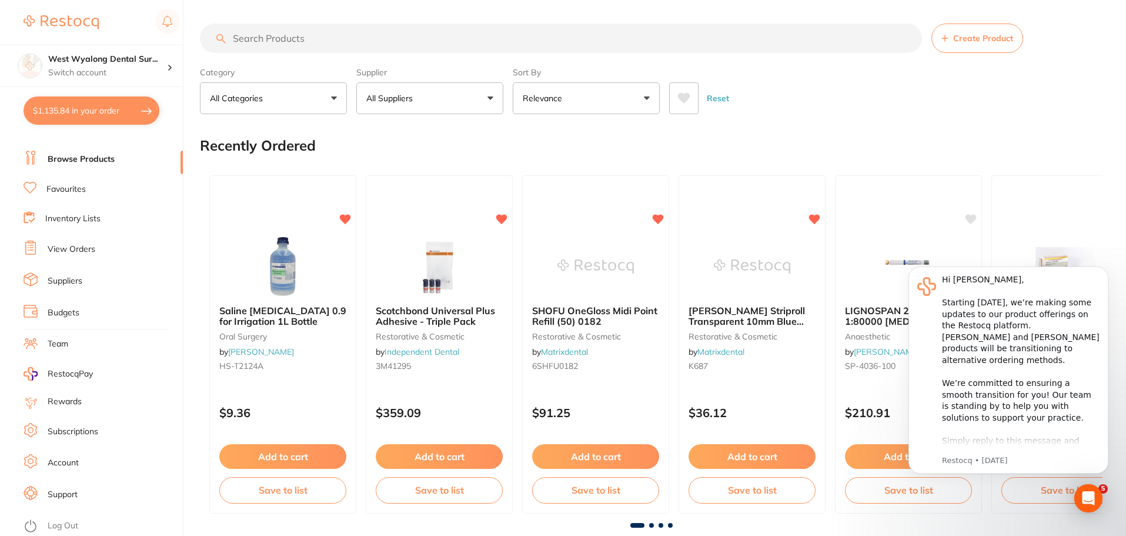
click at [270, 36] on input "search" at bounding box center [561, 38] width 722 height 29
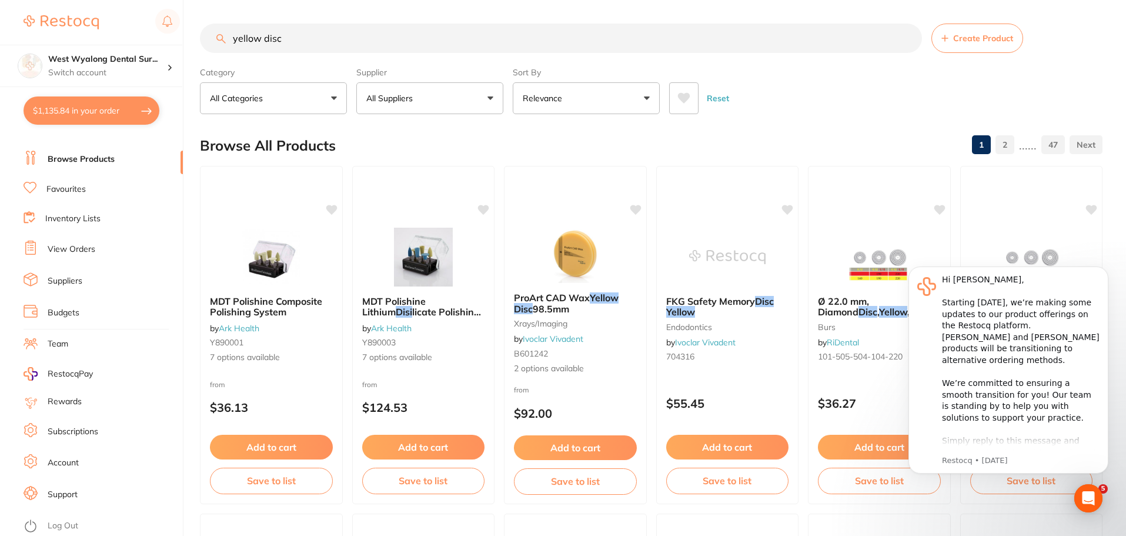
drag, startPoint x: 295, startPoint y: 44, endPoint x: 182, endPoint y: 42, distance: 113.5
click at [182, 42] on div "$1,135.84 West Wyalong Dental Sur... Switch account West Wyalong [MEDICAL_DATA]…" at bounding box center [563, 268] width 1126 height 536
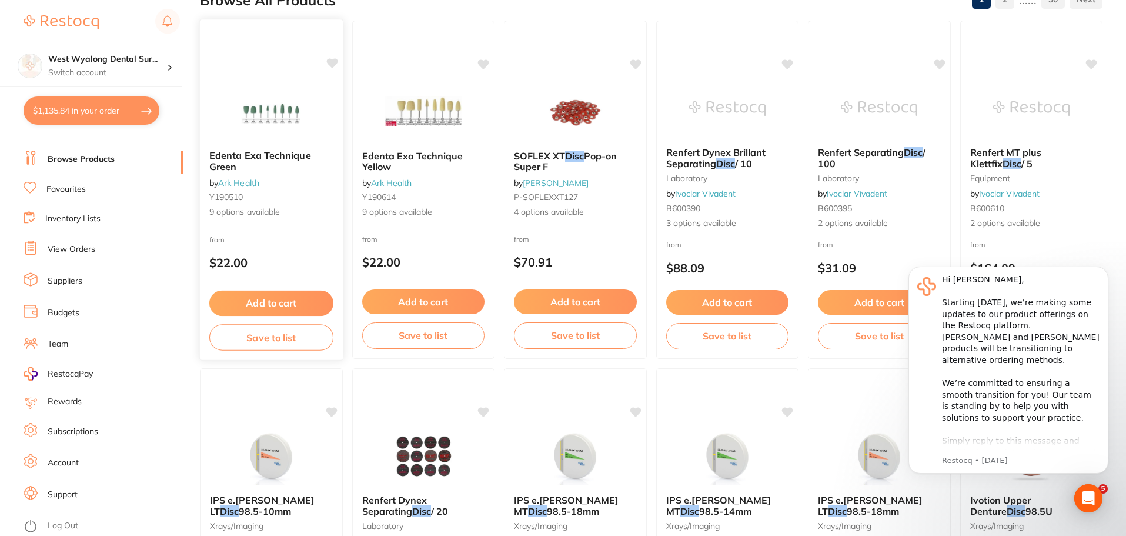
scroll to position [176, 0]
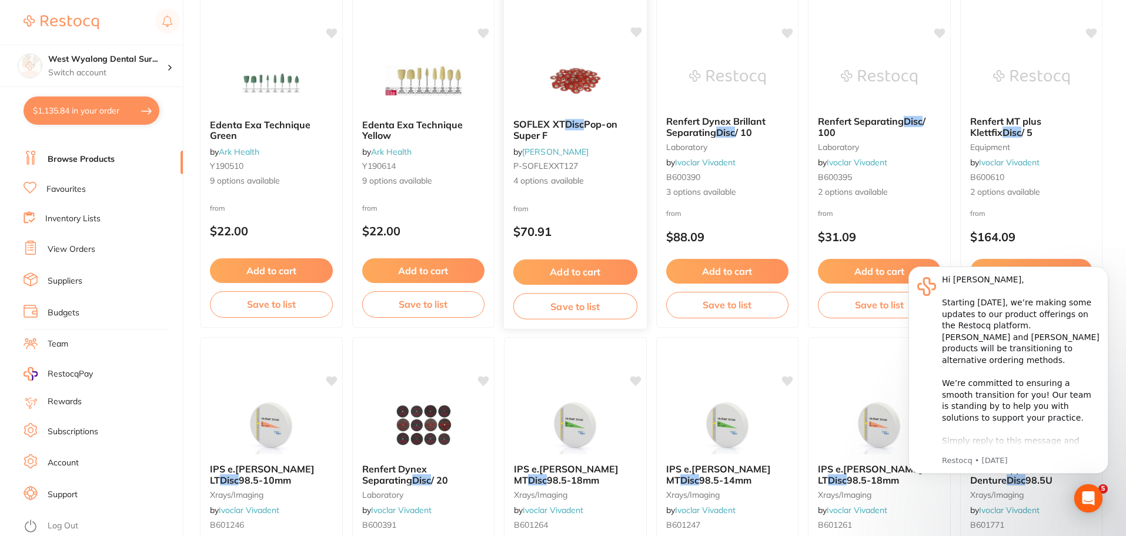
type input "disc"
click at [547, 136] on span "Pop-on Super F" at bounding box center [565, 129] width 104 height 23
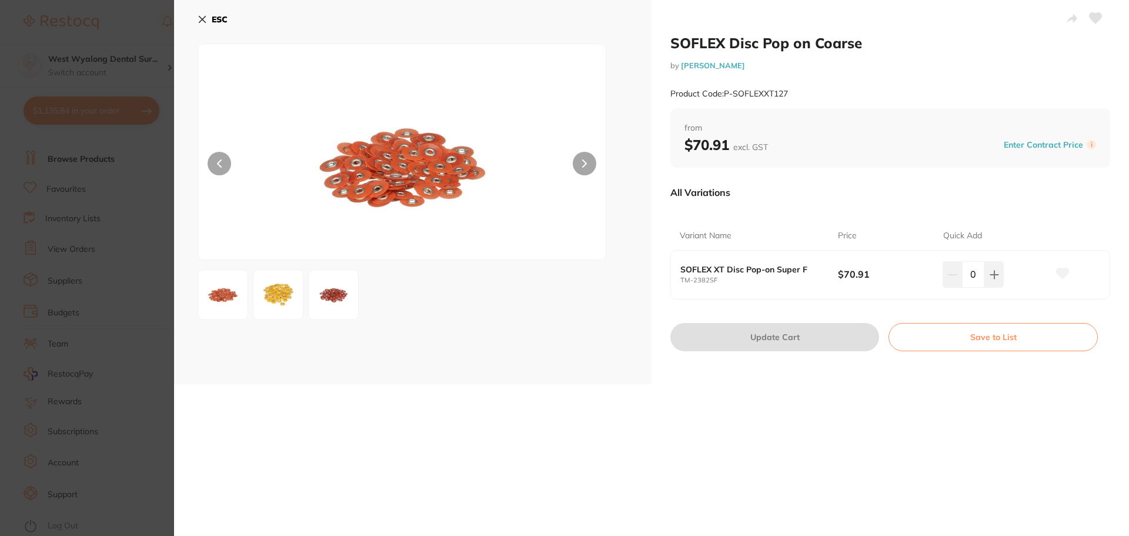
click at [272, 299] on img at bounding box center [278, 294] width 42 height 42
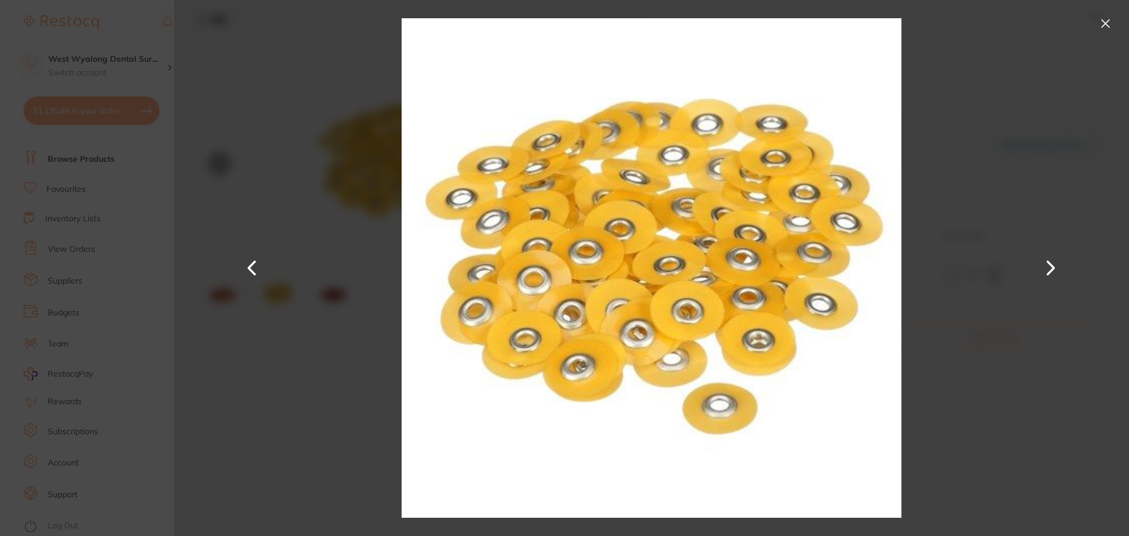
click at [1049, 265] on button at bounding box center [1051, 268] width 28 height 268
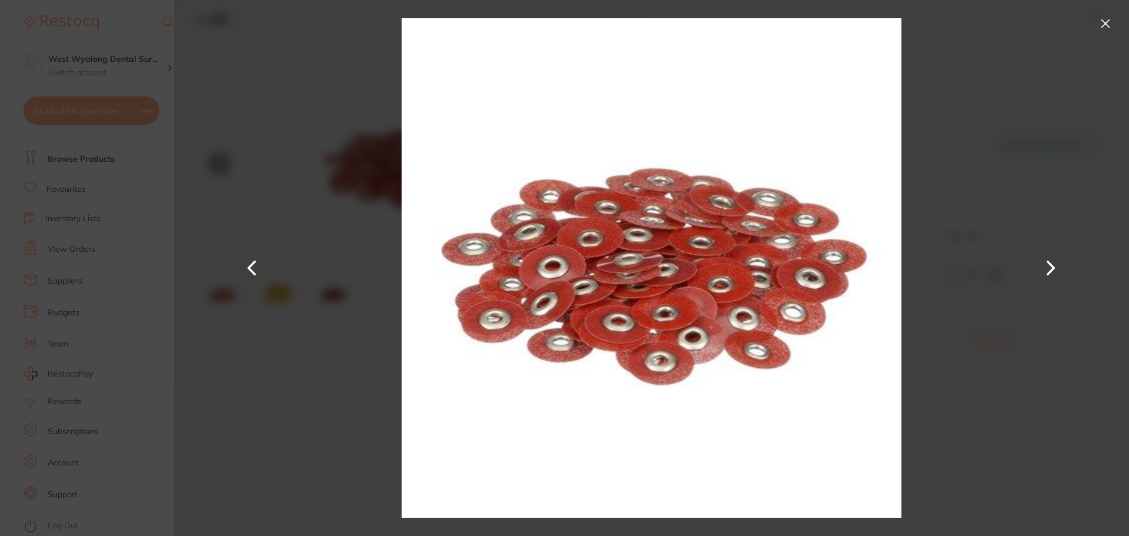
click at [1049, 268] on button at bounding box center [1051, 268] width 28 height 268
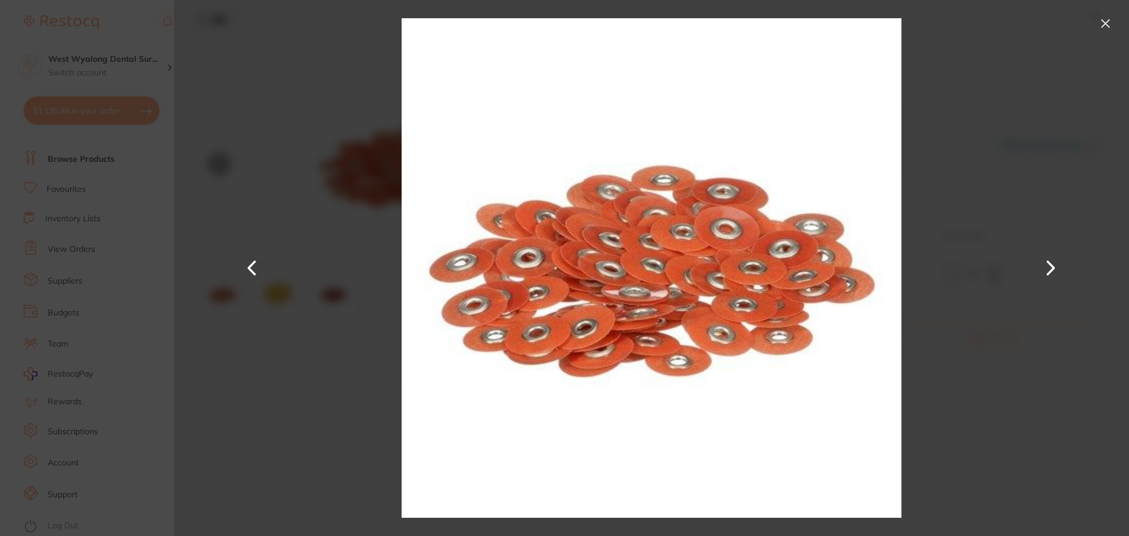
click at [1051, 267] on button at bounding box center [1051, 268] width 28 height 268
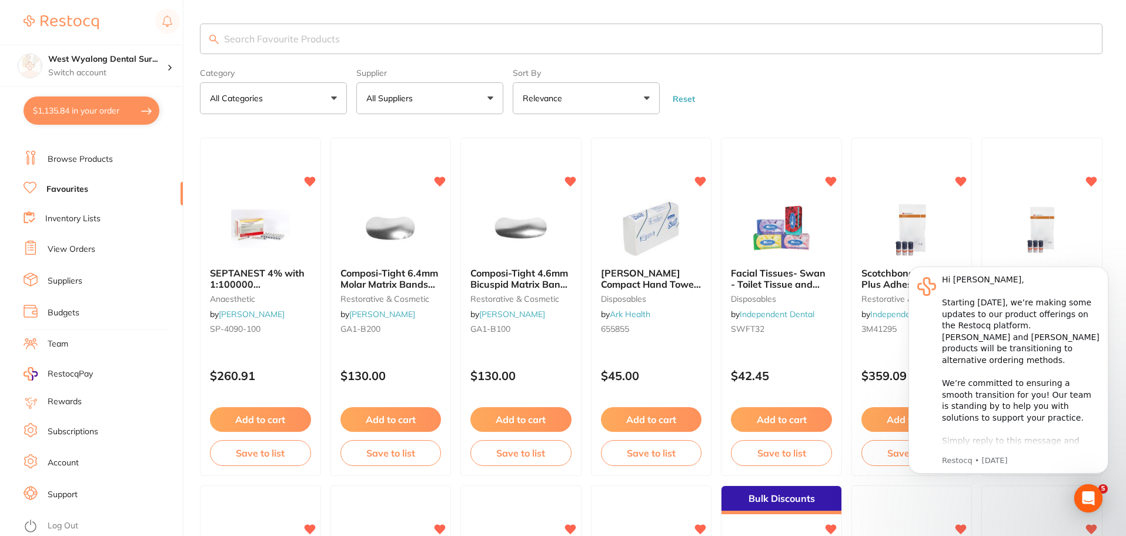
click at [241, 39] on input "search" at bounding box center [651, 39] width 903 height 31
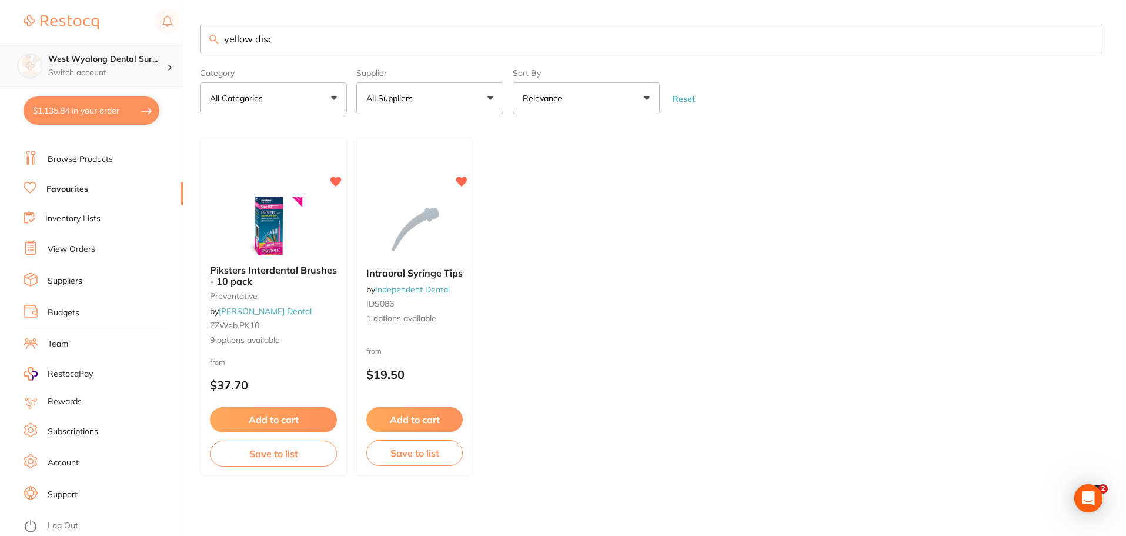
scroll to position [1, 0]
drag, startPoint x: 286, startPoint y: 38, endPoint x: 170, endPoint y: 55, distance: 117.6
click at [170, 55] on div "$1,135.84 West Wyalong Dental Sur... Switch account West Wyalong [MEDICAL_DATA]…" at bounding box center [563, 268] width 1126 height 536
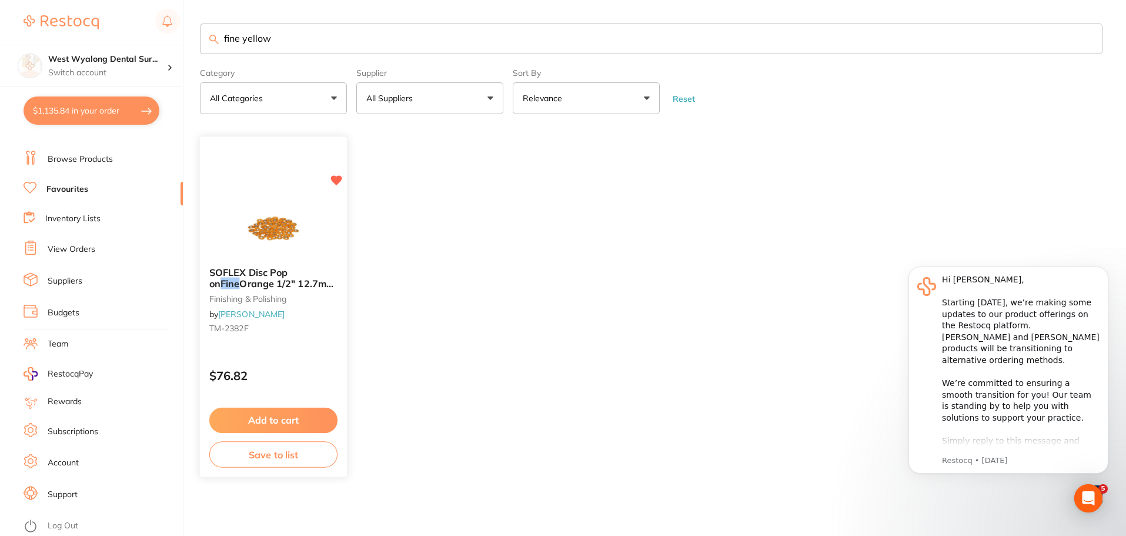
scroll to position [0, 0]
type input "fine yellow d"
click at [246, 286] on span "Orange 1/2" 12.7mm Pack of 85" at bounding box center [271, 289] width 125 height 23
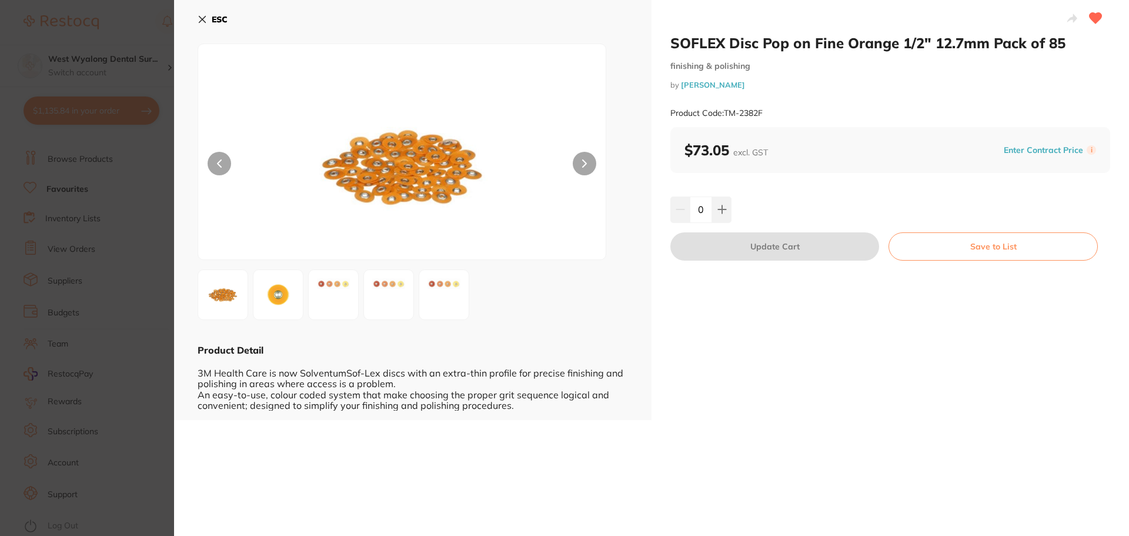
click at [206, 20] on icon at bounding box center [202, 19] width 9 height 9
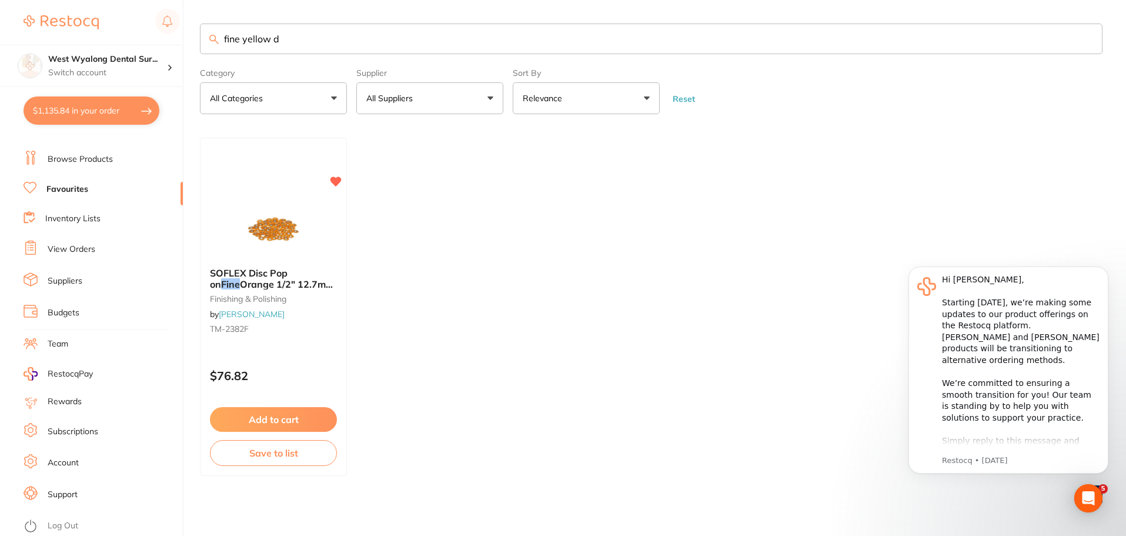
click at [65, 157] on link "Browse Products" at bounding box center [80, 160] width 65 height 12
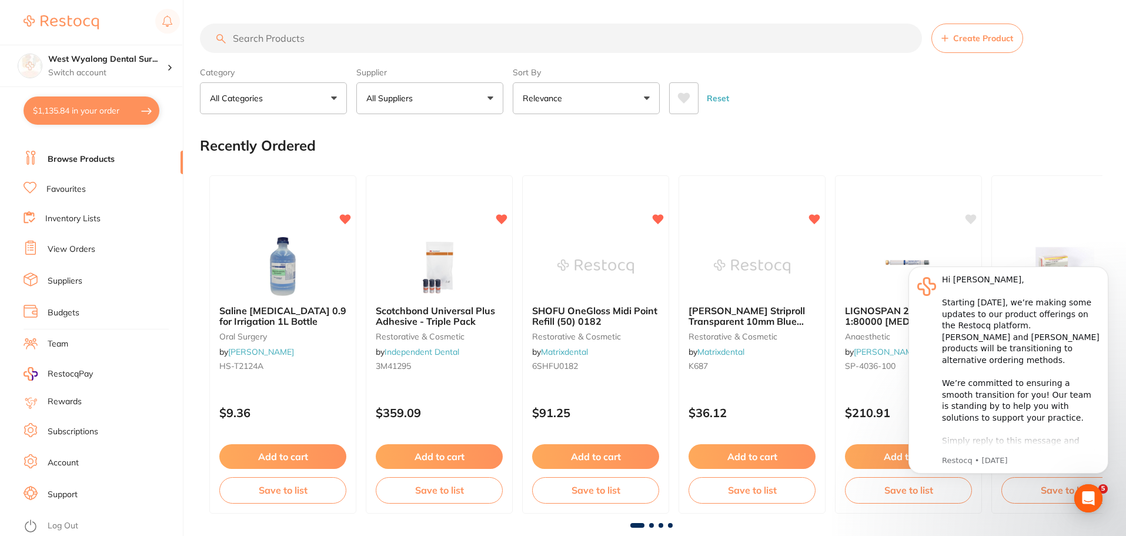
click at [256, 44] on input "search" at bounding box center [561, 38] width 722 height 29
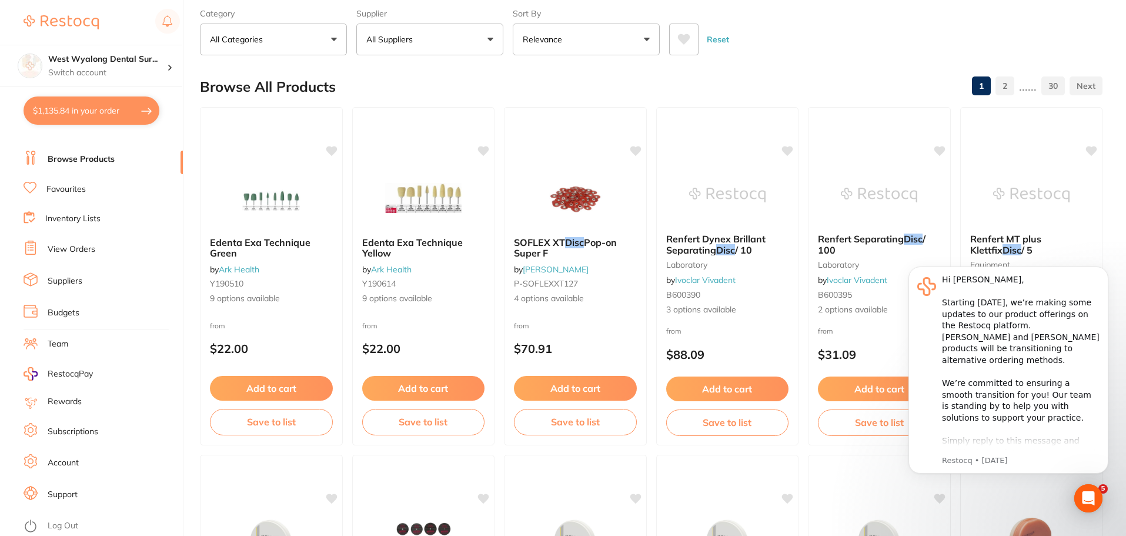
drag, startPoint x: 550, startPoint y: 249, endPoint x: 512, endPoint y: 278, distance: 47.8
click at [550, 249] on b "SOFLEX XT Disc Pop-on Super F" at bounding box center [575, 248] width 123 height 22
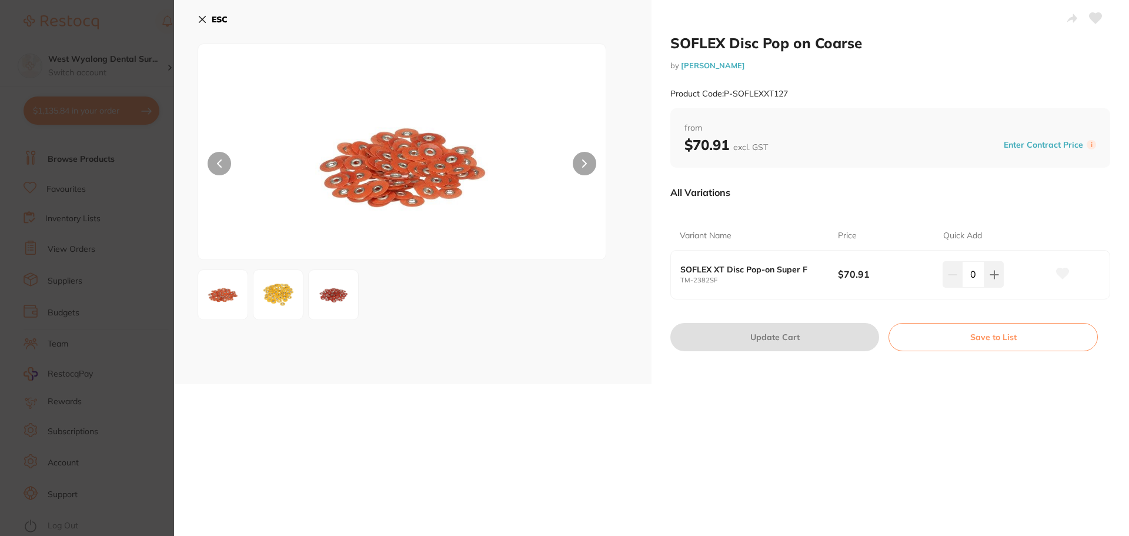
click at [287, 298] on img at bounding box center [278, 294] width 42 height 42
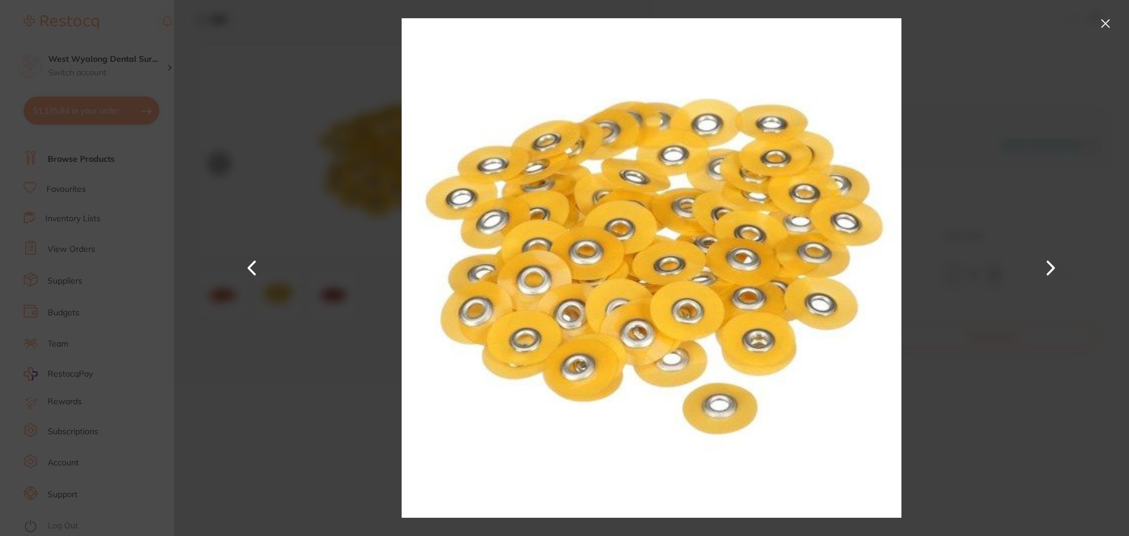
click at [1103, 19] on button at bounding box center [1105, 23] width 19 height 19
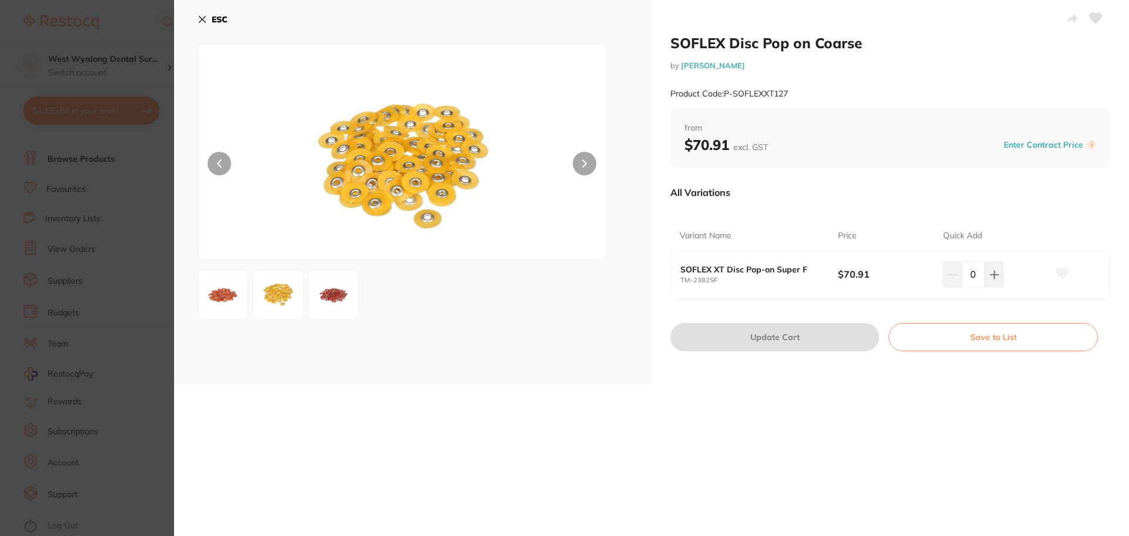
click at [207, 21] on button "ESC" at bounding box center [213, 19] width 30 height 20
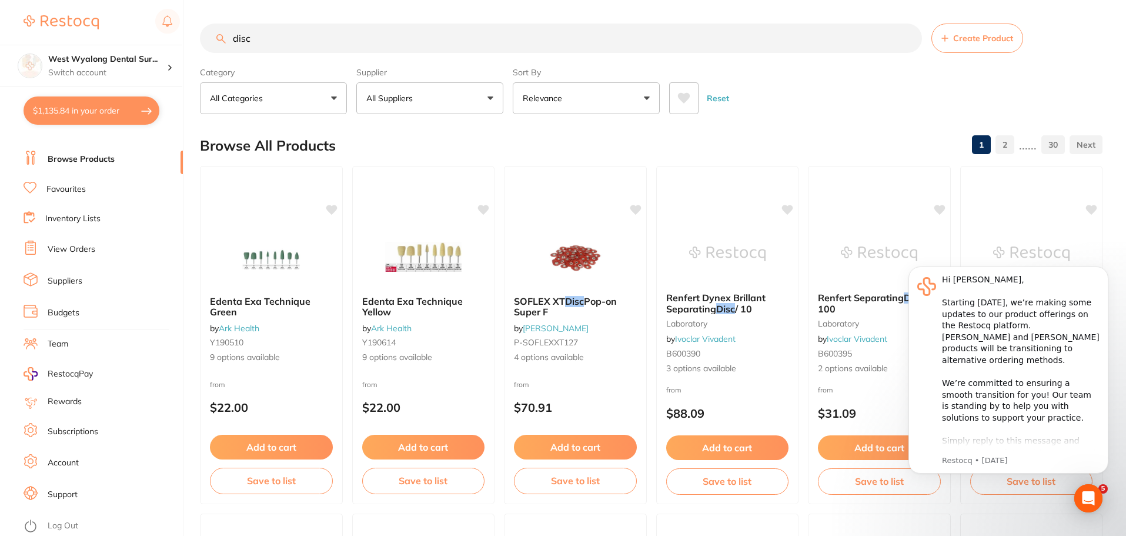
drag, startPoint x: 272, startPoint y: 40, endPoint x: 144, endPoint y: 31, distance: 127.9
click at [144, 31] on div "$1,135.84 West Wyalong Dental Sur... Switch account West Wyalong [MEDICAL_DATA]…" at bounding box center [563, 268] width 1126 height 536
type input "polishing dics"
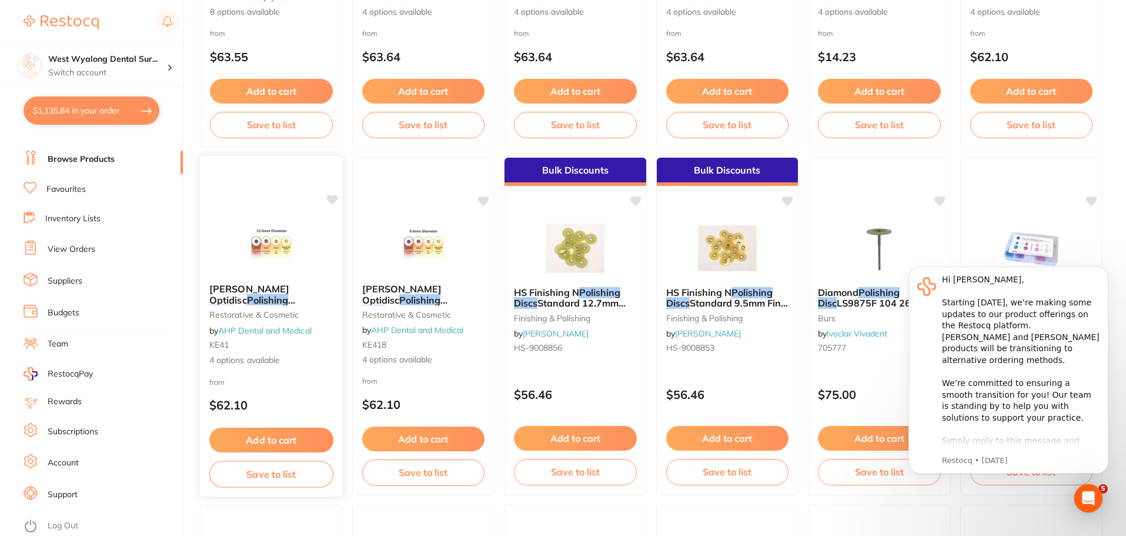
scroll to position [412, 0]
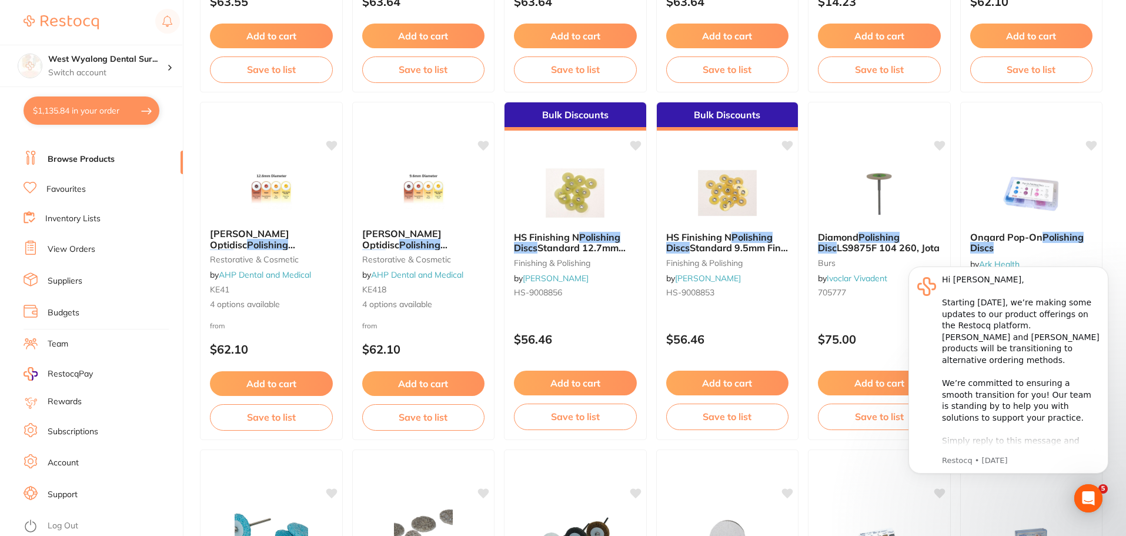
drag, startPoint x: 580, startPoint y: 239, endPoint x: 467, endPoint y: 535, distance: 316.7
click at [579, 239] on span "HS Finishing N" at bounding box center [546, 237] width 65 height 12
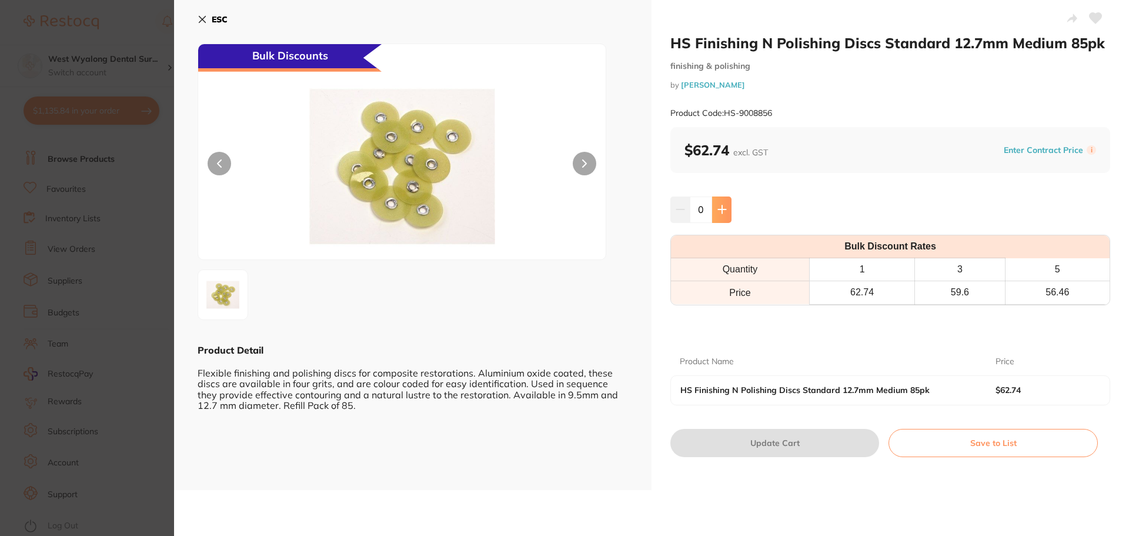
click at [718, 209] on icon at bounding box center [722, 210] width 8 height 8
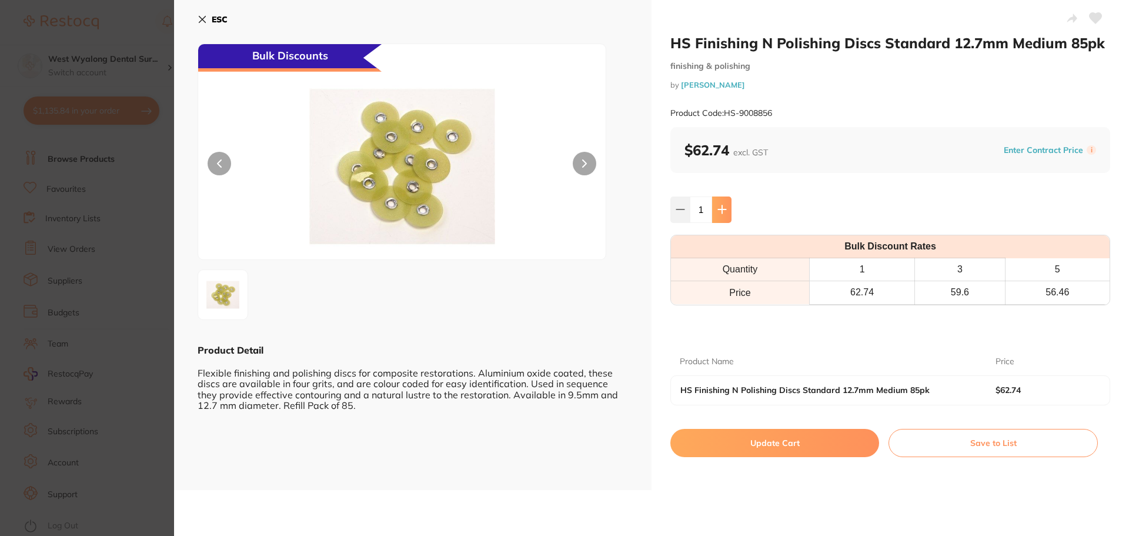
click at [718, 209] on icon at bounding box center [722, 210] width 8 height 8
type input "2"
click at [752, 443] on button "Update Cart" at bounding box center [775, 443] width 209 height 28
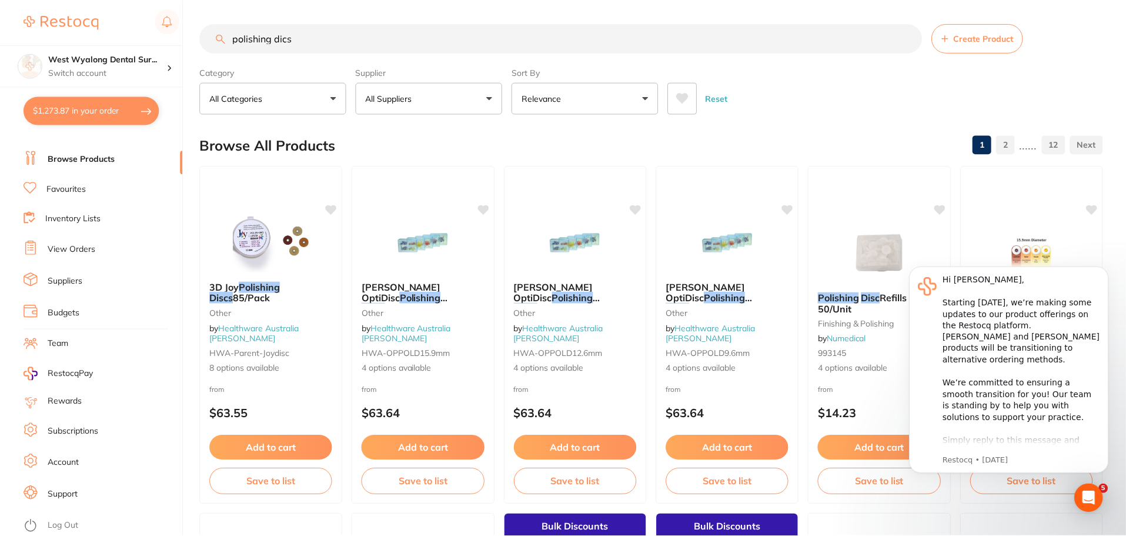
scroll to position [412, 0]
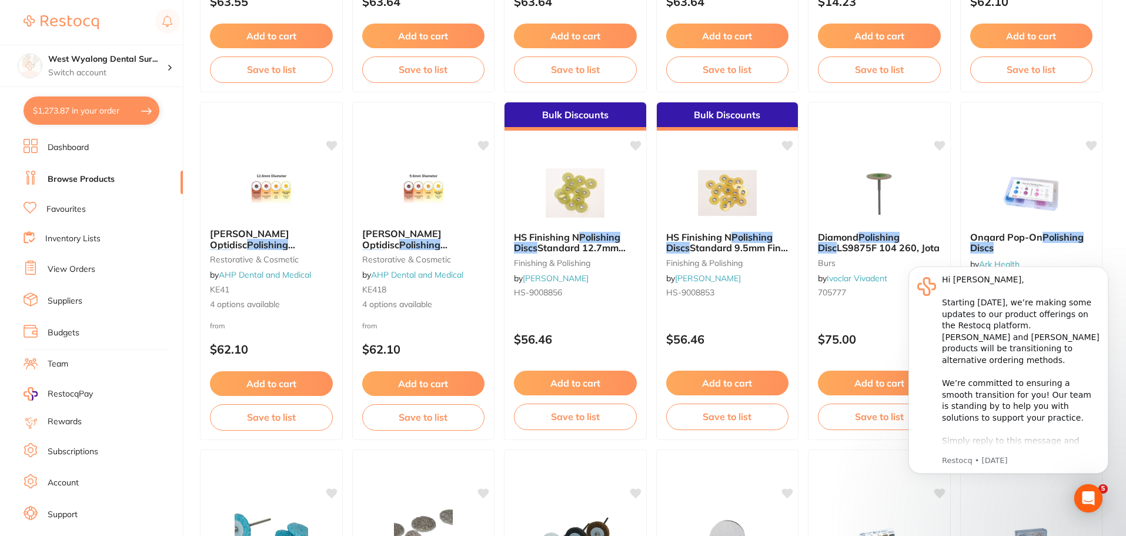
scroll to position [20, 0]
